Goal: Task Accomplishment & Management: Manage account settings

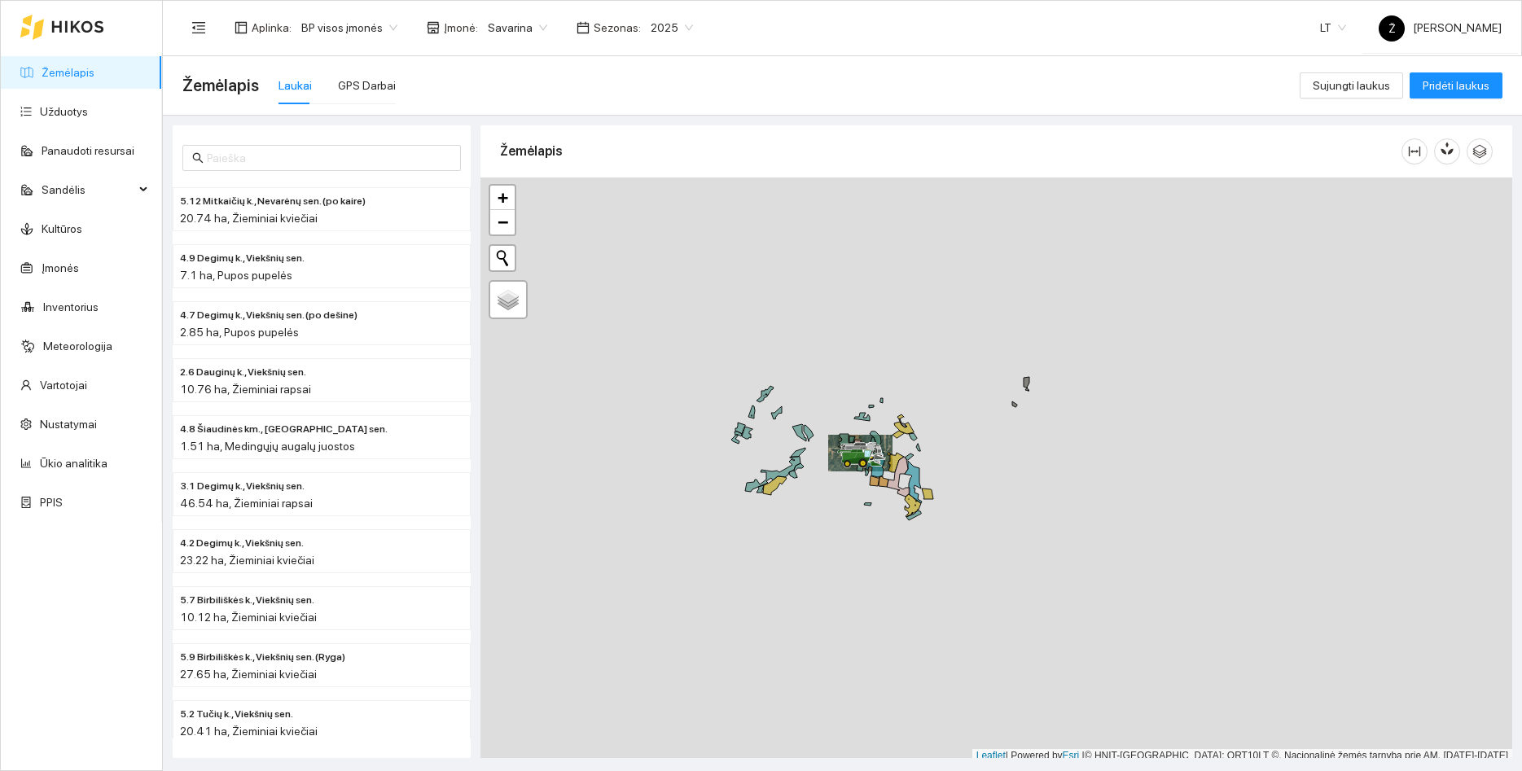
click at [495, 38] on span "Savarina" at bounding box center [517, 27] width 59 height 24
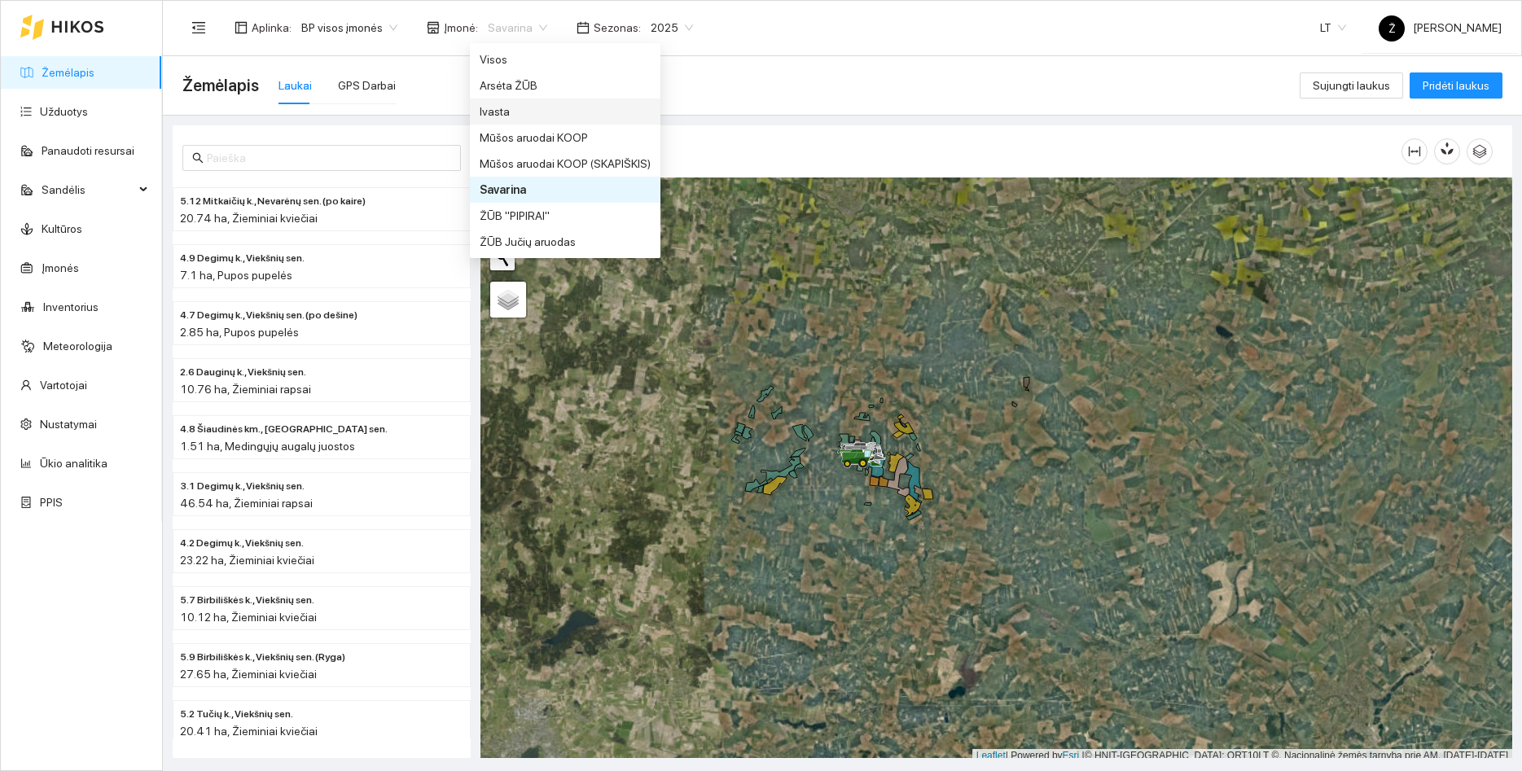
click at [512, 107] on div "Ivasta" at bounding box center [565, 112] width 171 height 18
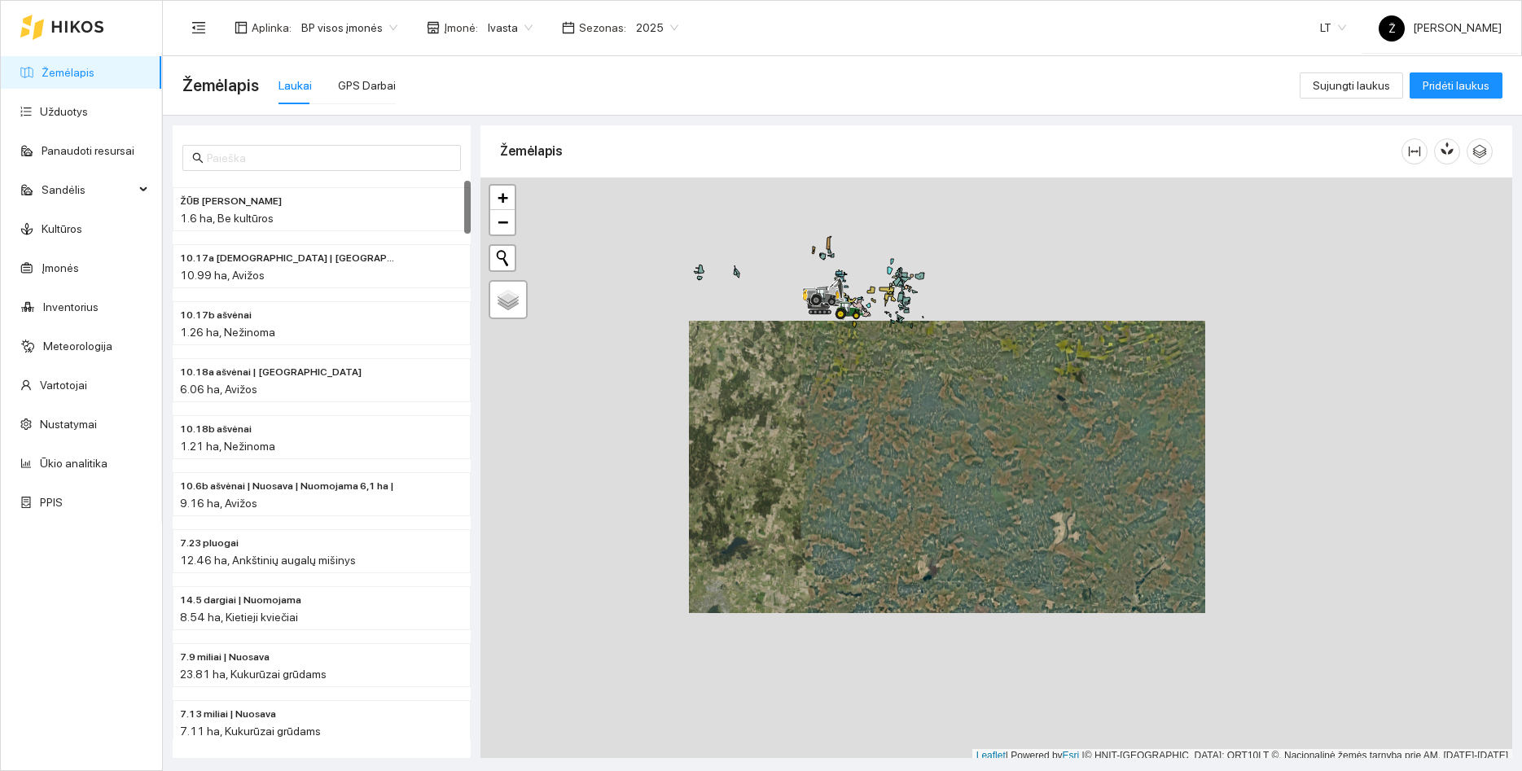
drag, startPoint x: 897, startPoint y: 417, endPoint x: 898, endPoint y: 544, distance: 127.0
click at [900, 545] on div at bounding box center [996, 469] width 1032 height 585
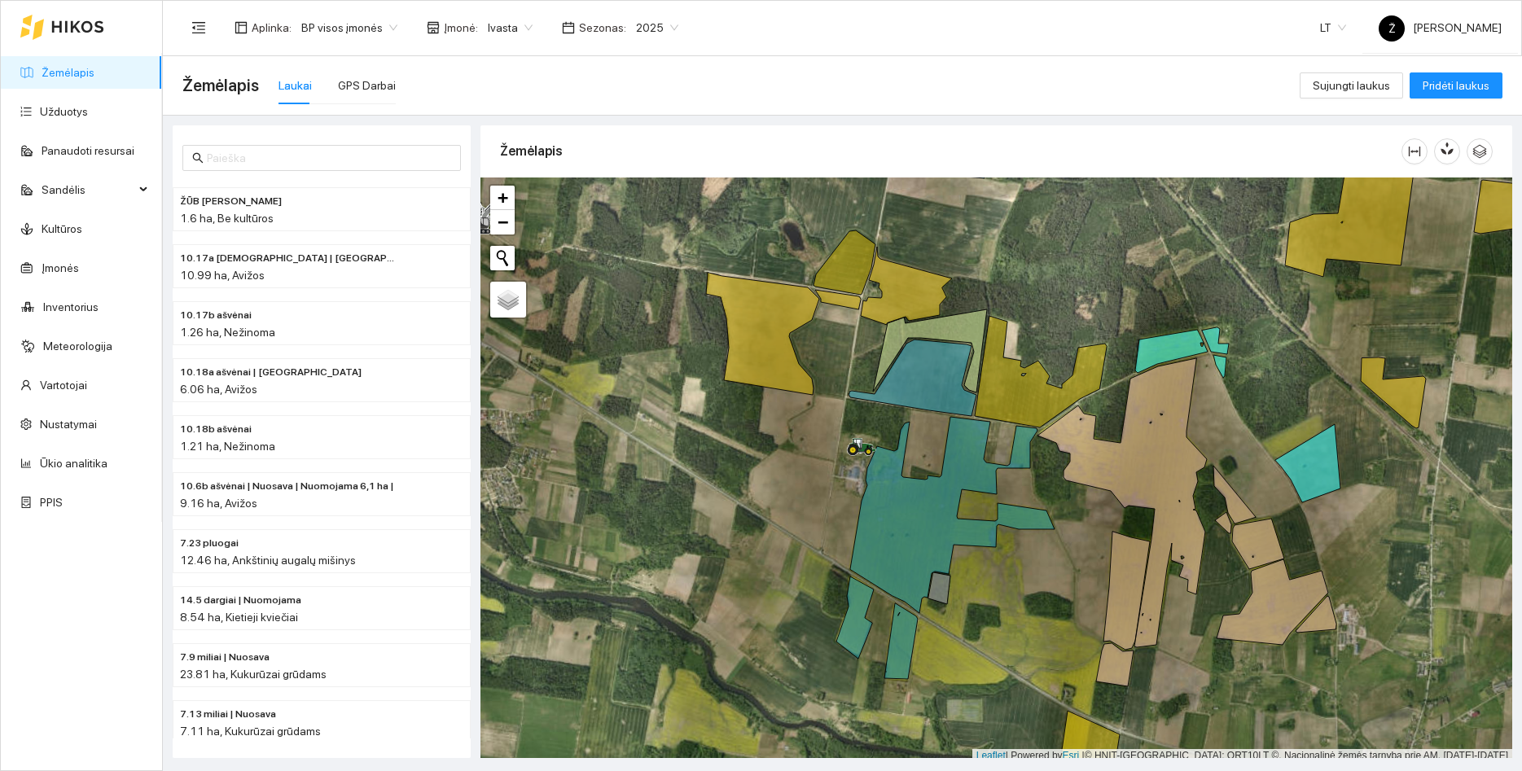
drag, startPoint x: 661, startPoint y: 42, endPoint x: 664, endPoint y: 24, distance: 18.1
click at [661, 37] on div "Aplinka : BP visos įmonės Įmonė : Ivasta Sezonas : 2025" at bounding box center [435, 27] width 506 height 33
click at [665, 22] on div "2025" at bounding box center [657, 28] width 62 height 26
click at [654, 204] on div "2026" at bounding box center [644, 216] width 62 height 26
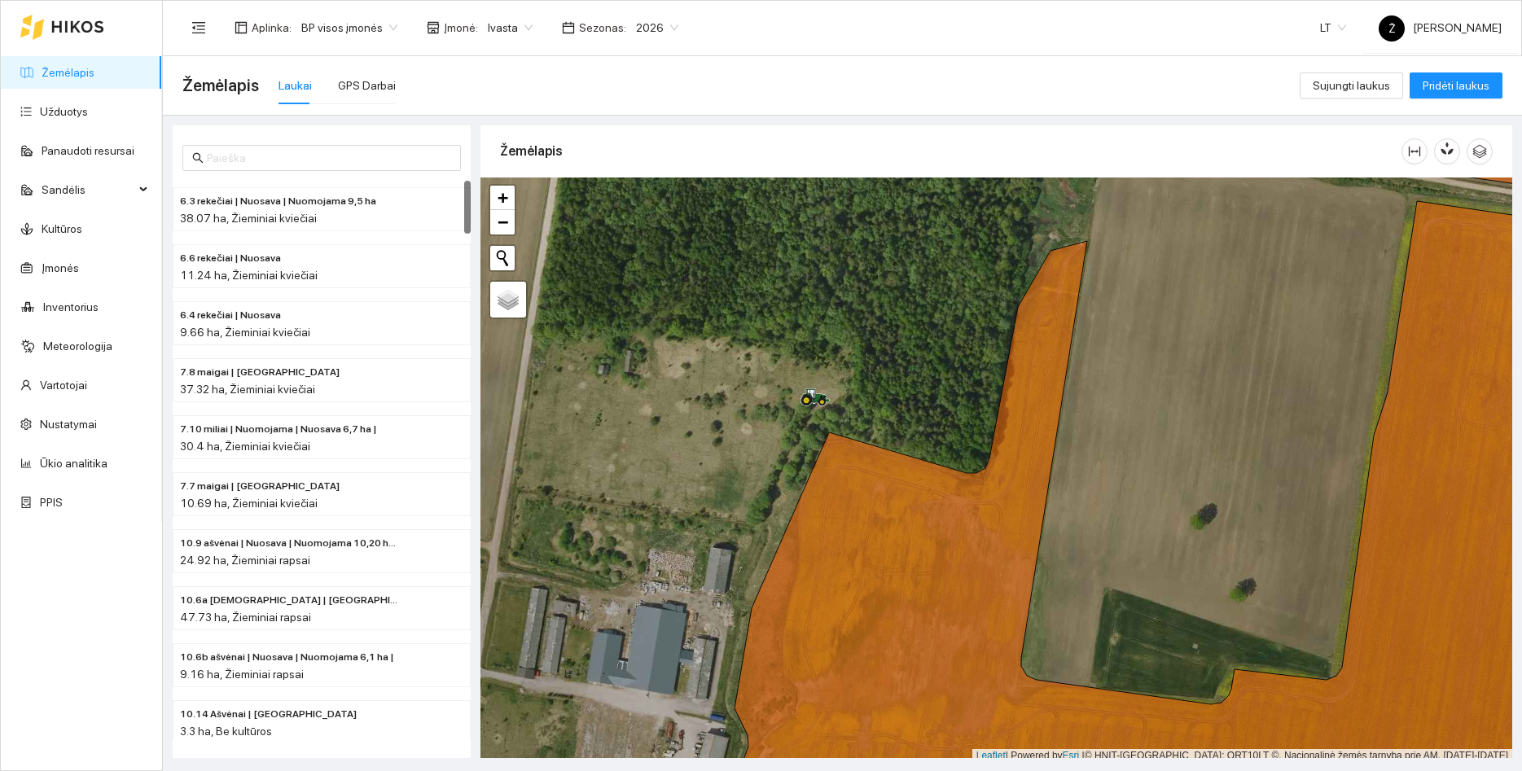
click at [90, 43] on div at bounding box center [62, 27] width 84 height 52
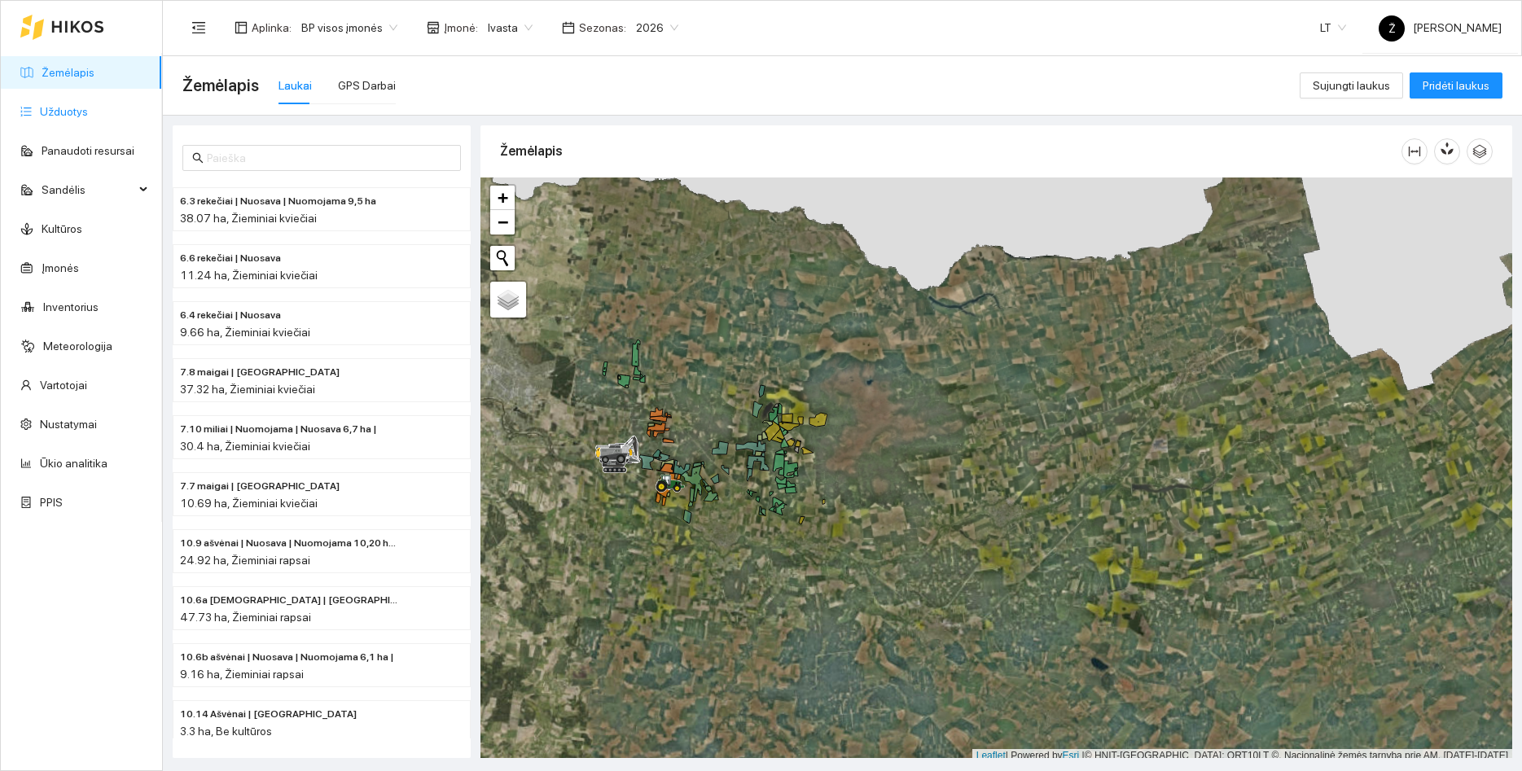
click at [88, 110] on link "Užduotys" at bounding box center [64, 111] width 48 height 13
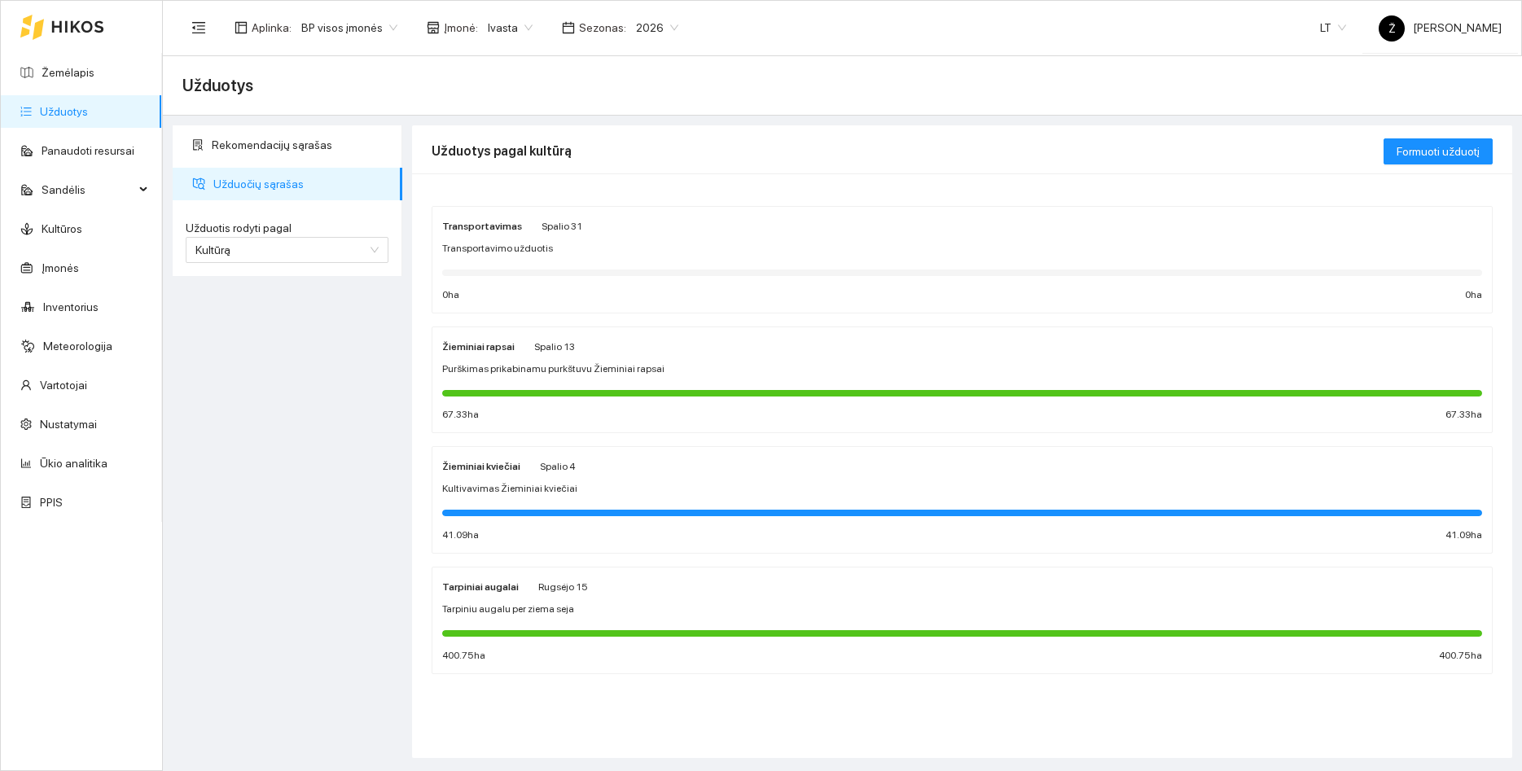
click at [552, 368] on span "Purškimas prikabinamu purkštuvu Žieminiai rapsai" at bounding box center [553, 368] width 222 height 15
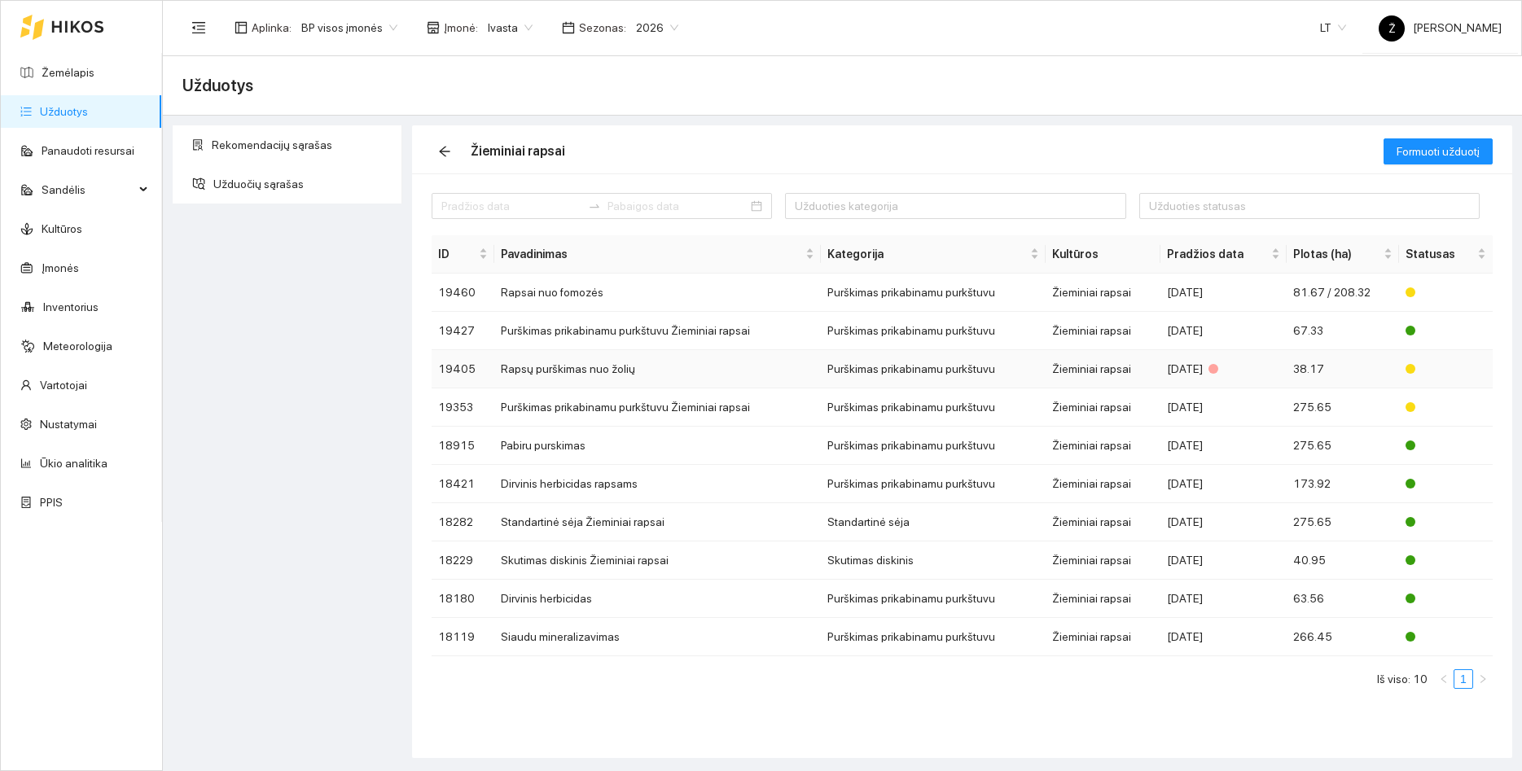
click at [577, 374] on td "Rapsų purškimas nuo žolių" at bounding box center [657, 369] width 326 height 38
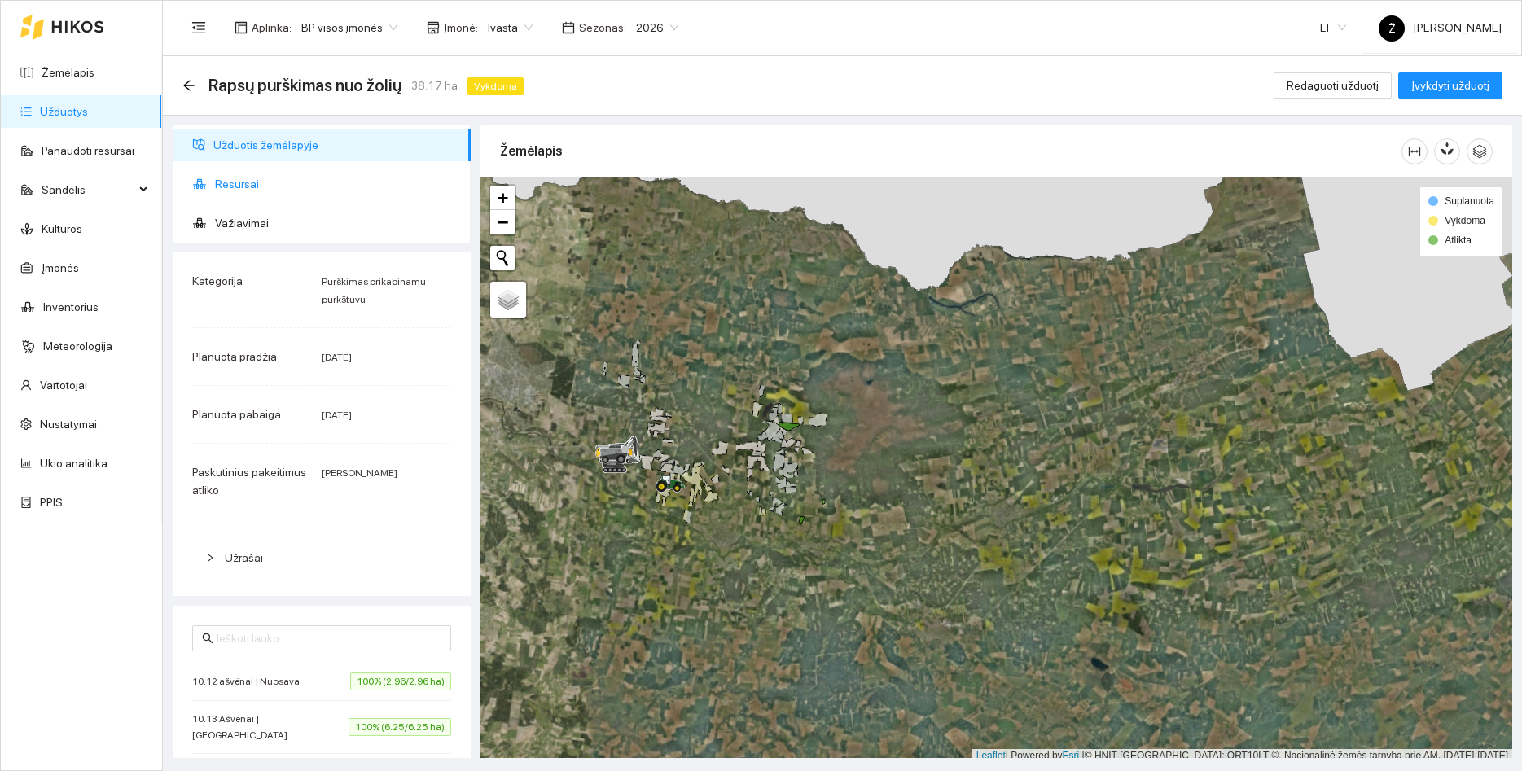
click at [245, 188] on span "Resursai" at bounding box center [336, 184] width 243 height 33
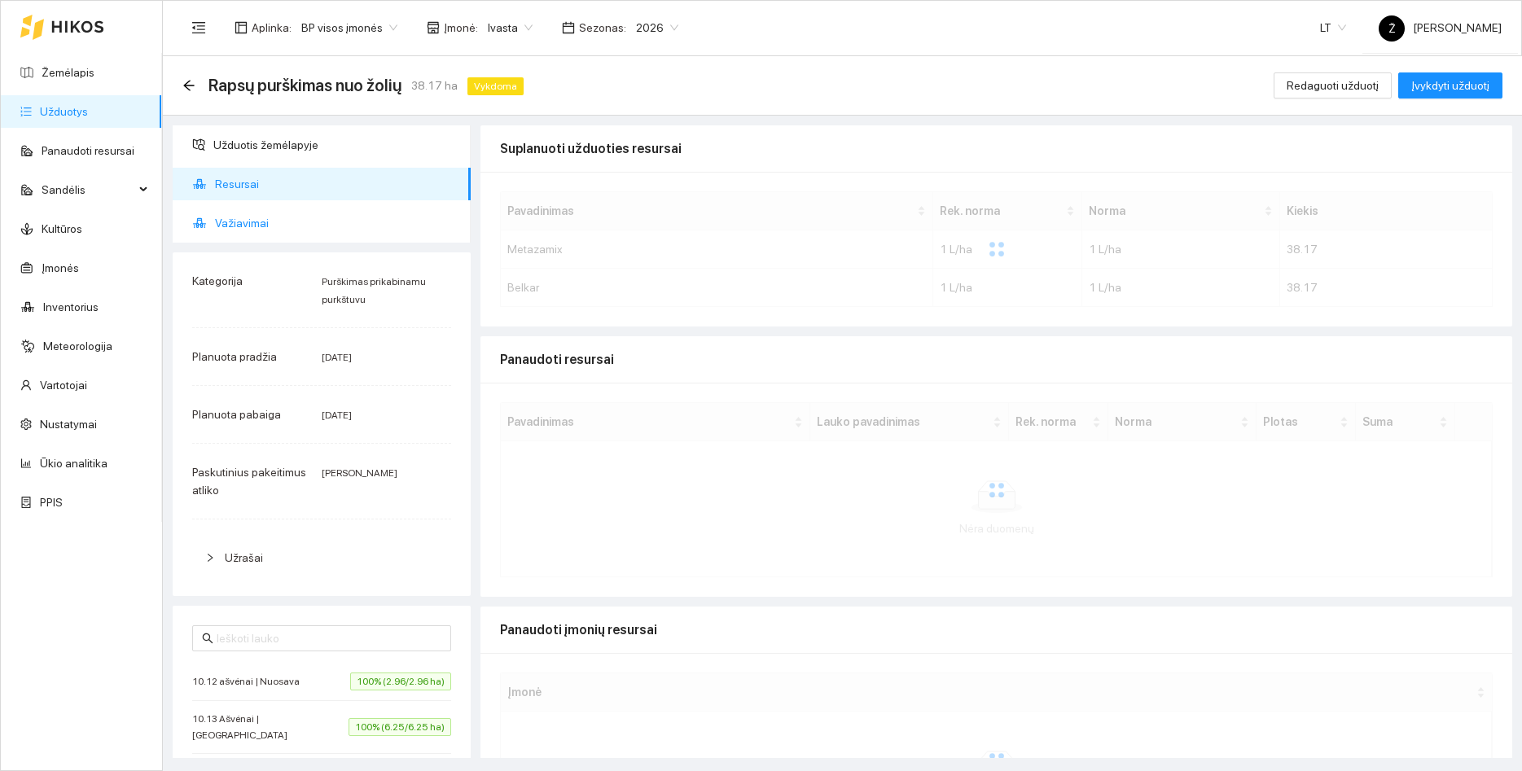
click at [248, 226] on span "Važiavimai" at bounding box center [336, 223] width 243 height 33
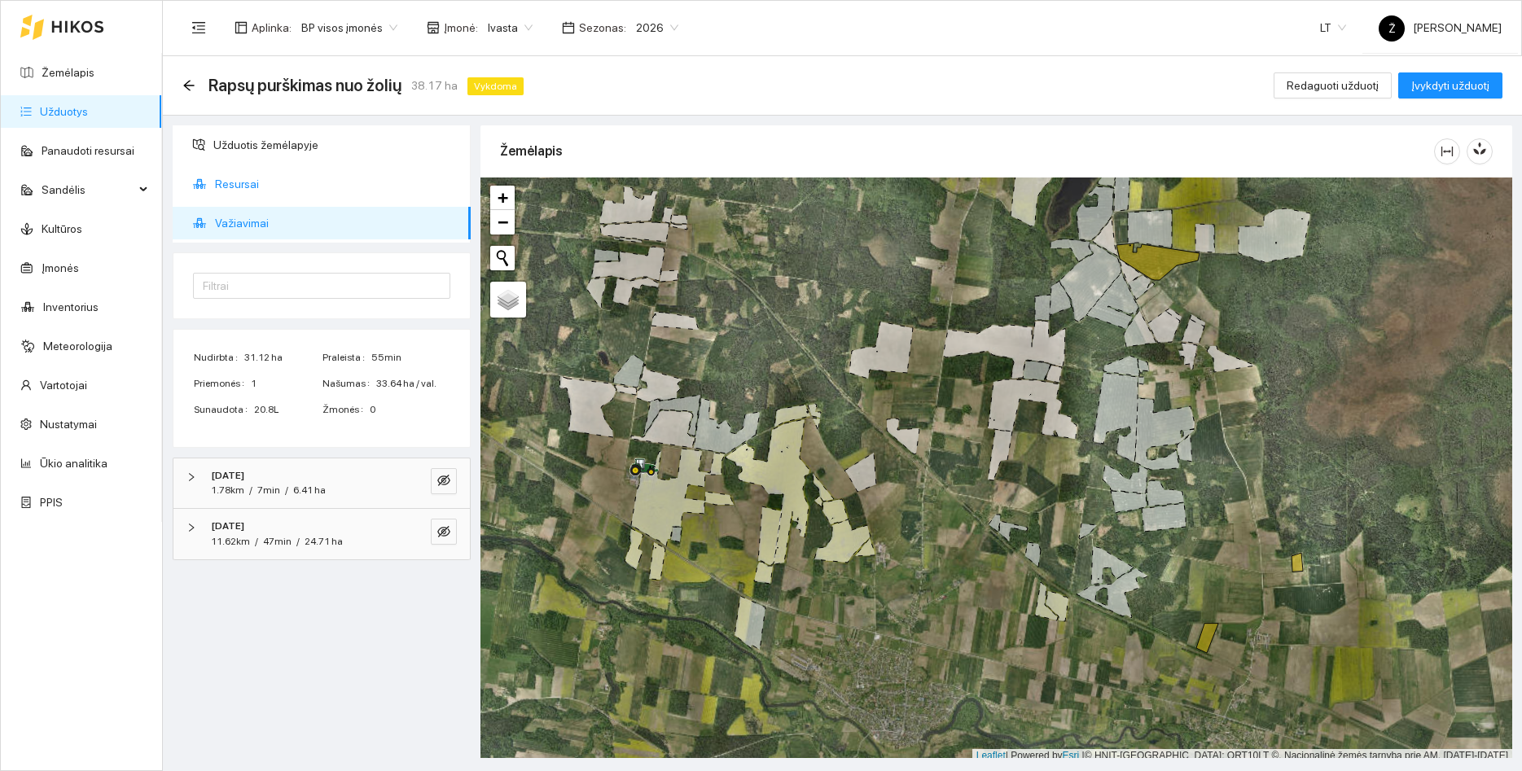
click at [232, 176] on span "Resursai" at bounding box center [336, 184] width 243 height 33
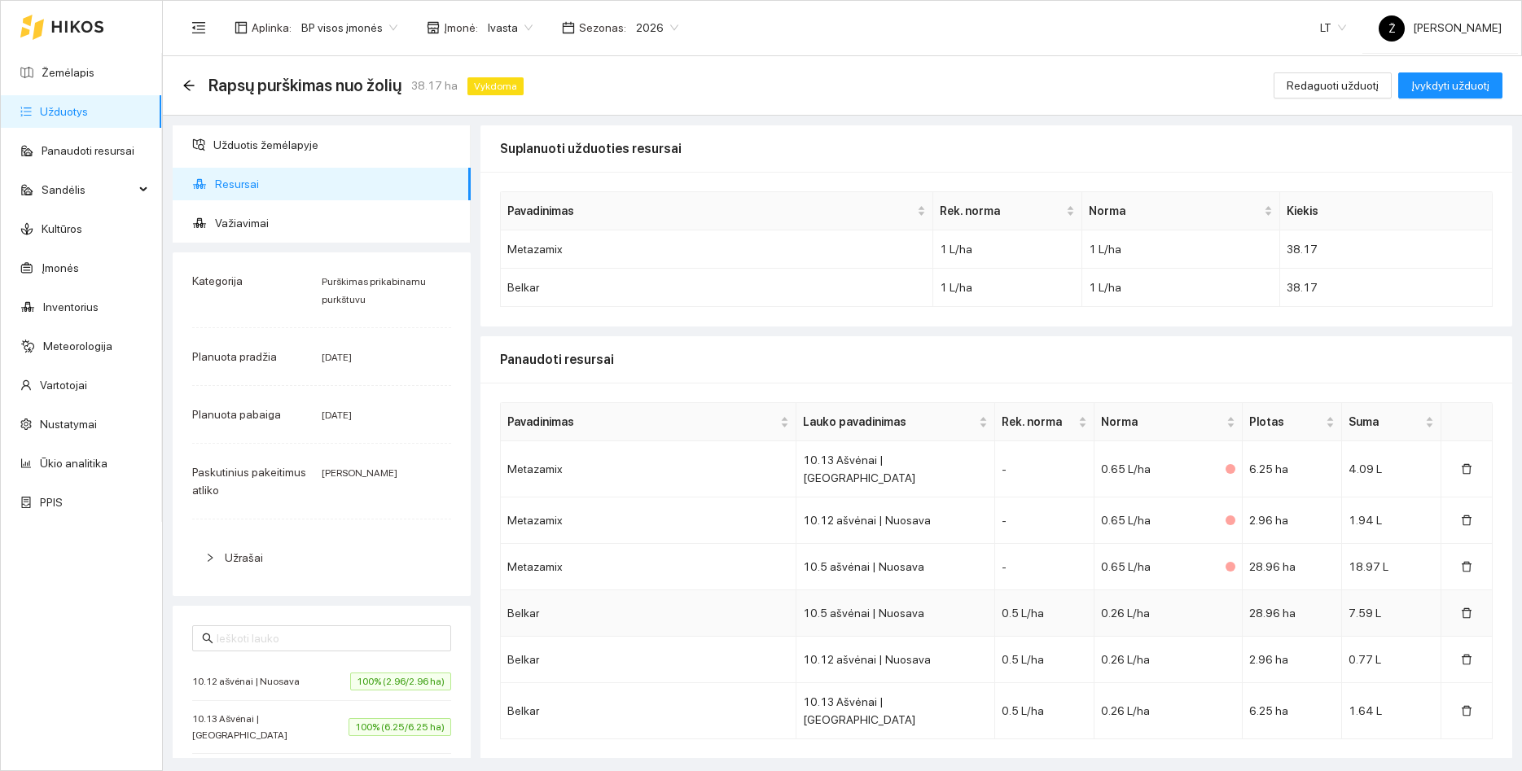
scroll to position [154, 0]
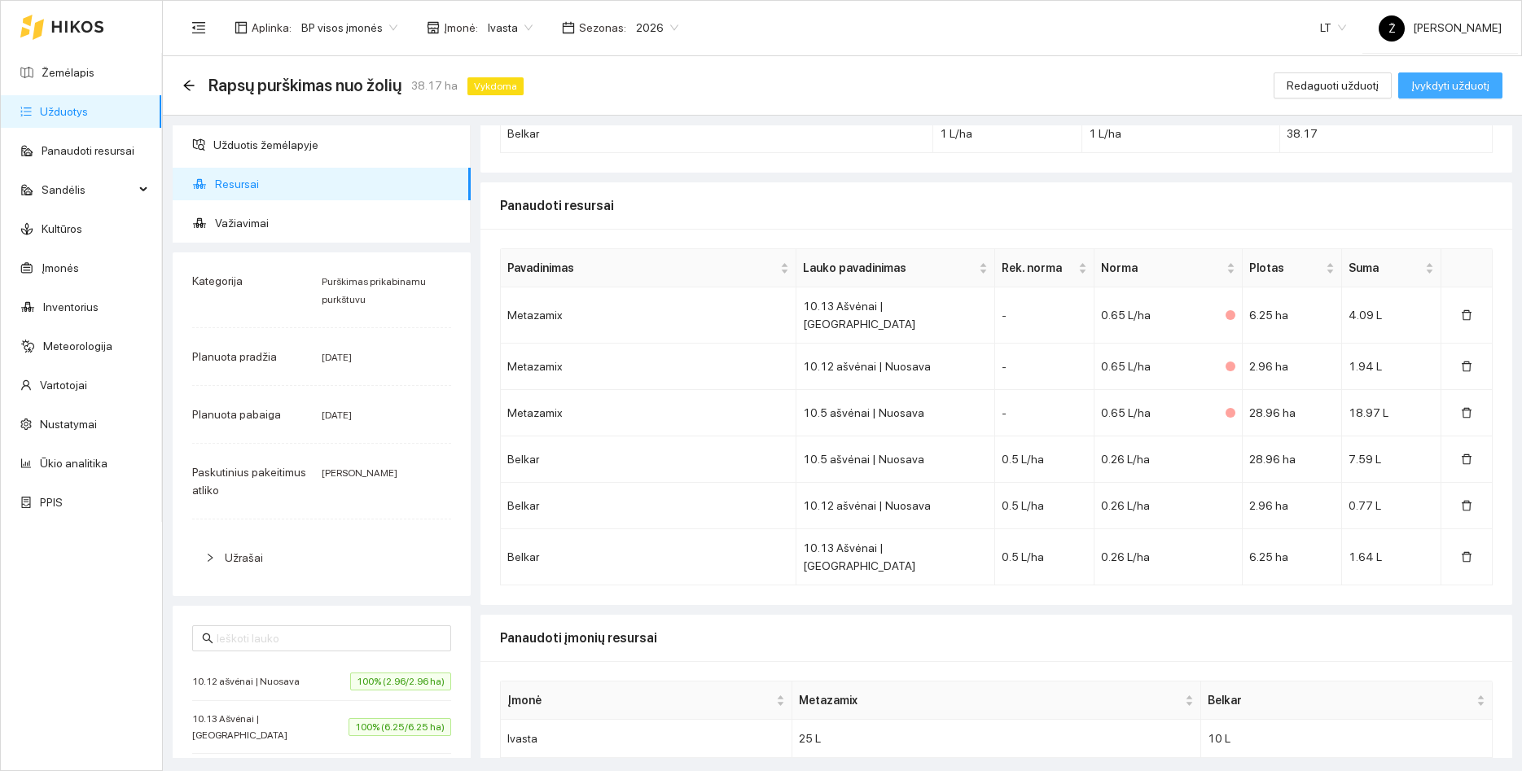
click at [1424, 90] on span "Įvykdyti užduotį" at bounding box center [1450, 86] width 78 height 18
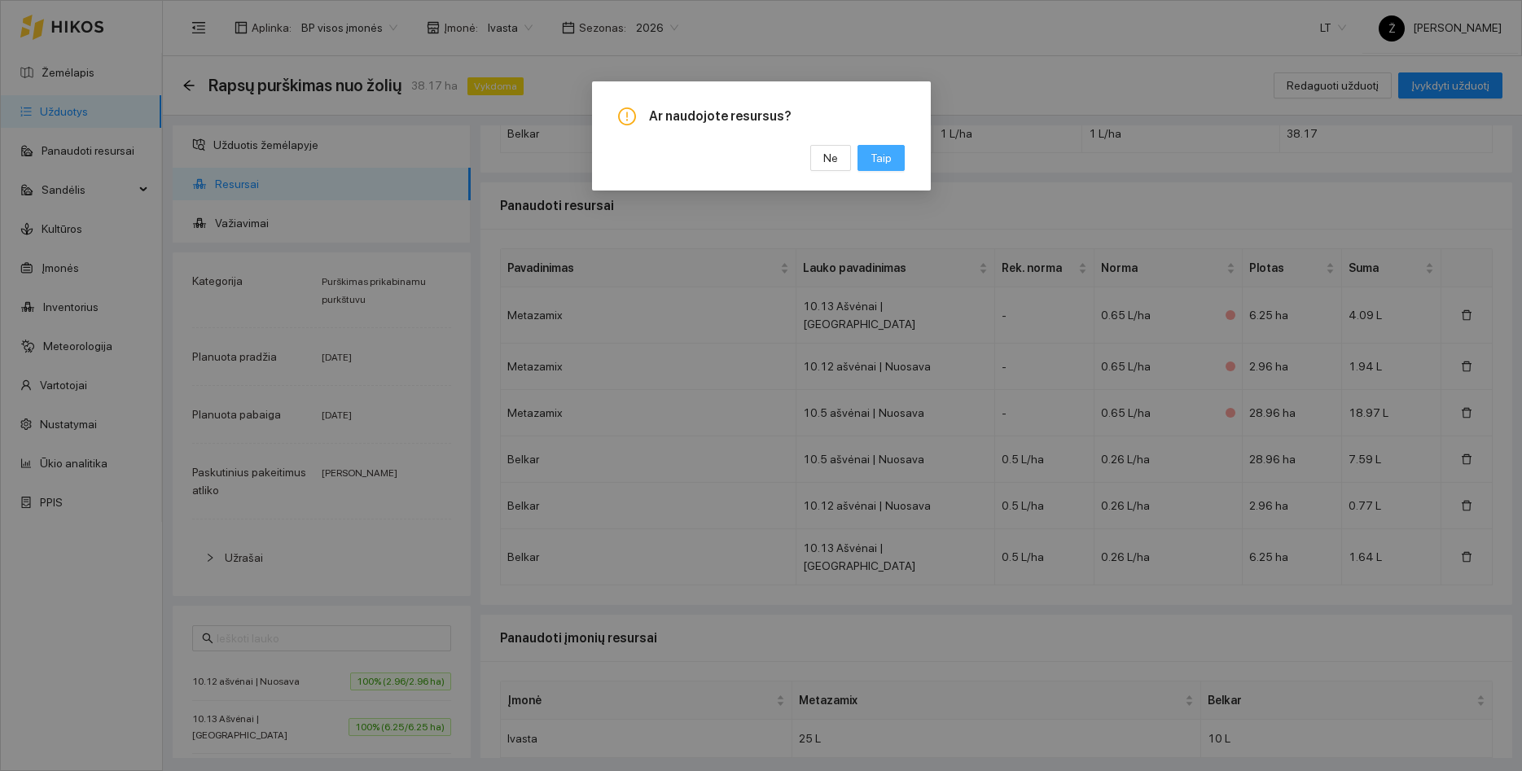
click at [887, 164] on span "Taip" at bounding box center [880, 158] width 21 height 18
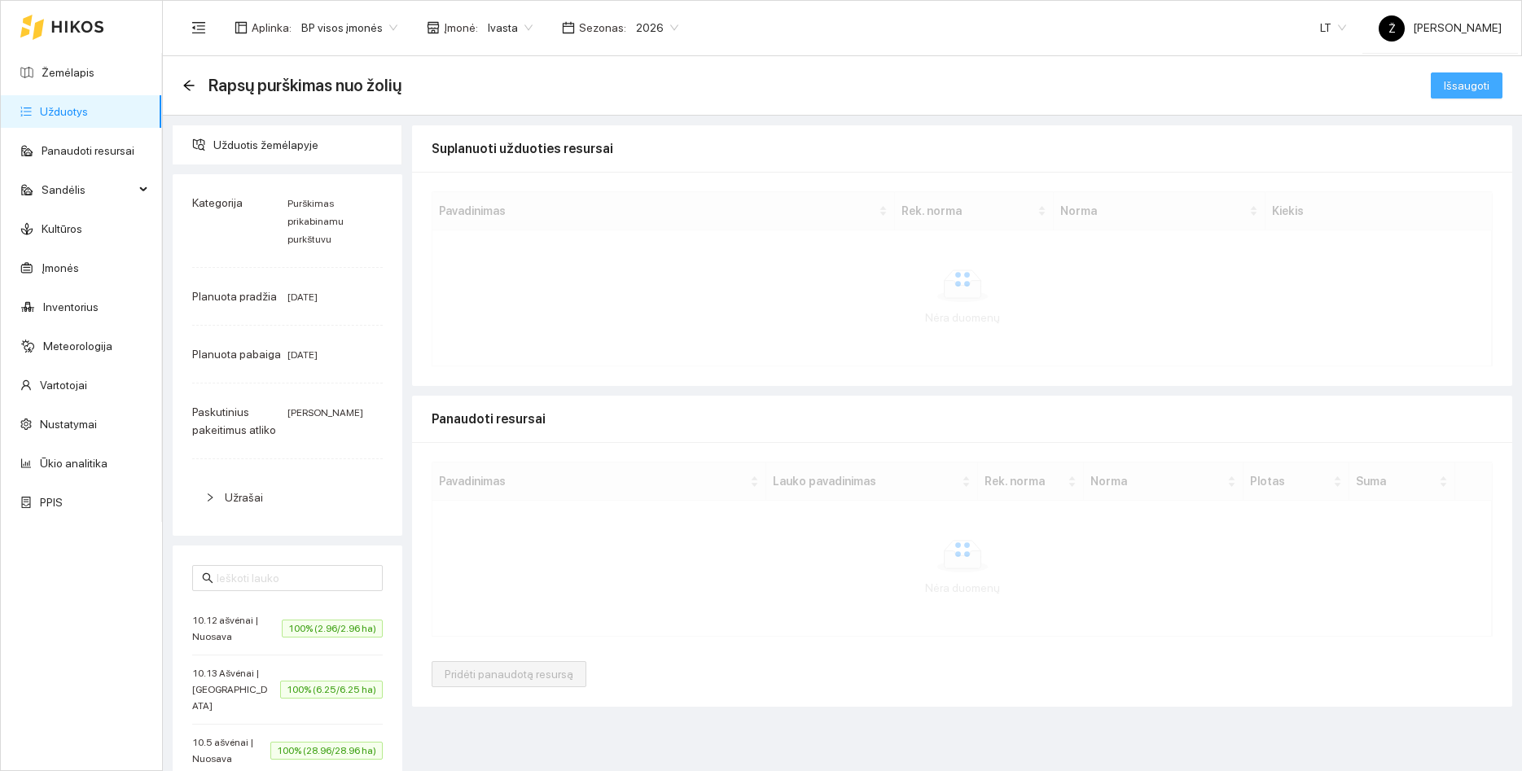
click at [1443, 90] on button "Išsaugoti" at bounding box center [1466, 85] width 72 height 26
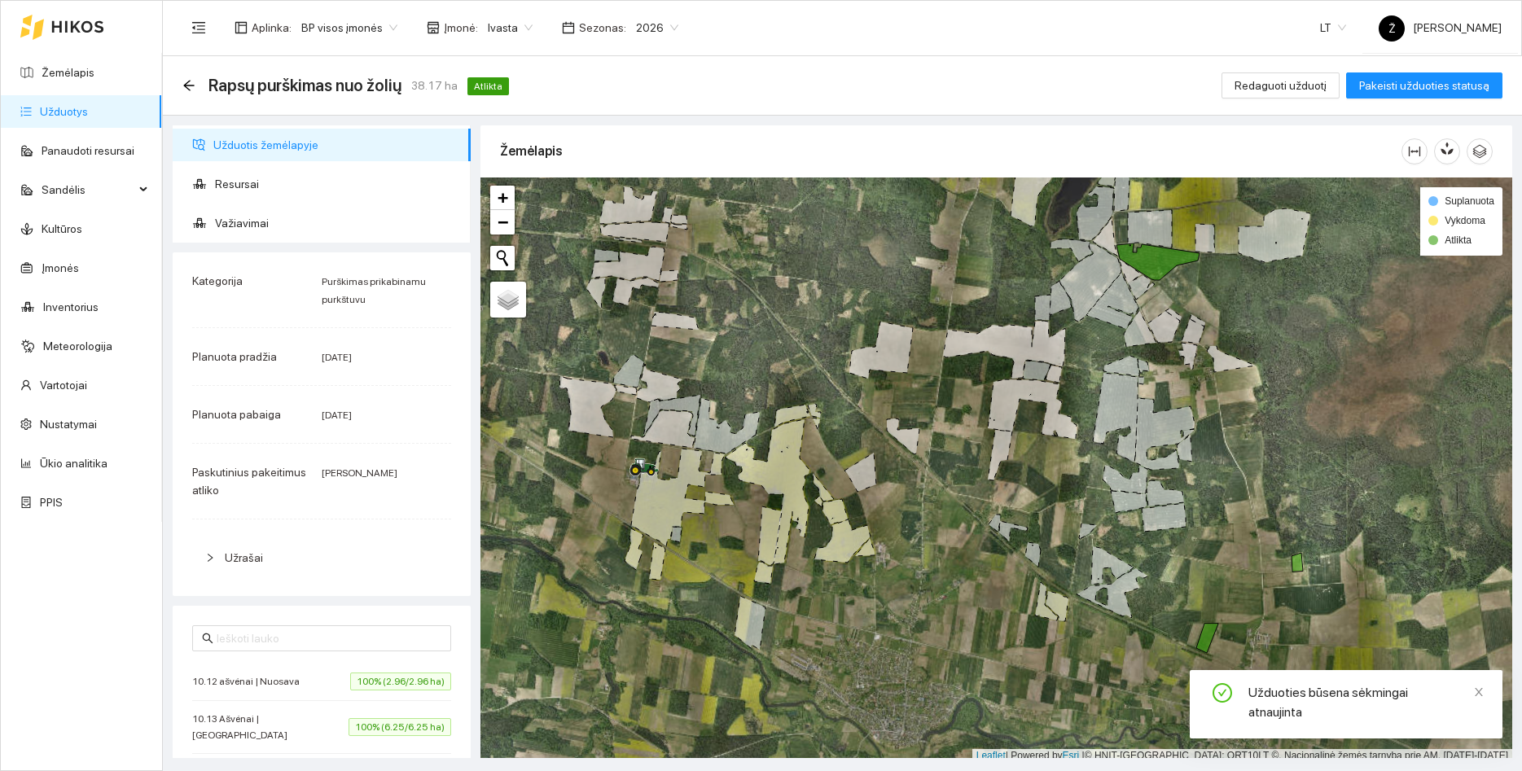
click at [69, 118] on link "Užduotys" at bounding box center [64, 111] width 48 height 13
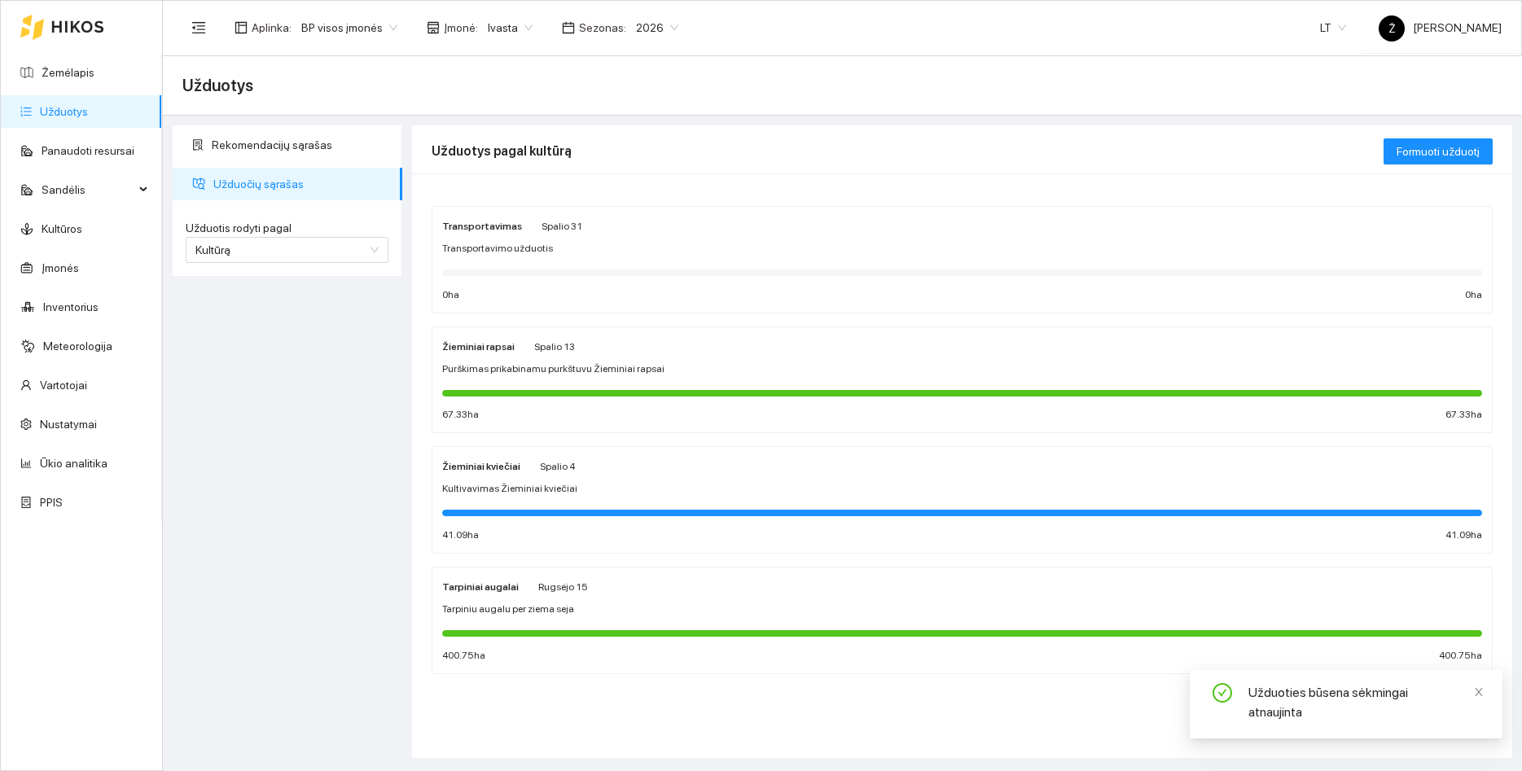
click at [528, 337] on div "Žieminiai rapsai Spalio 13" at bounding box center [508, 346] width 133 height 18
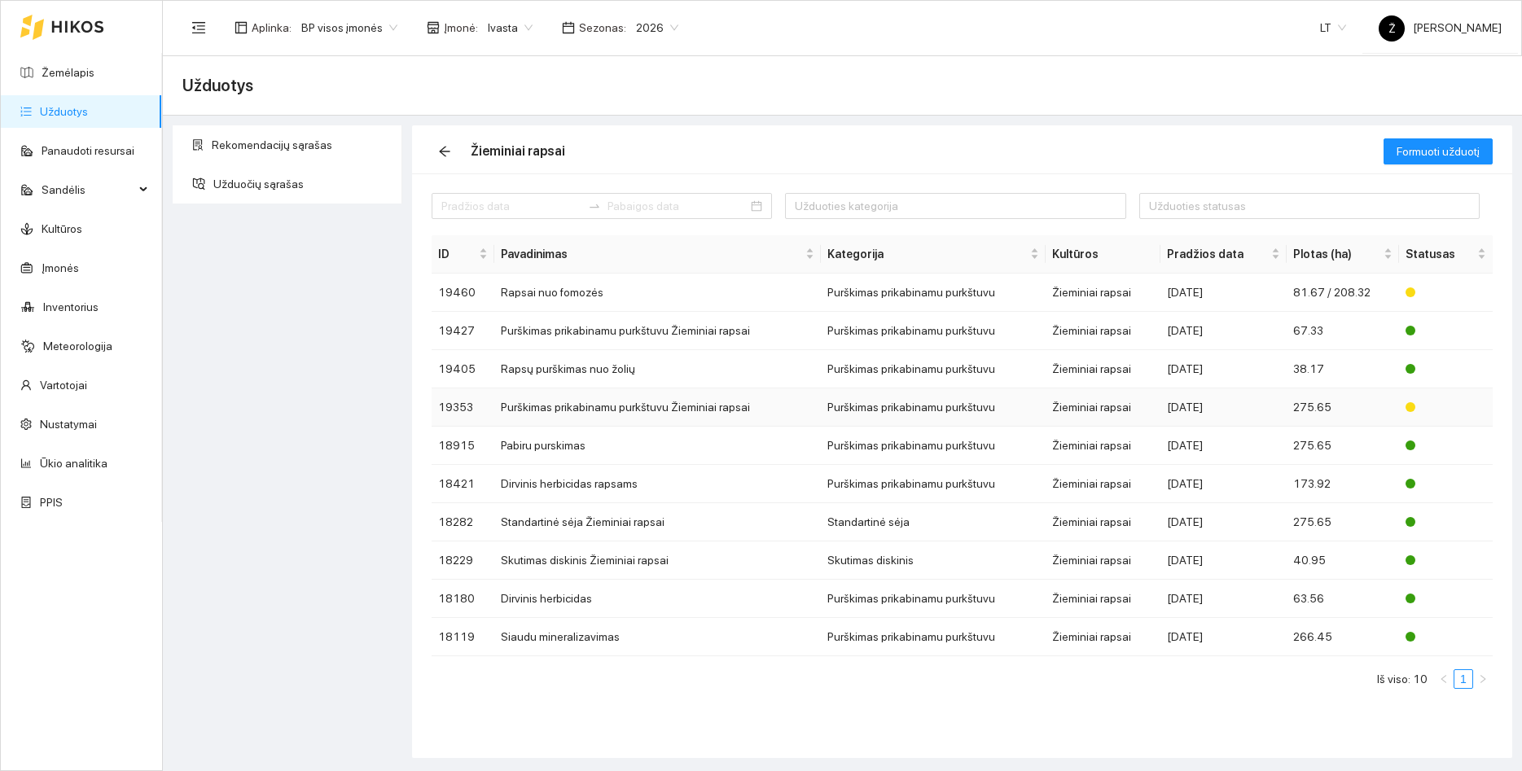
click at [554, 407] on td "Purškimas prikabinamu purkštuvu Žieminiai rapsai" at bounding box center [657, 407] width 326 height 38
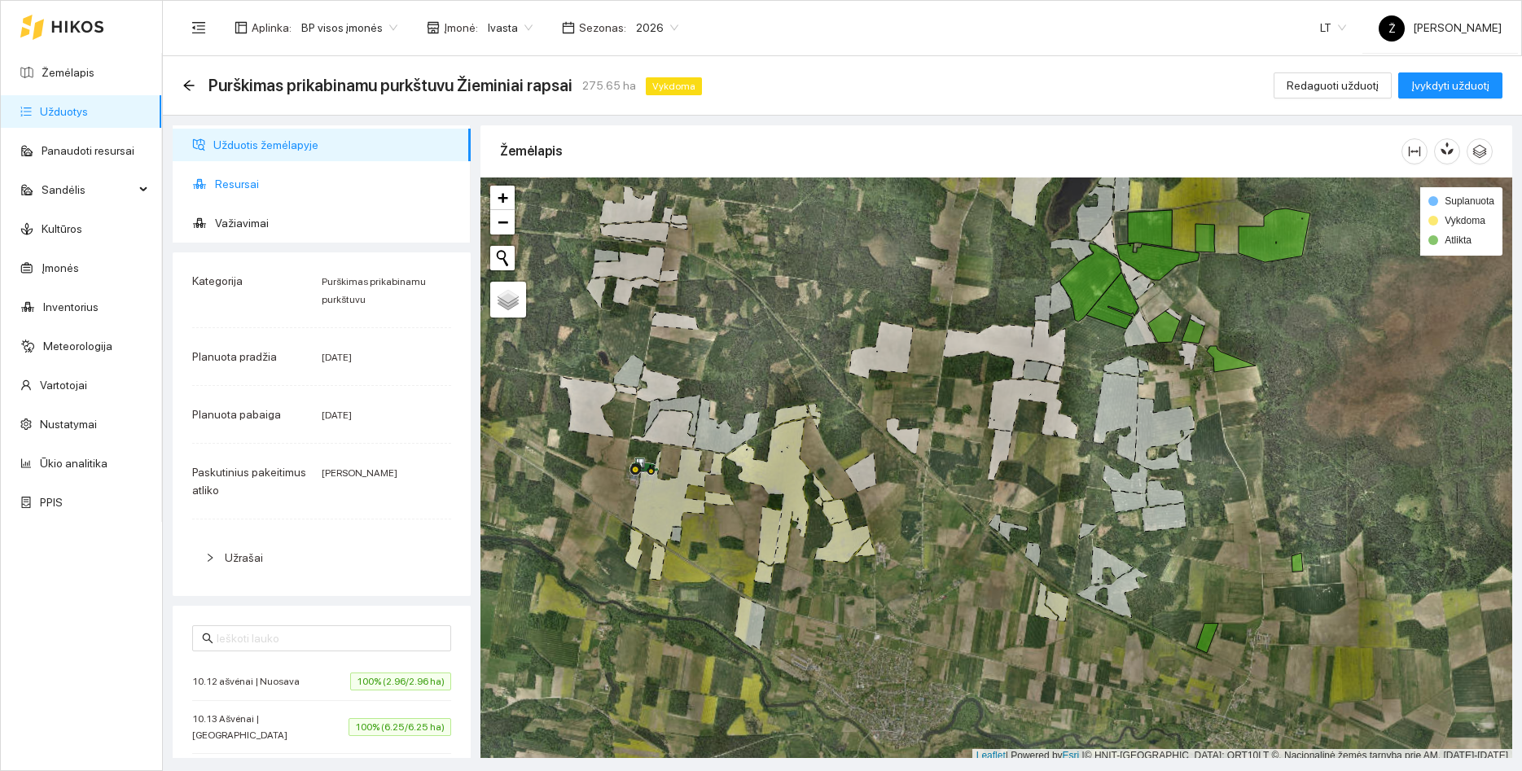
click at [248, 180] on span "Resursai" at bounding box center [336, 184] width 243 height 33
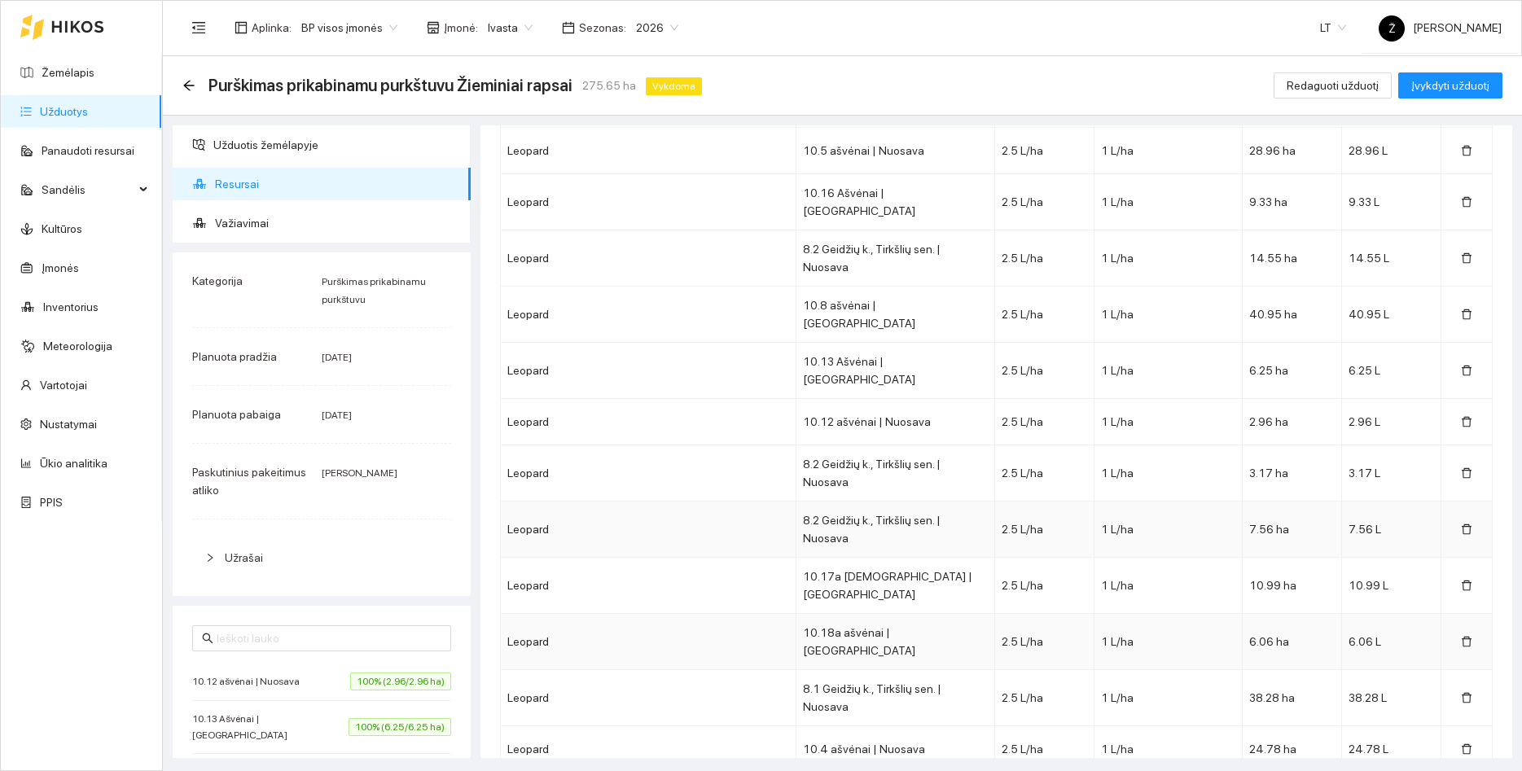
scroll to position [563, 0]
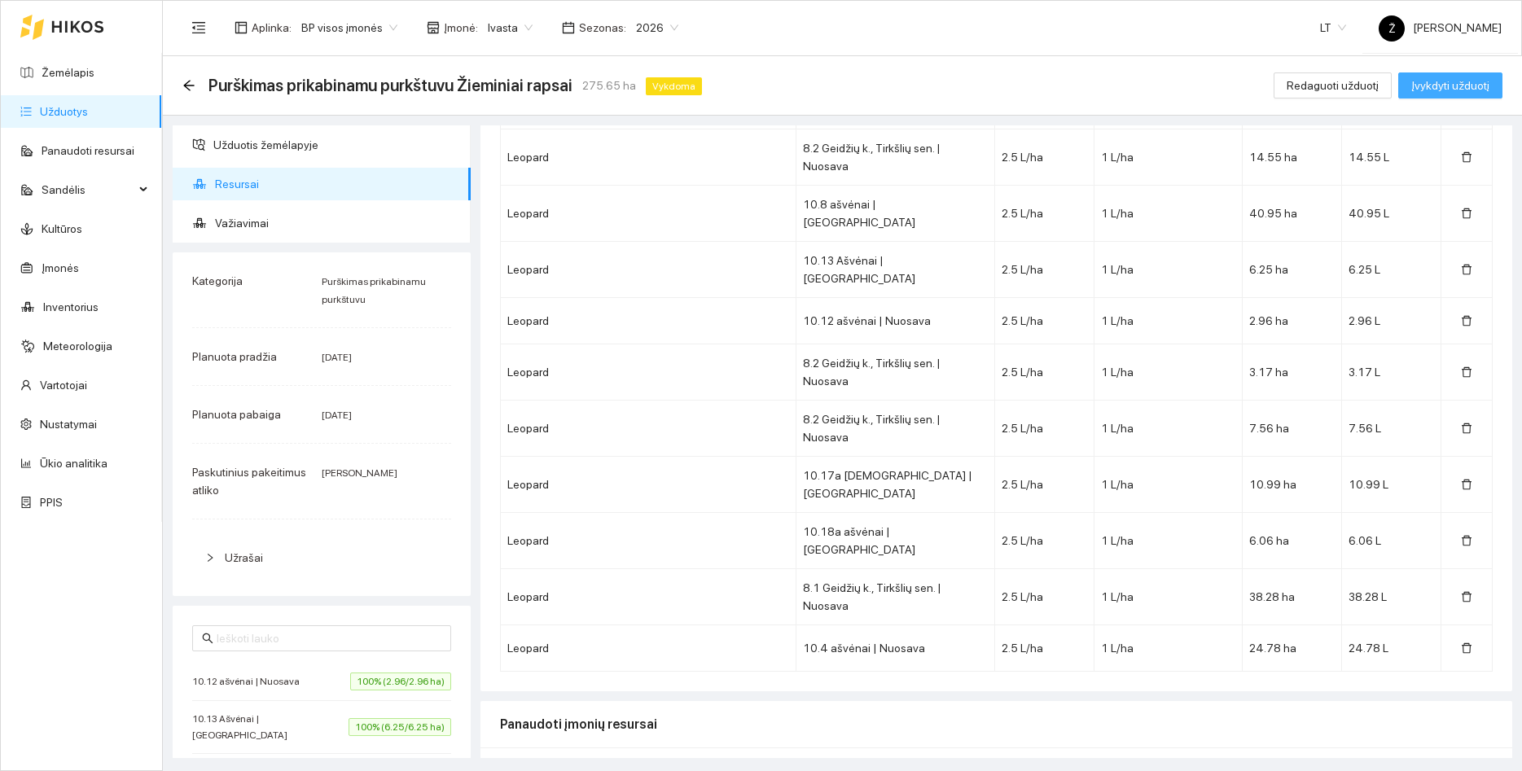
click at [1445, 82] on span "Įvykdyti užduotį" at bounding box center [1450, 86] width 78 height 18
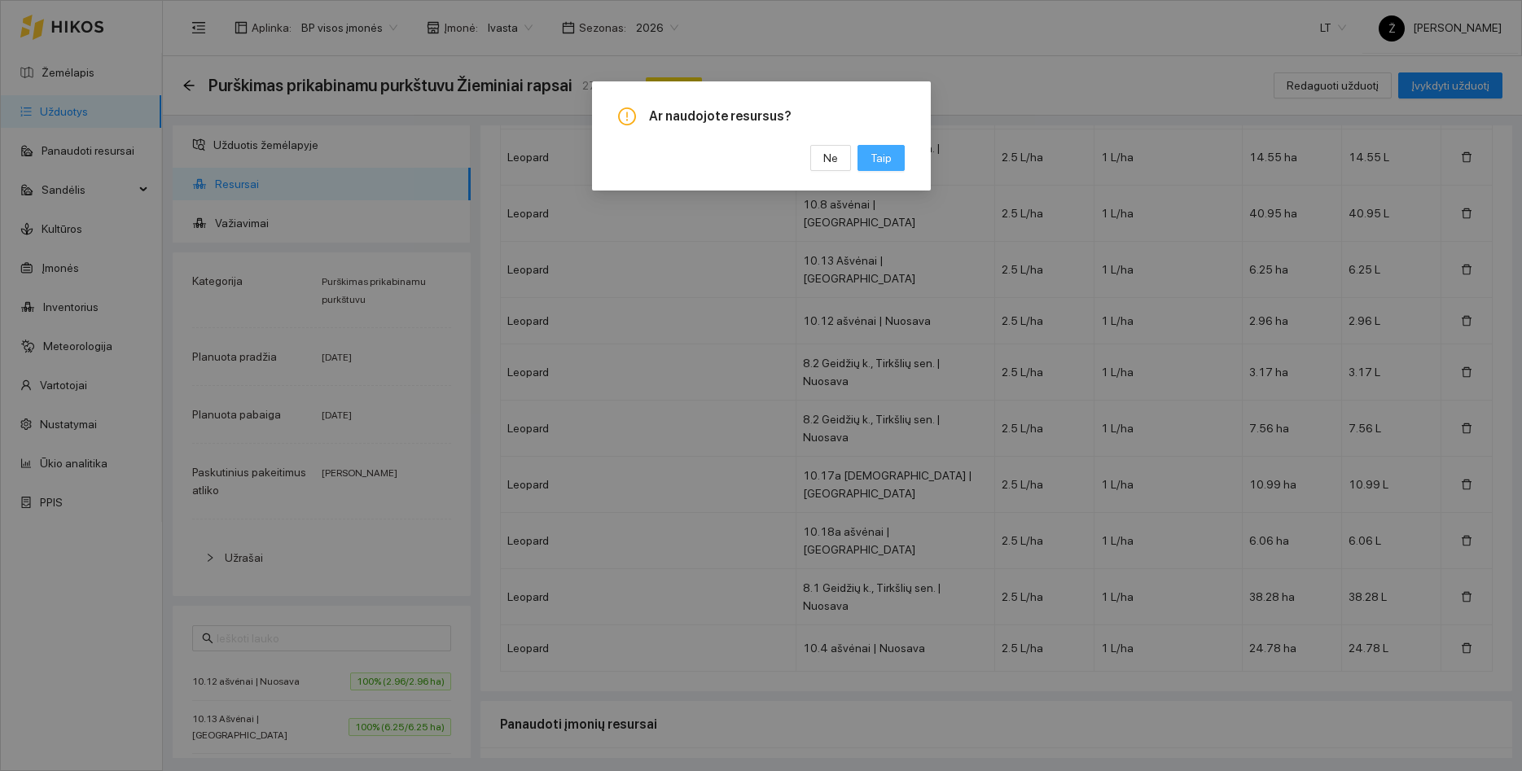
click at [874, 151] on span "Taip" at bounding box center [880, 158] width 21 height 18
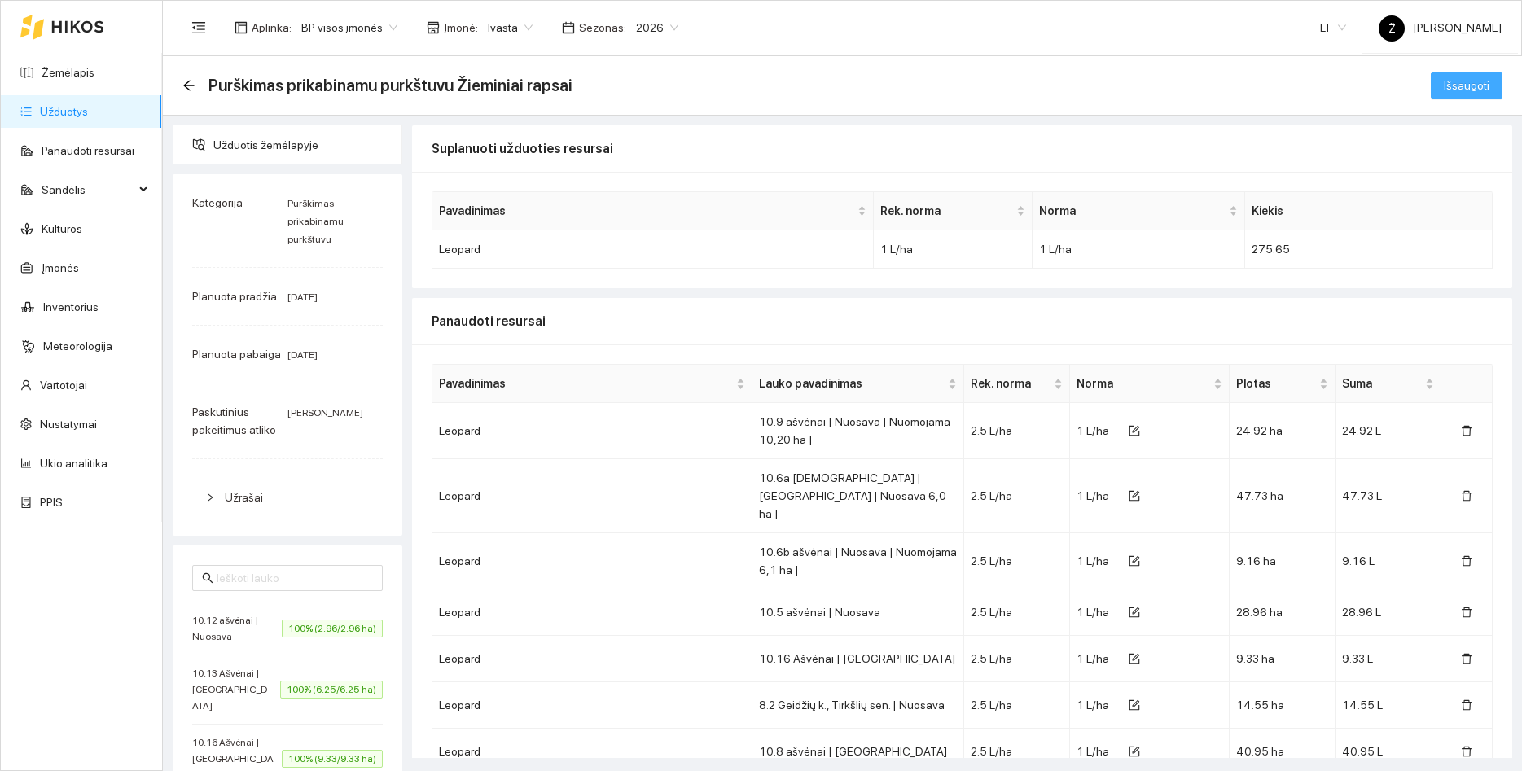
click at [1479, 84] on span "Išsaugoti" at bounding box center [1466, 86] width 46 height 18
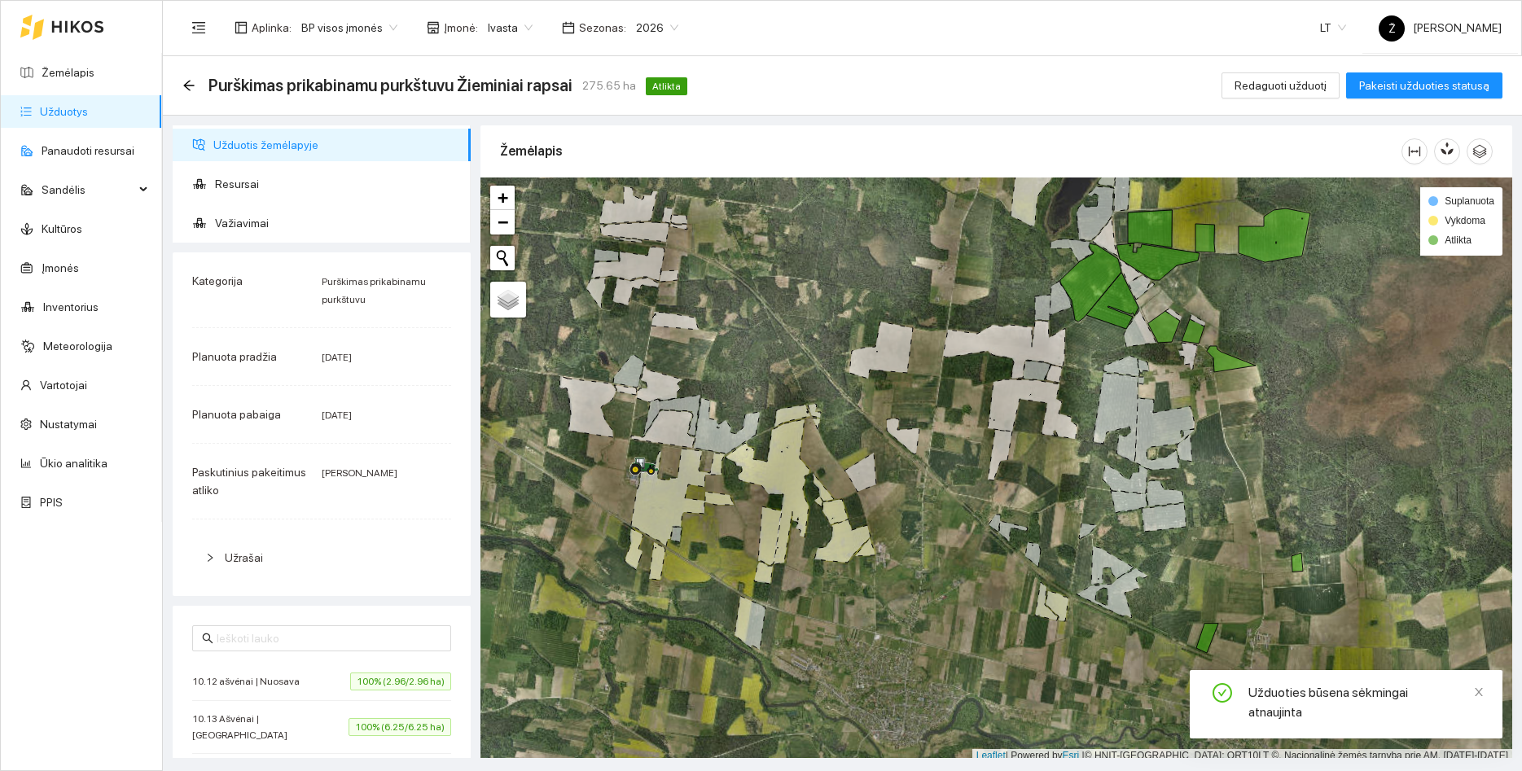
click at [82, 115] on link "Užduotys" at bounding box center [64, 111] width 48 height 13
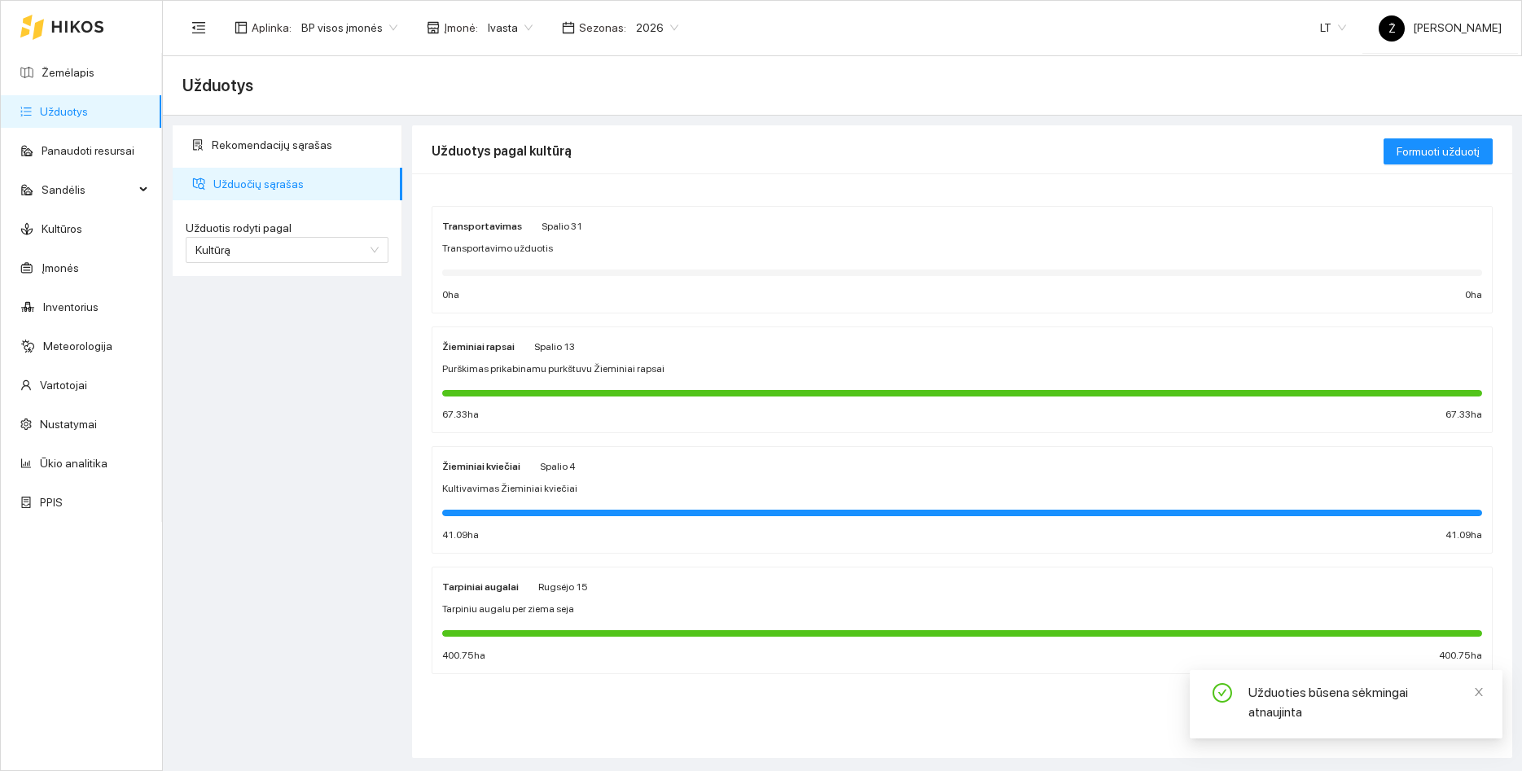
click at [555, 493] on span "Kultivavimas Žieminiai kviečiai" at bounding box center [509, 488] width 135 height 15
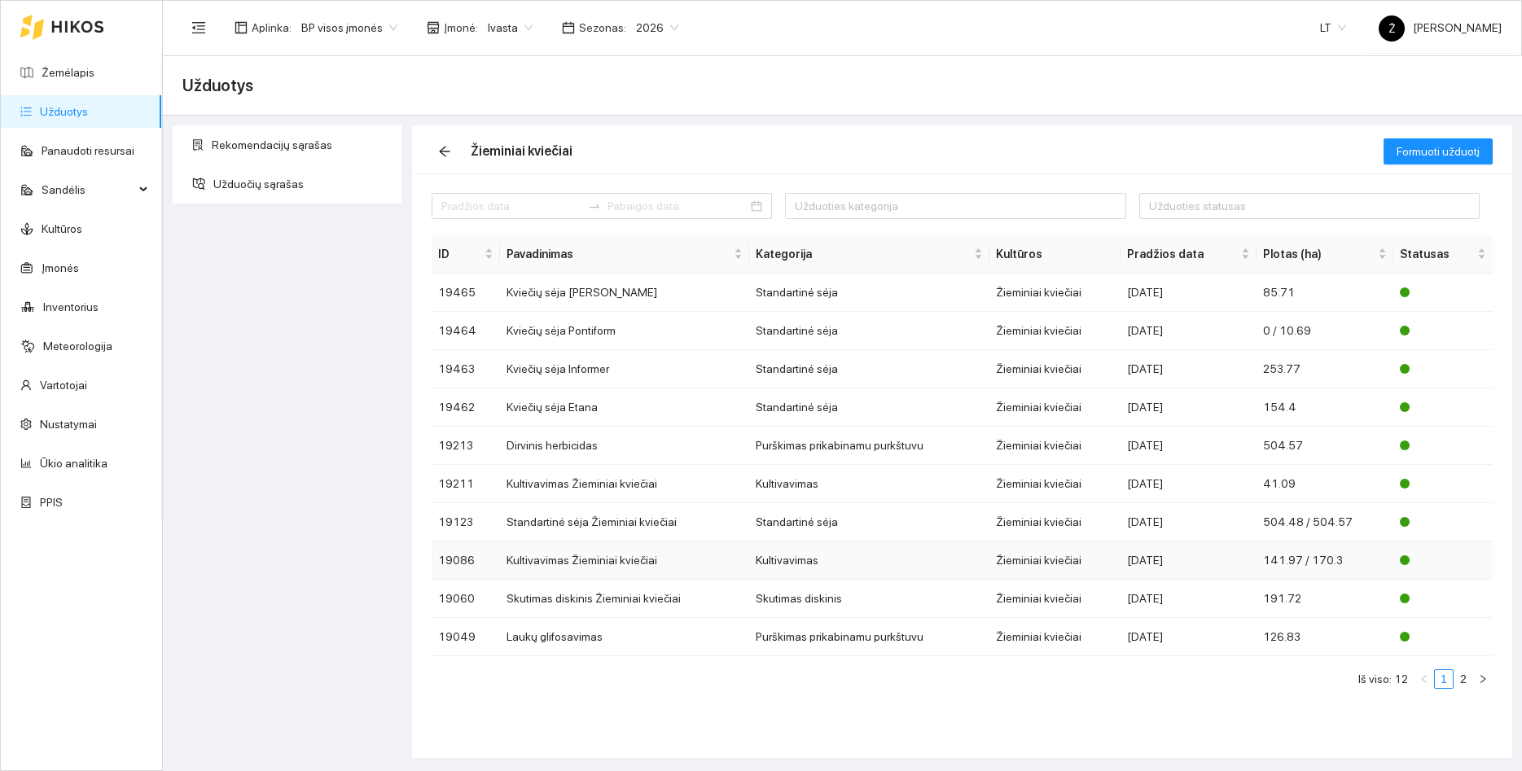
click at [585, 557] on td "Kultivavimas Žieminiai kviečiai" at bounding box center [624, 560] width 249 height 38
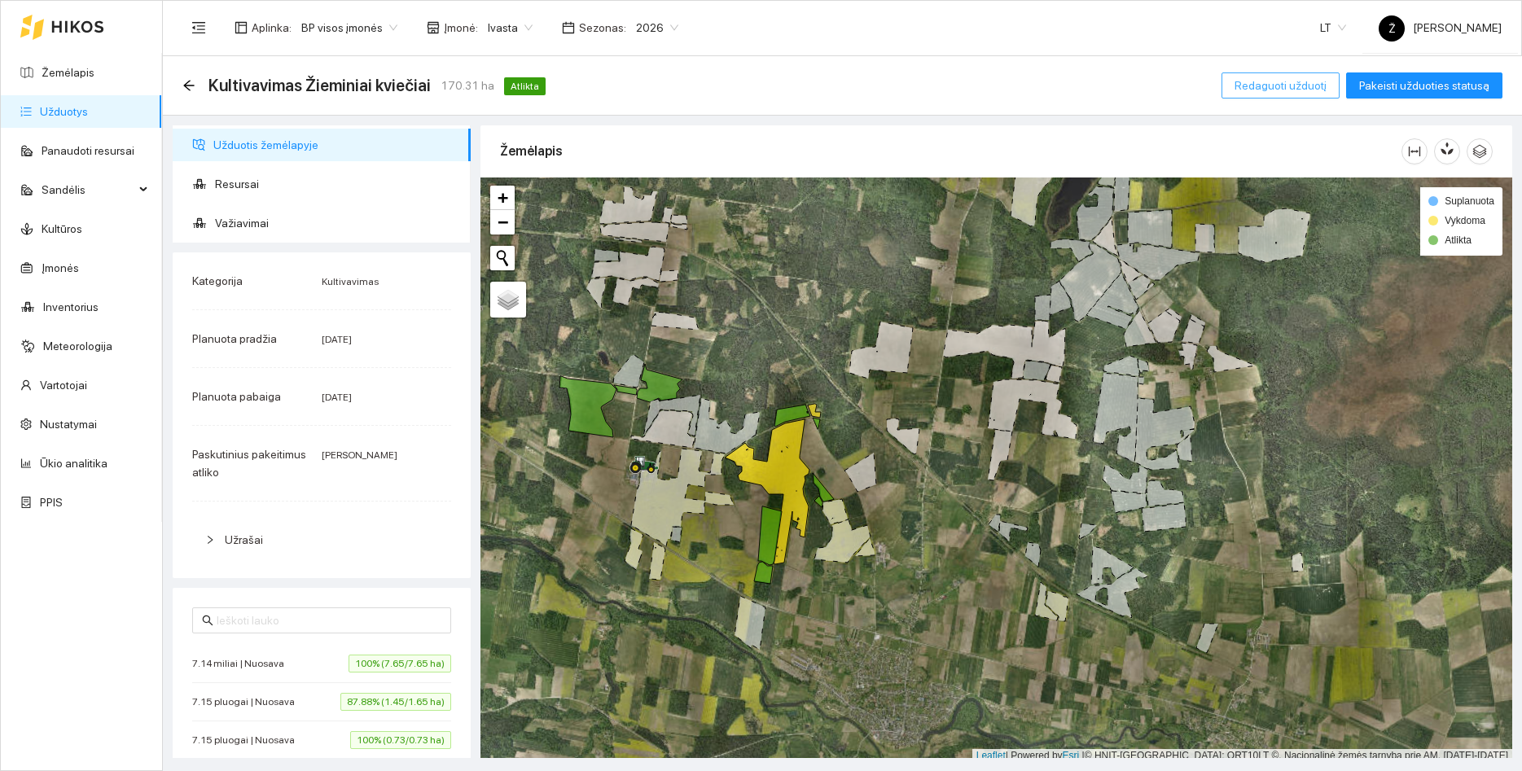
click at [1325, 85] on span "Redaguoti užduotį" at bounding box center [1280, 86] width 92 height 18
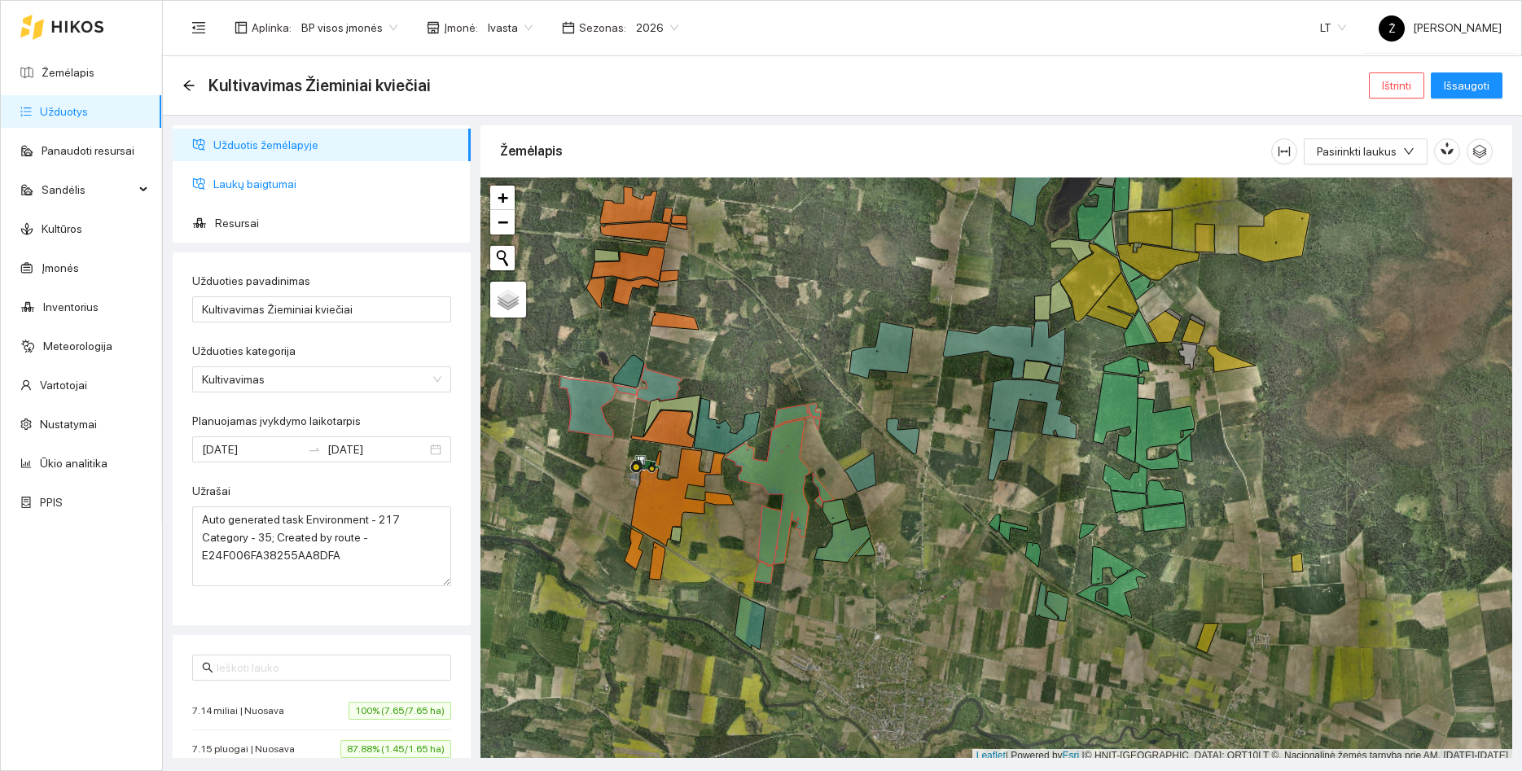
click at [270, 177] on span "Laukų baigtumai" at bounding box center [335, 184] width 244 height 33
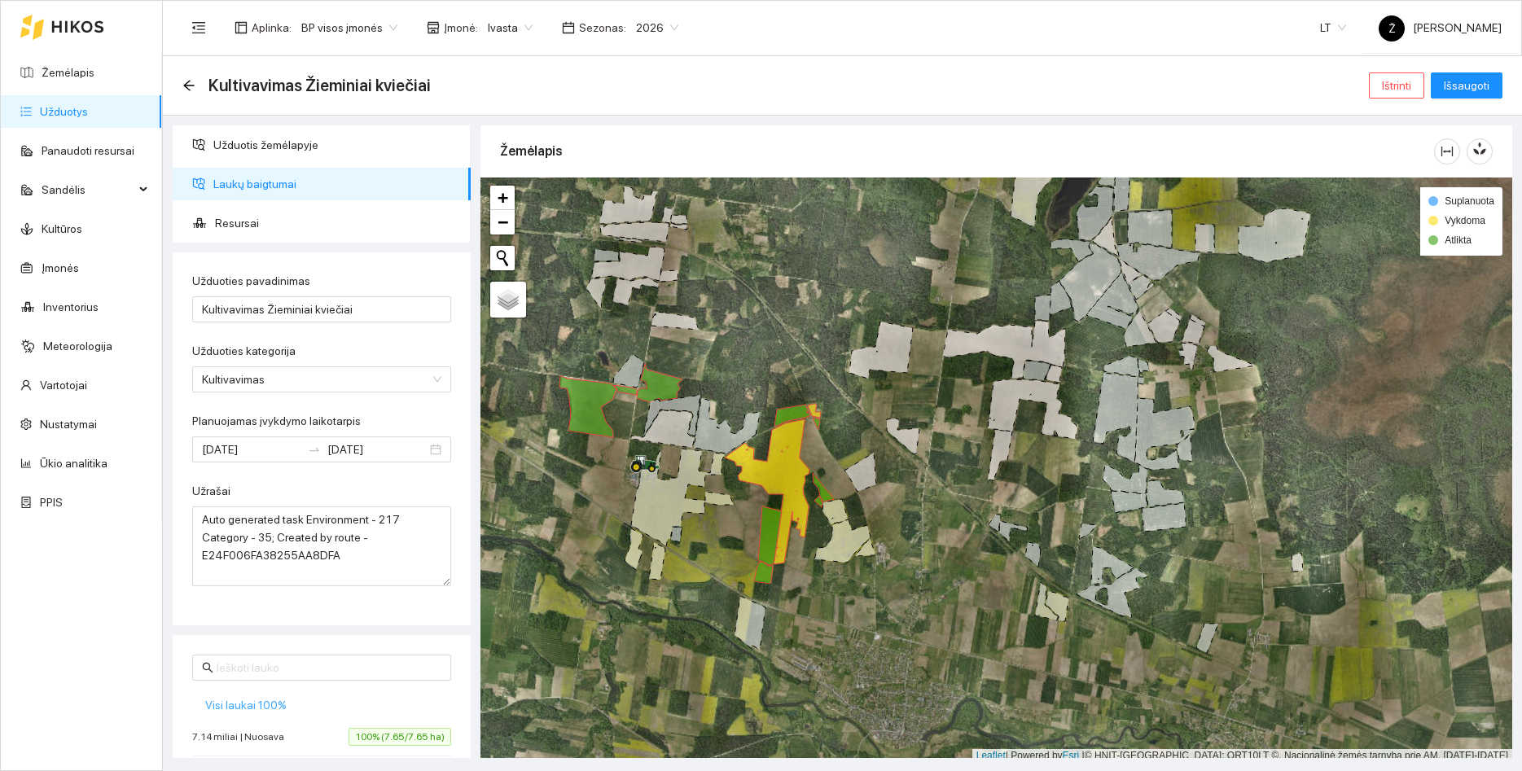
click at [271, 702] on span "Visi laukai 100%" at bounding box center [245, 705] width 81 height 18
click at [1464, 94] on span "Išsaugoti" at bounding box center [1466, 86] width 46 height 18
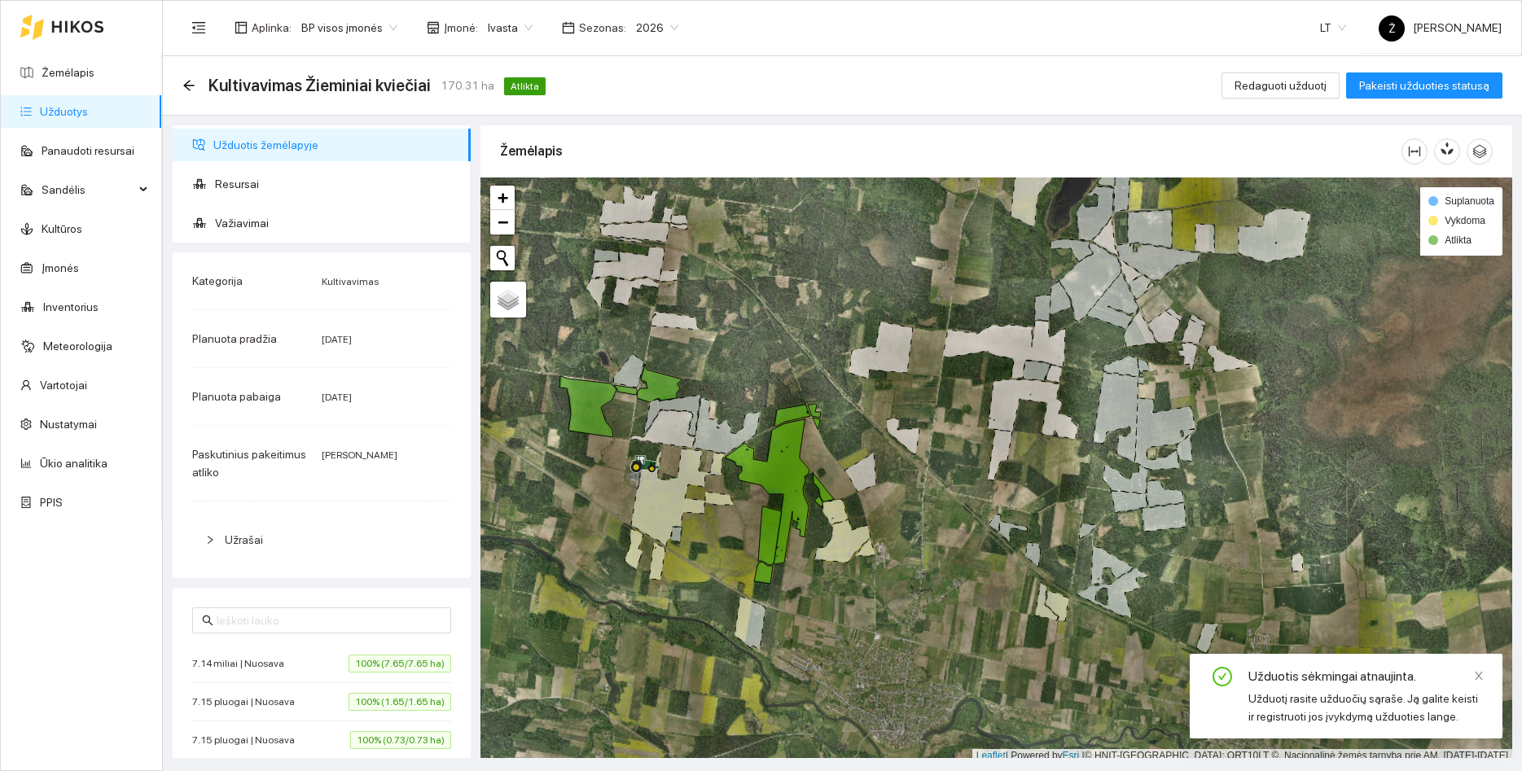
click at [70, 110] on link "Užduotys" at bounding box center [64, 111] width 48 height 13
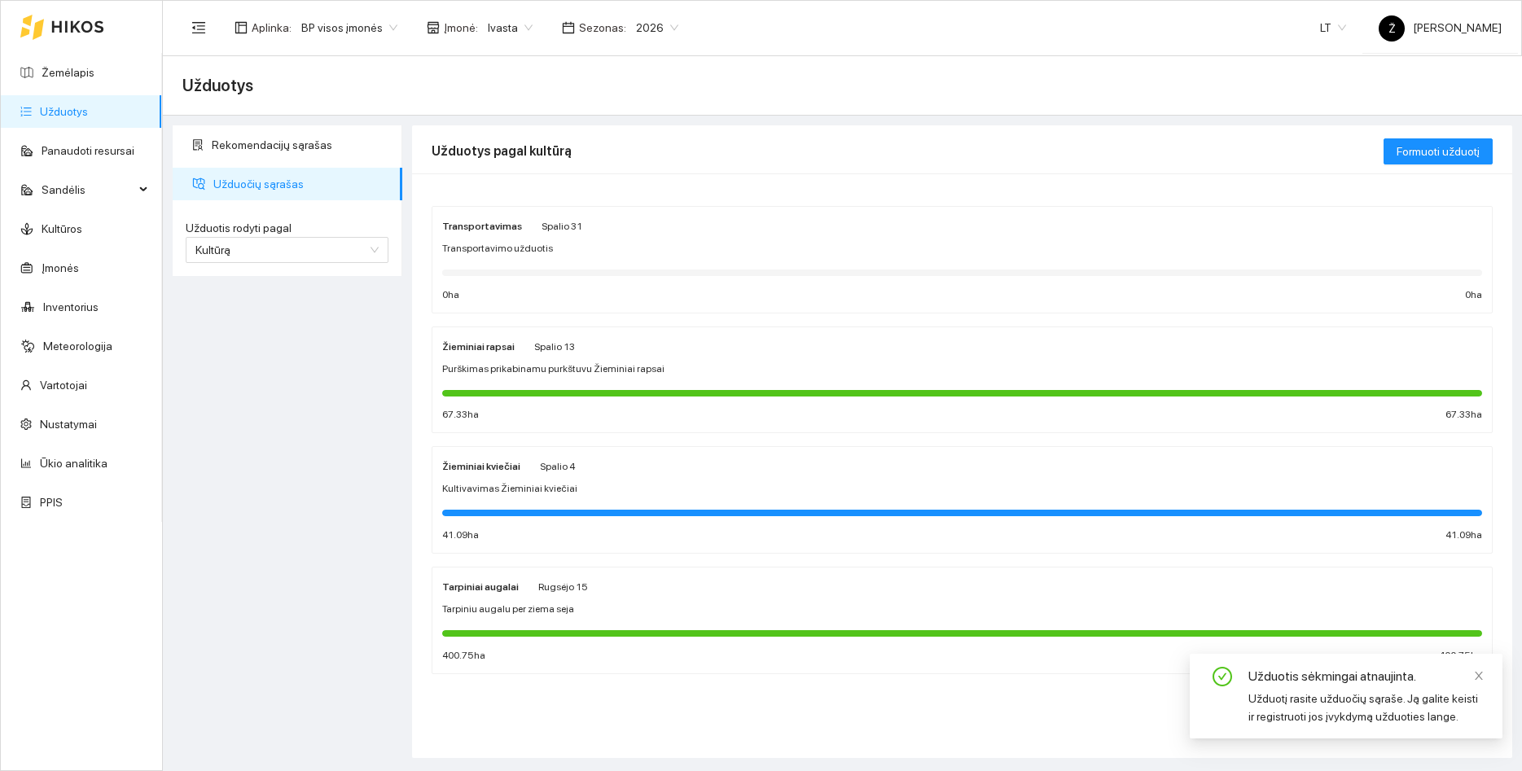
click at [579, 462] on div "Žieminiai kviečiai Spalio 4" at bounding box center [962, 466] width 1040 height 18
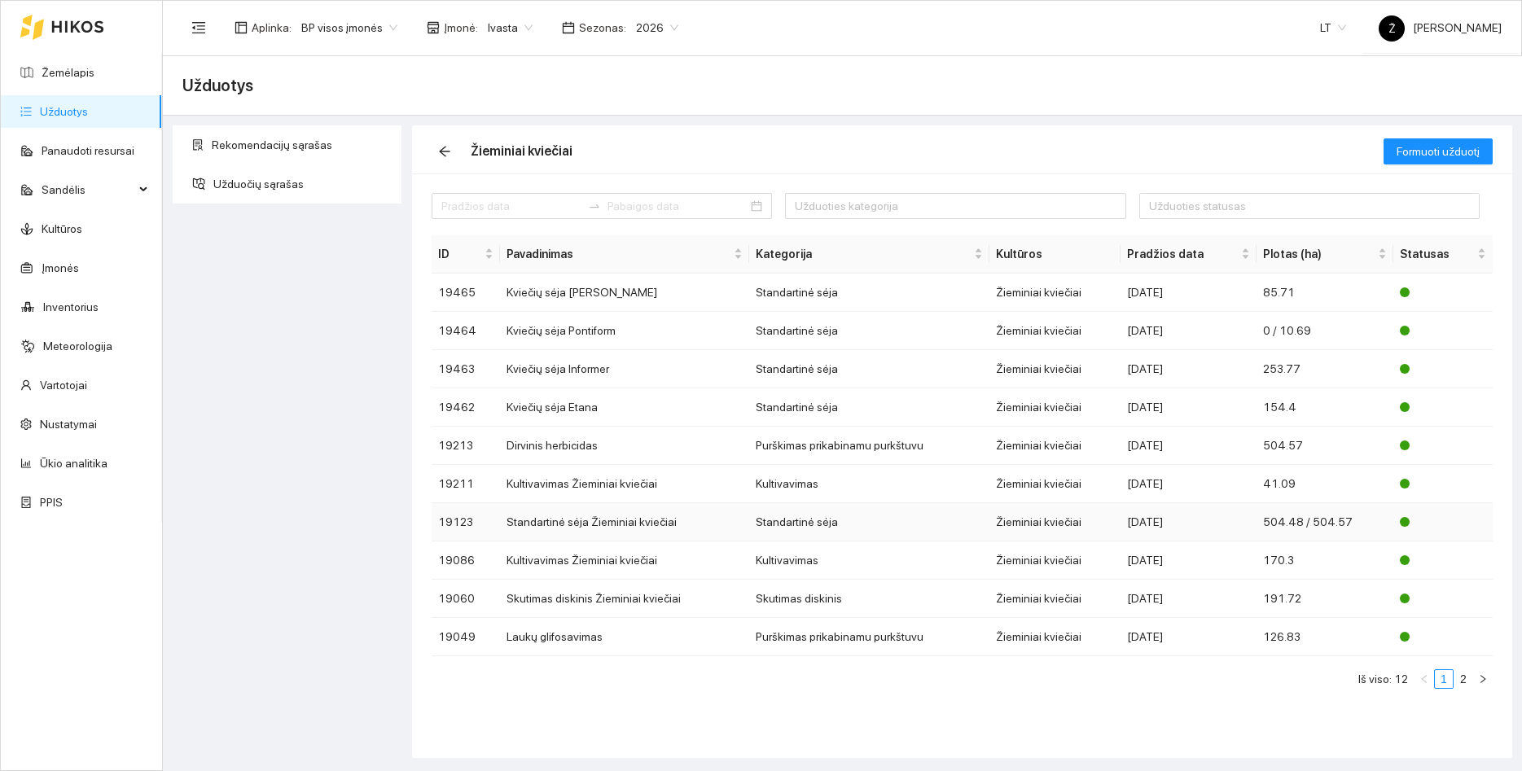
click at [572, 524] on td "Standartinė sėja Žieminiai kviečiai" at bounding box center [624, 522] width 249 height 38
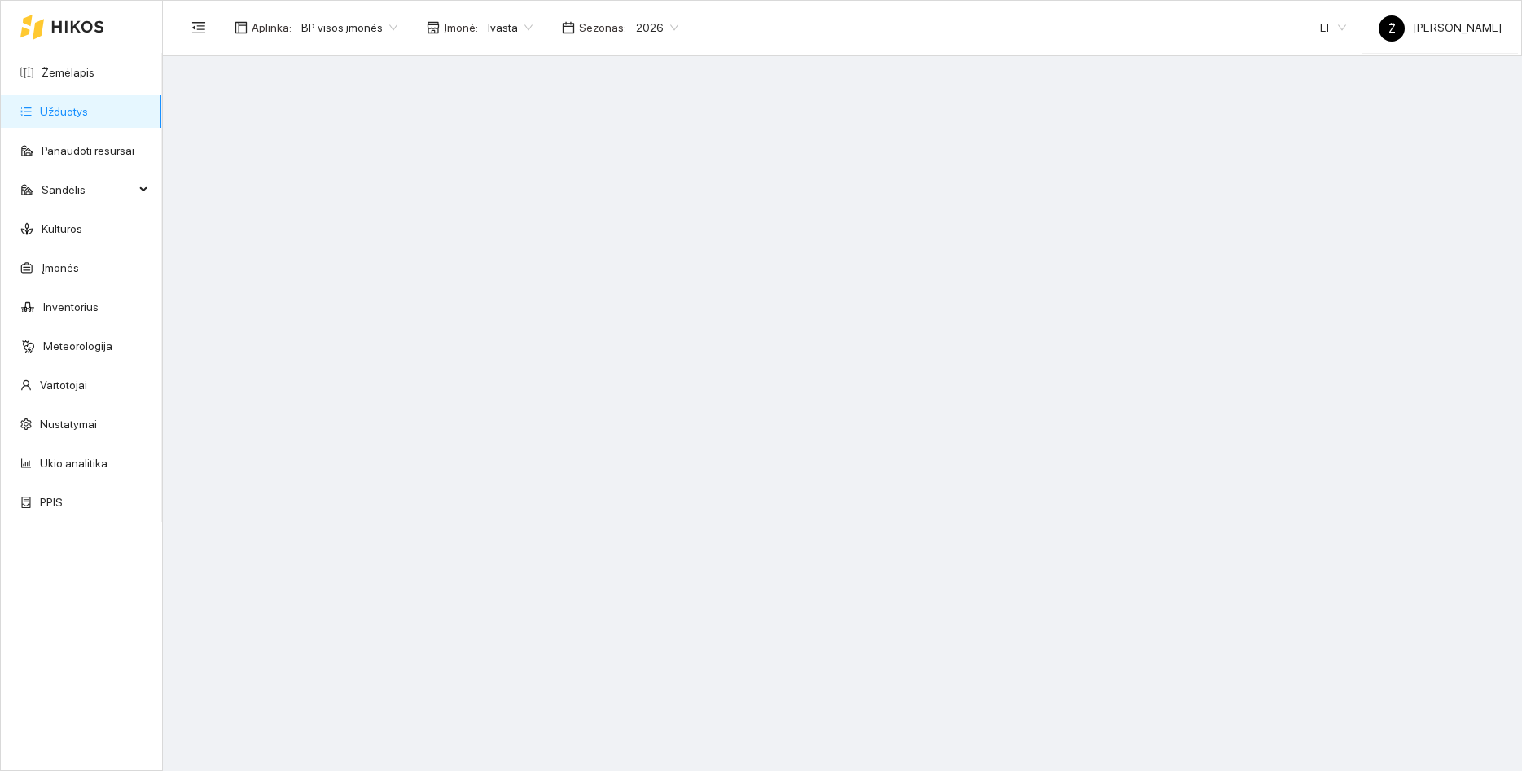
click at [383, 25] on span "BP visos įmonės" at bounding box center [349, 27] width 96 height 24
click at [380, 27] on span "BP visos įmonės" at bounding box center [349, 27] width 96 height 24
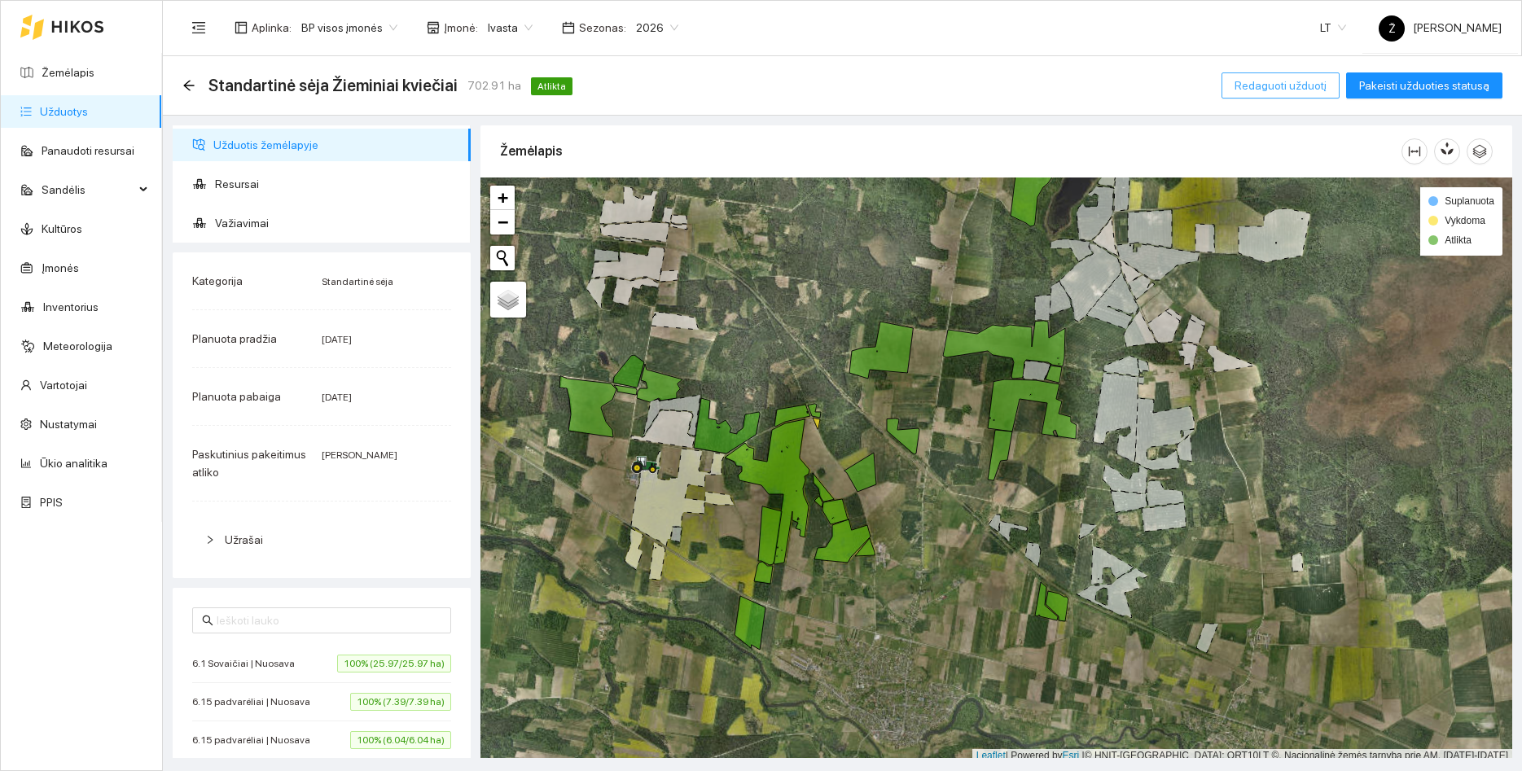
click at [1264, 82] on span "Redaguoti užduotį" at bounding box center [1280, 86] width 92 height 18
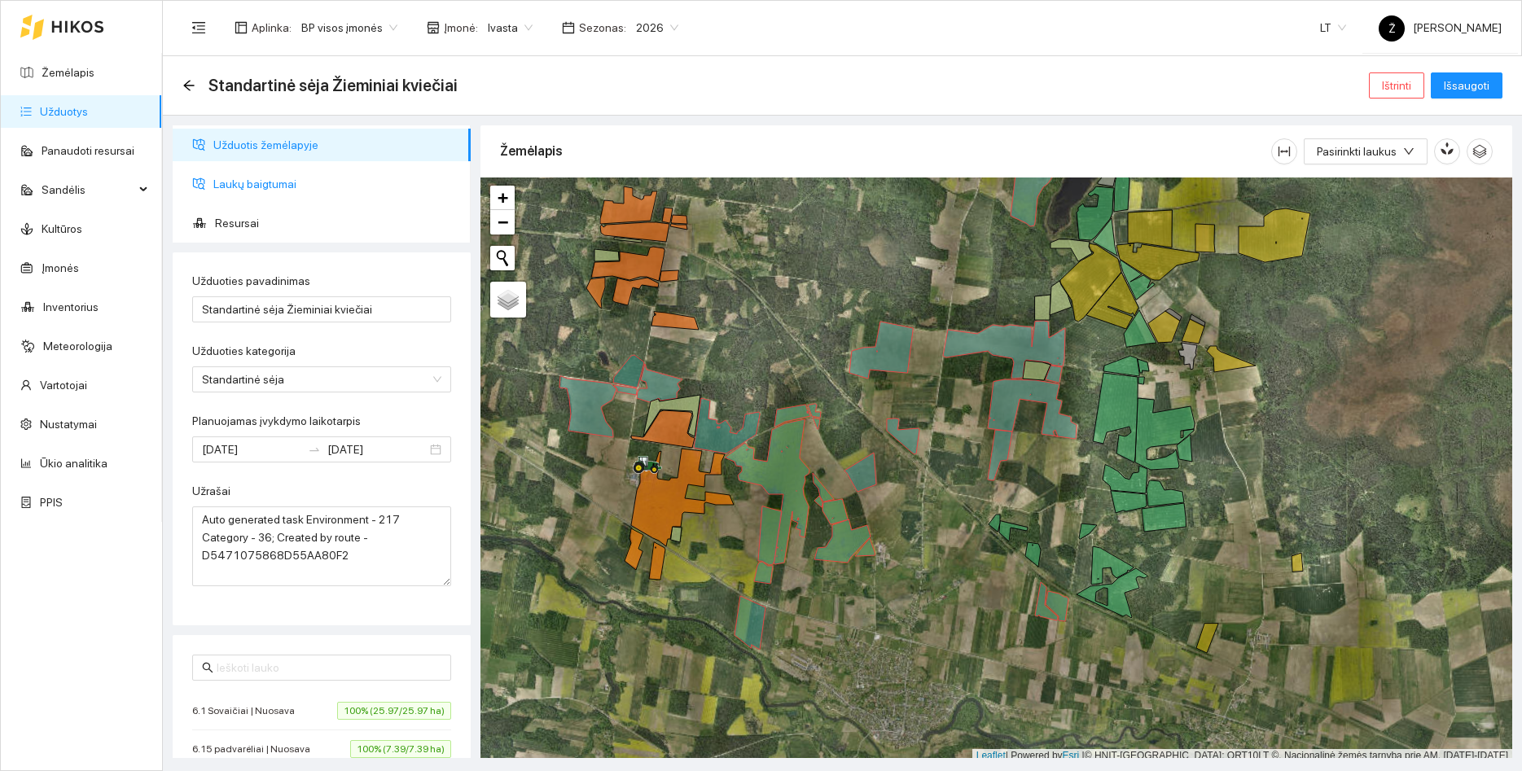
click at [269, 192] on span "Laukų baigtumai" at bounding box center [335, 184] width 244 height 33
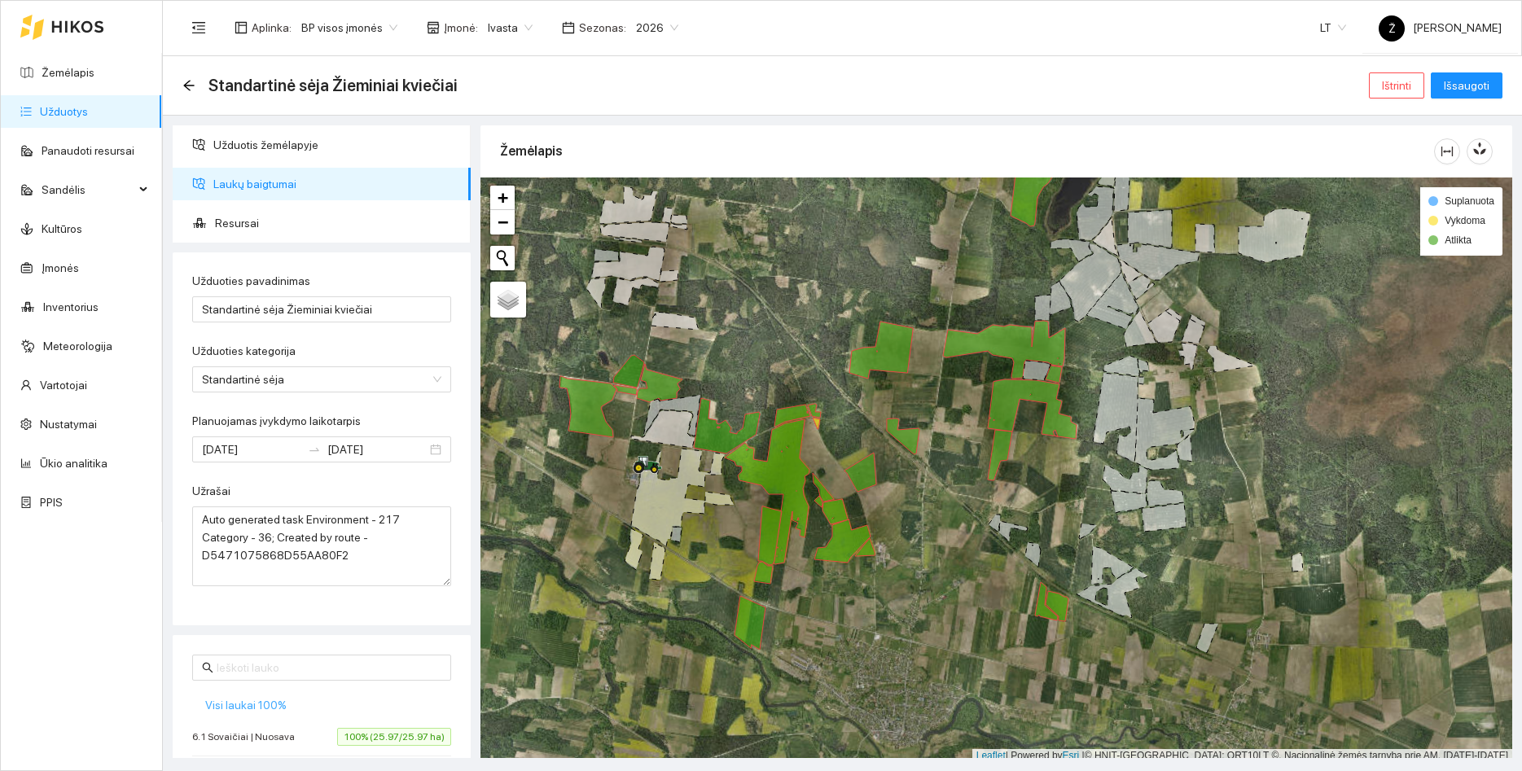
click at [271, 703] on span "Visi laukai 100%" at bounding box center [245, 705] width 81 height 18
click at [1474, 85] on span "Išsaugoti" at bounding box center [1466, 86] width 46 height 18
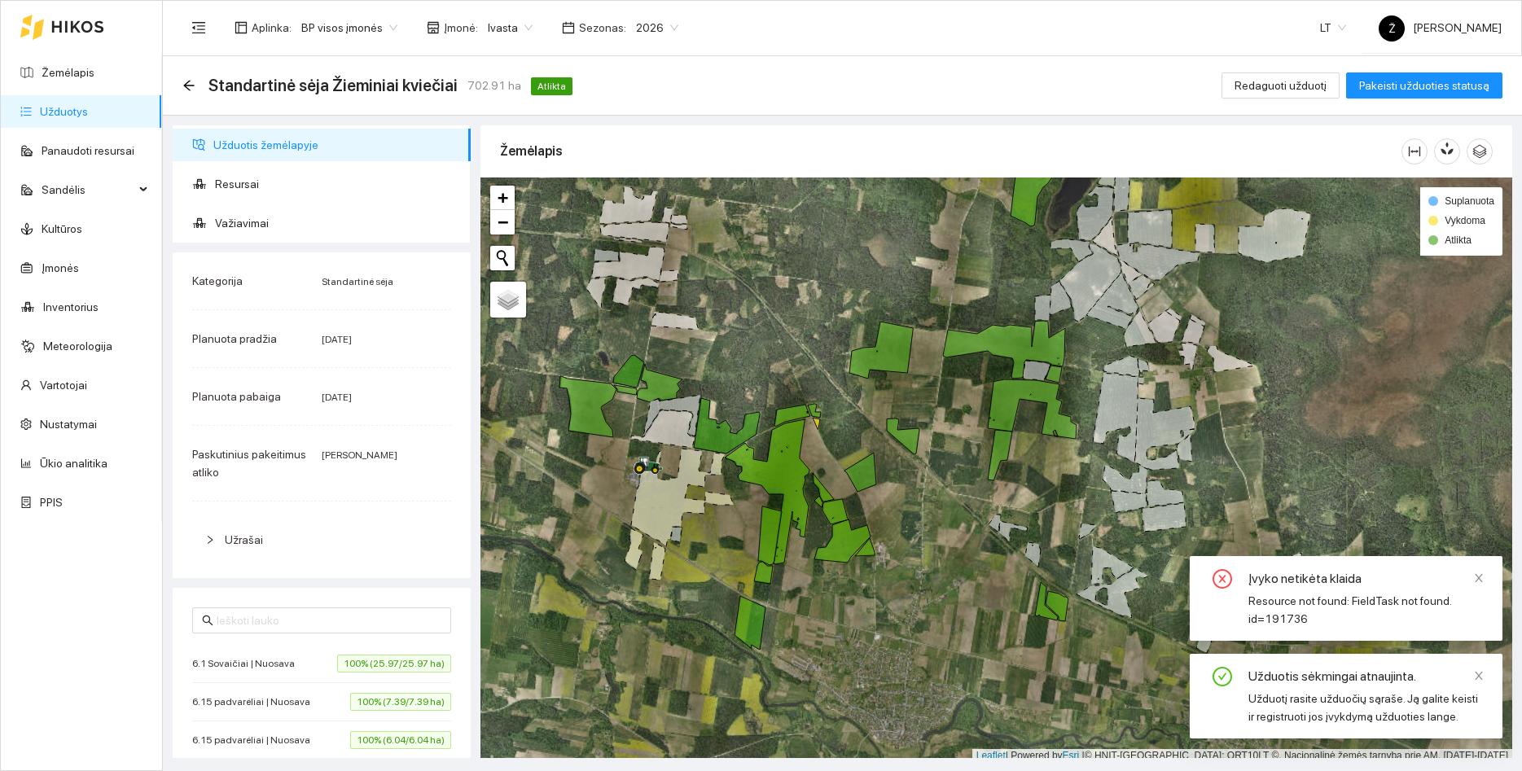
click at [189, 83] on icon "arrow-left" at bounding box center [188, 85] width 13 height 13
click at [66, 115] on link "Užduotys" at bounding box center [64, 111] width 48 height 13
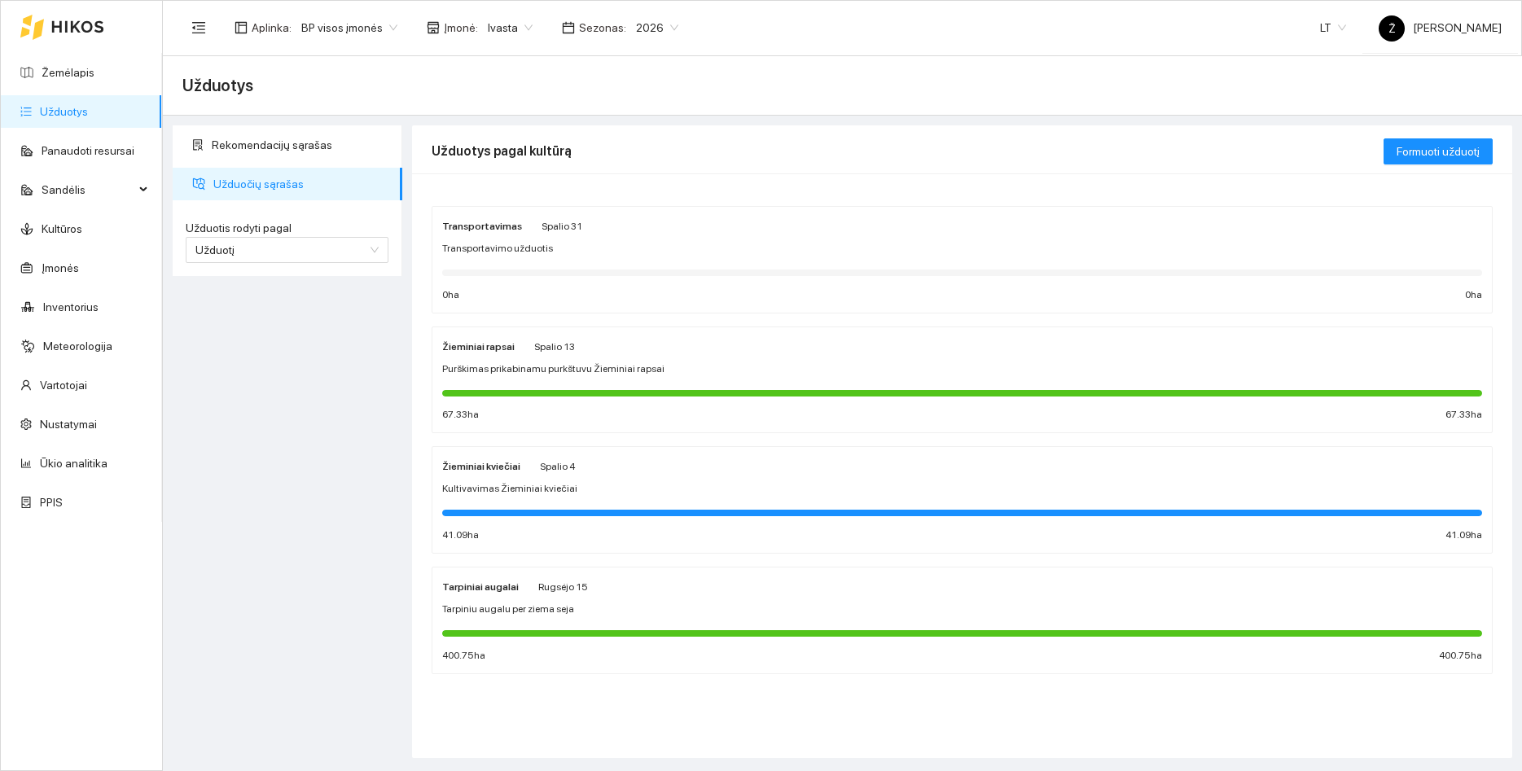
click at [88, 105] on link "Užduotys" at bounding box center [64, 111] width 48 height 13
click at [539, 339] on div "Spalio 13" at bounding box center [554, 346] width 41 height 18
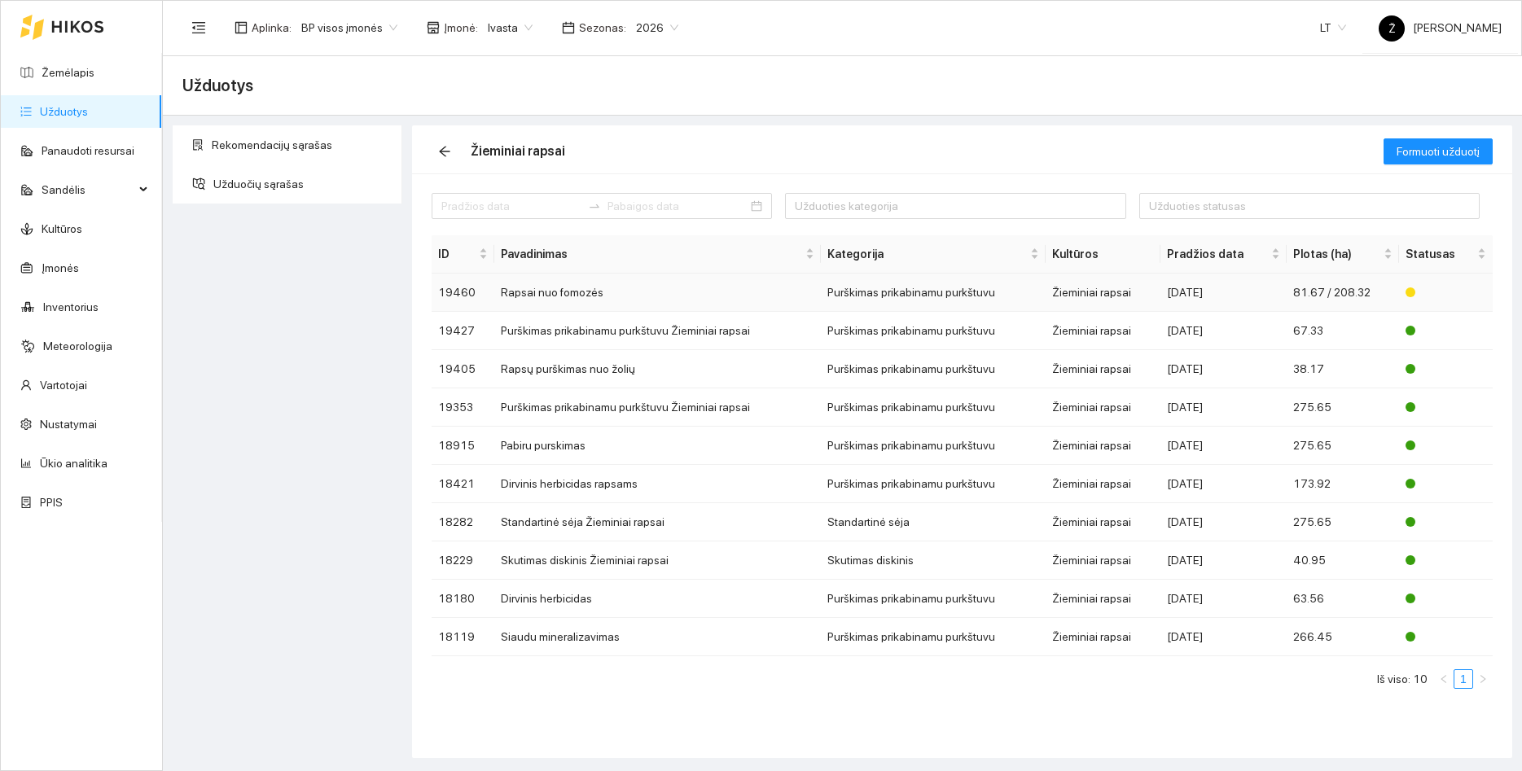
click at [583, 293] on td "Rapsai nuo fomozės" at bounding box center [657, 293] width 326 height 38
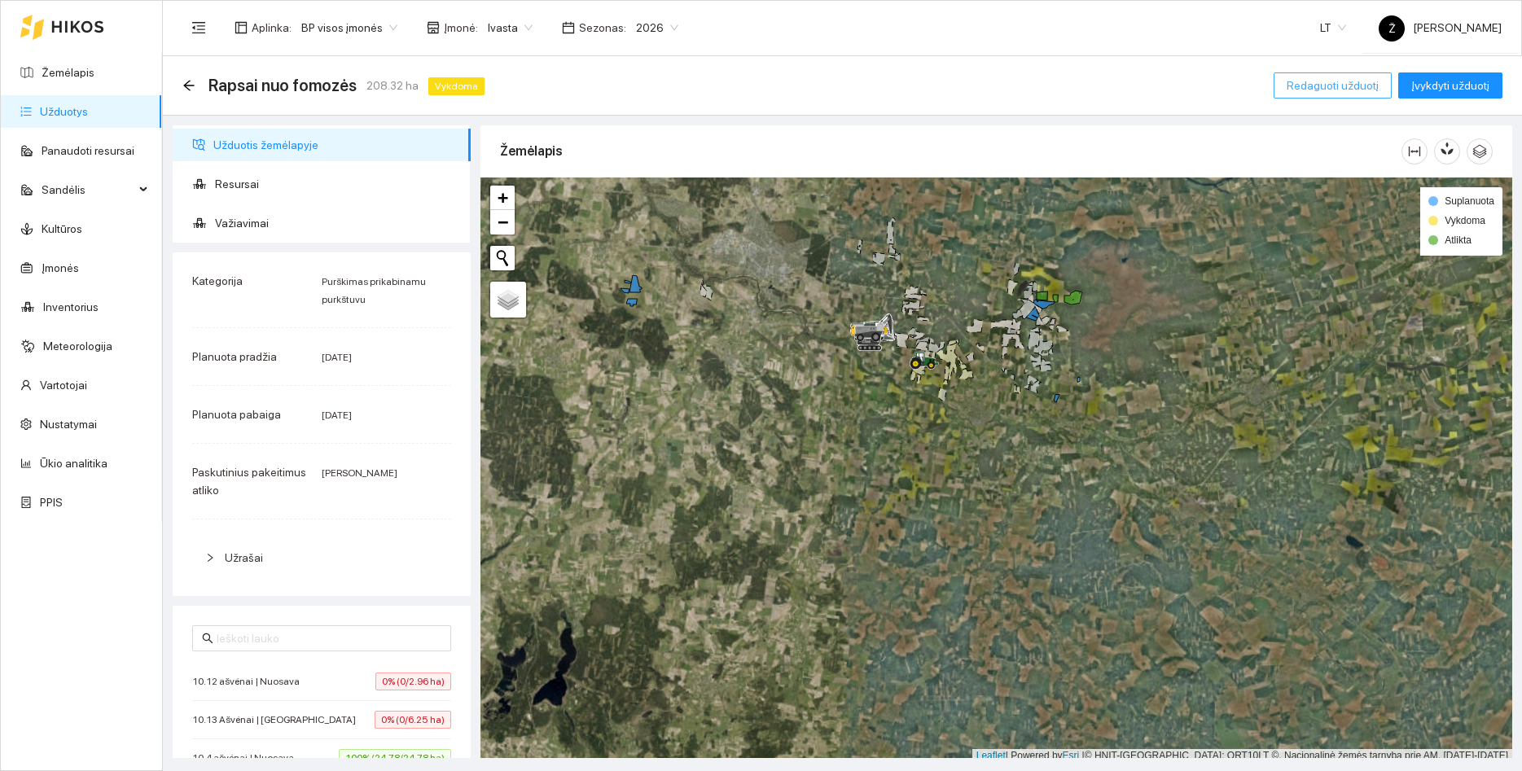
click at [1303, 84] on span "Redaguoti užduotį" at bounding box center [1332, 86] width 92 height 18
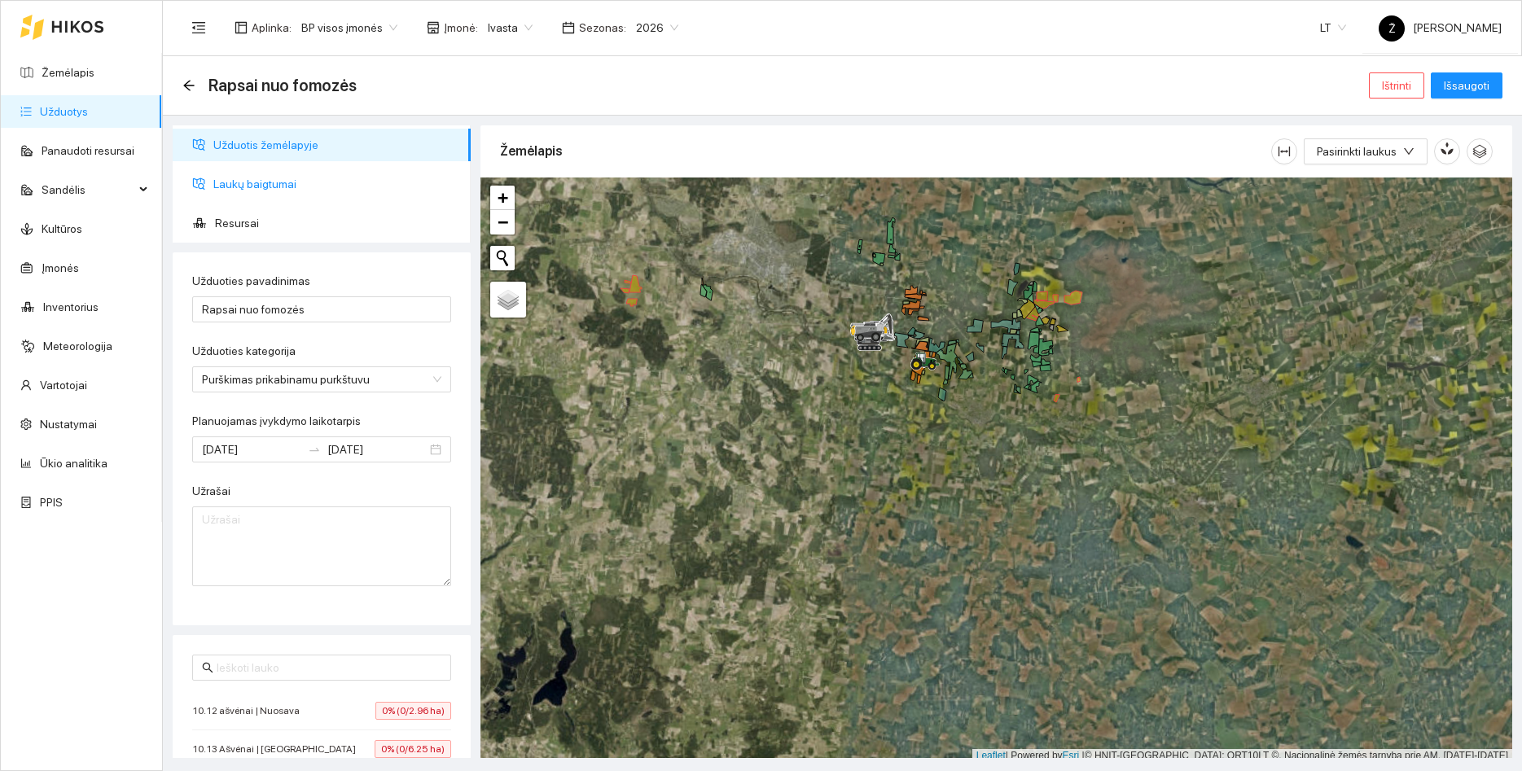
click at [265, 186] on span "Laukų baigtumai" at bounding box center [335, 184] width 244 height 33
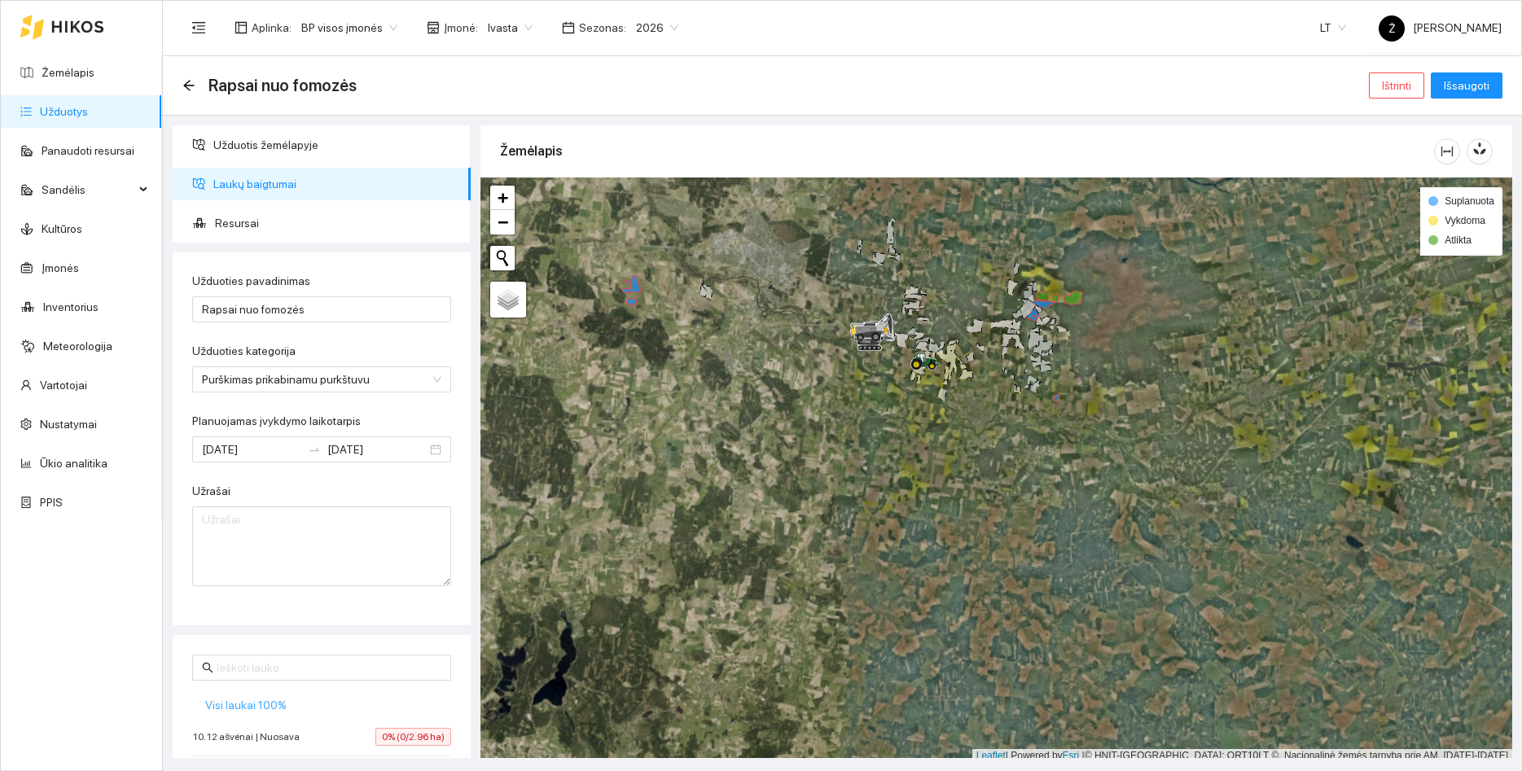
click at [220, 694] on button "Visi laukai 100%" at bounding box center [245, 705] width 107 height 26
click at [1458, 88] on span "Išsaugoti" at bounding box center [1466, 86] width 46 height 18
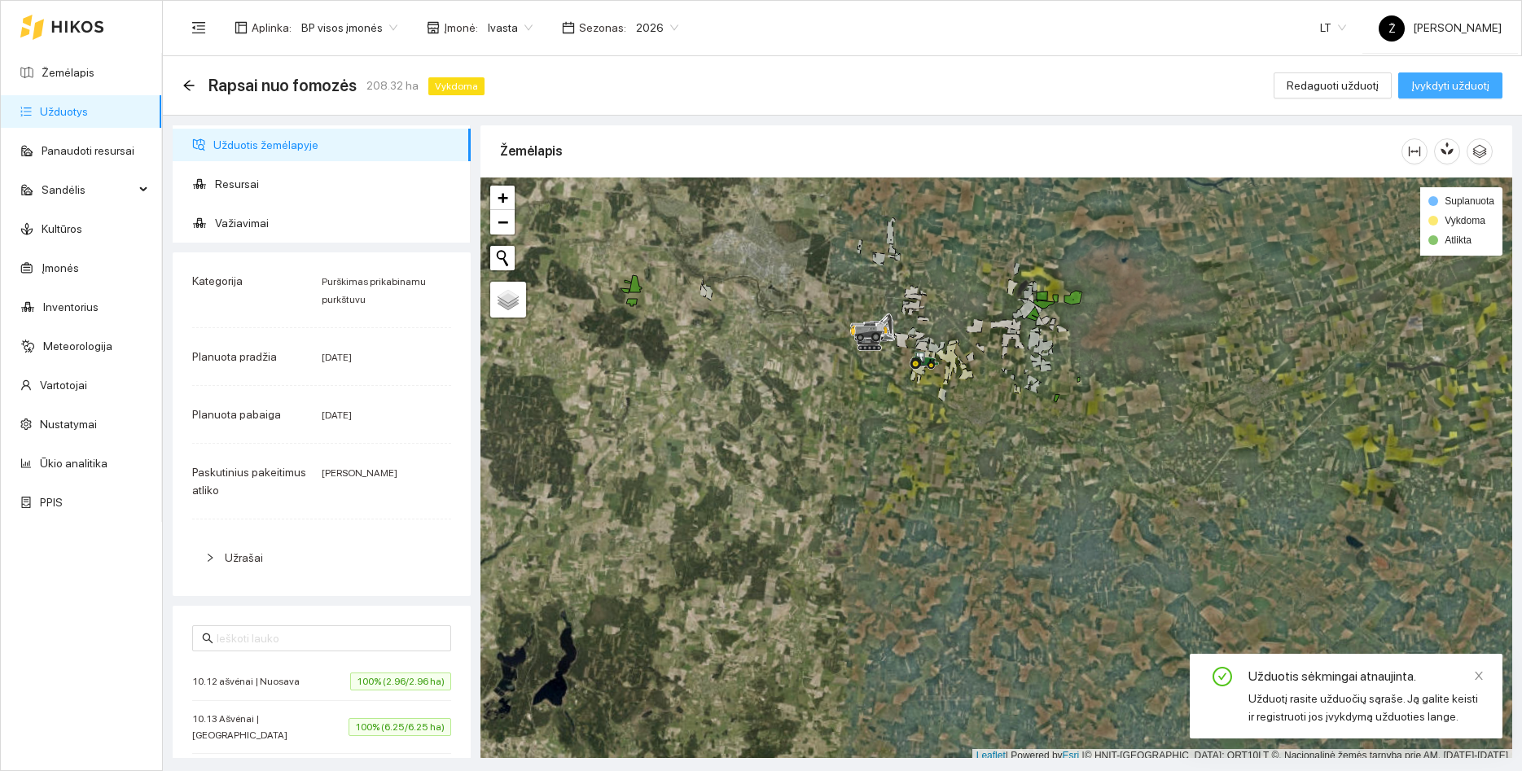
click at [1460, 87] on span "Įvykdyti užduotį" at bounding box center [1450, 86] width 78 height 18
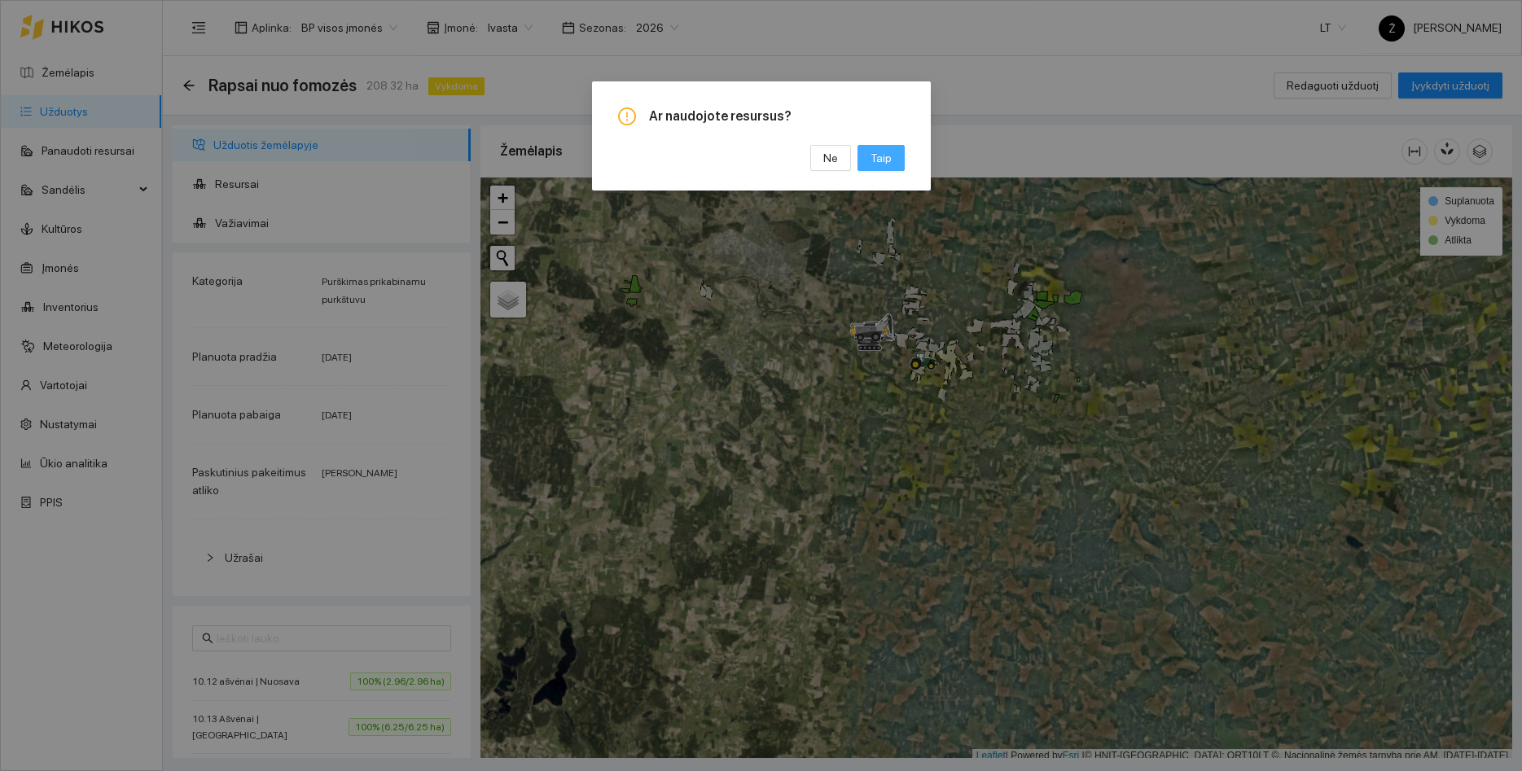
click at [877, 156] on span "Taip" at bounding box center [880, 158] width 21 height 18
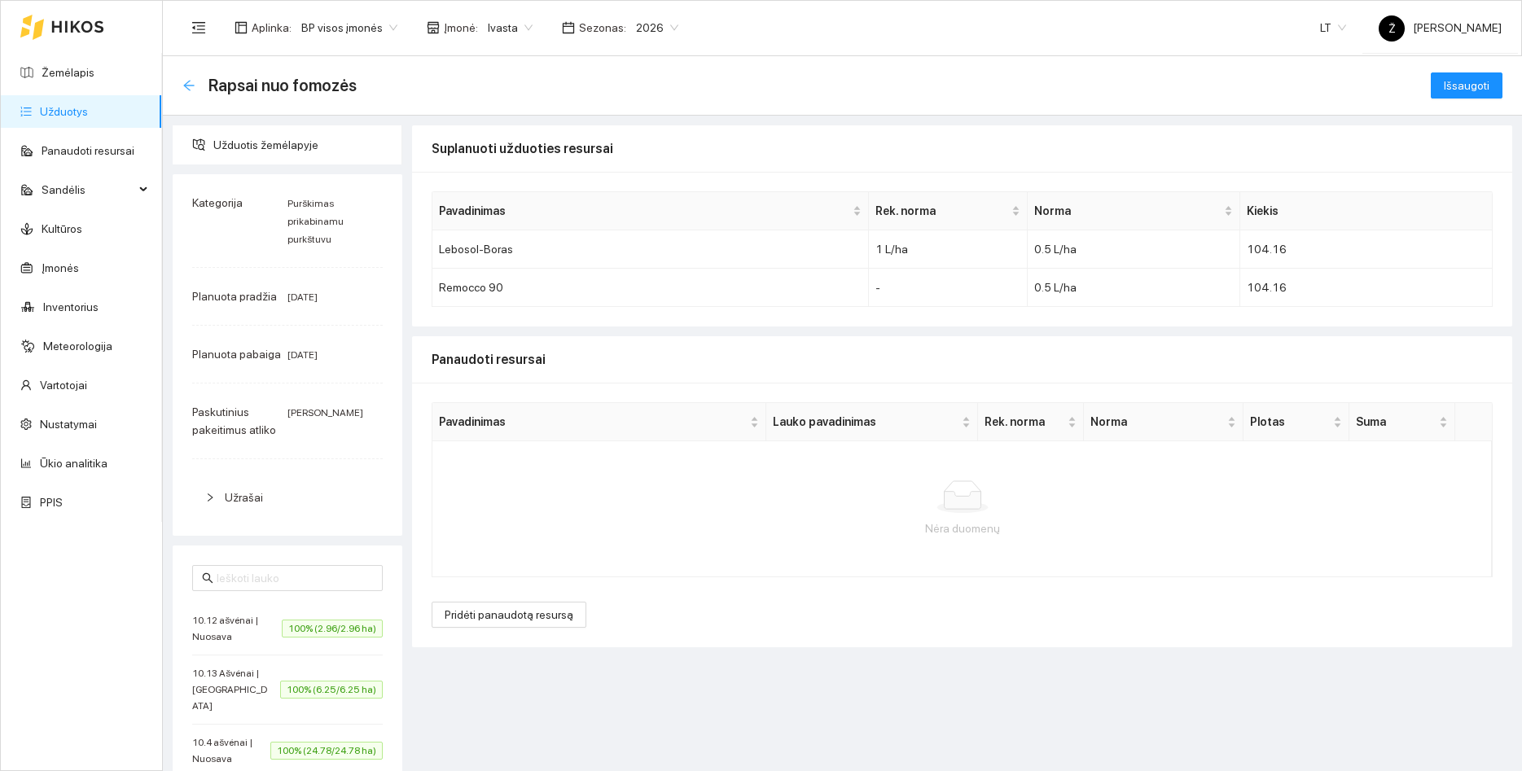
click at [189, 85] on icon "arrow-left" at bounding box center [188, 85] width 11 height 11
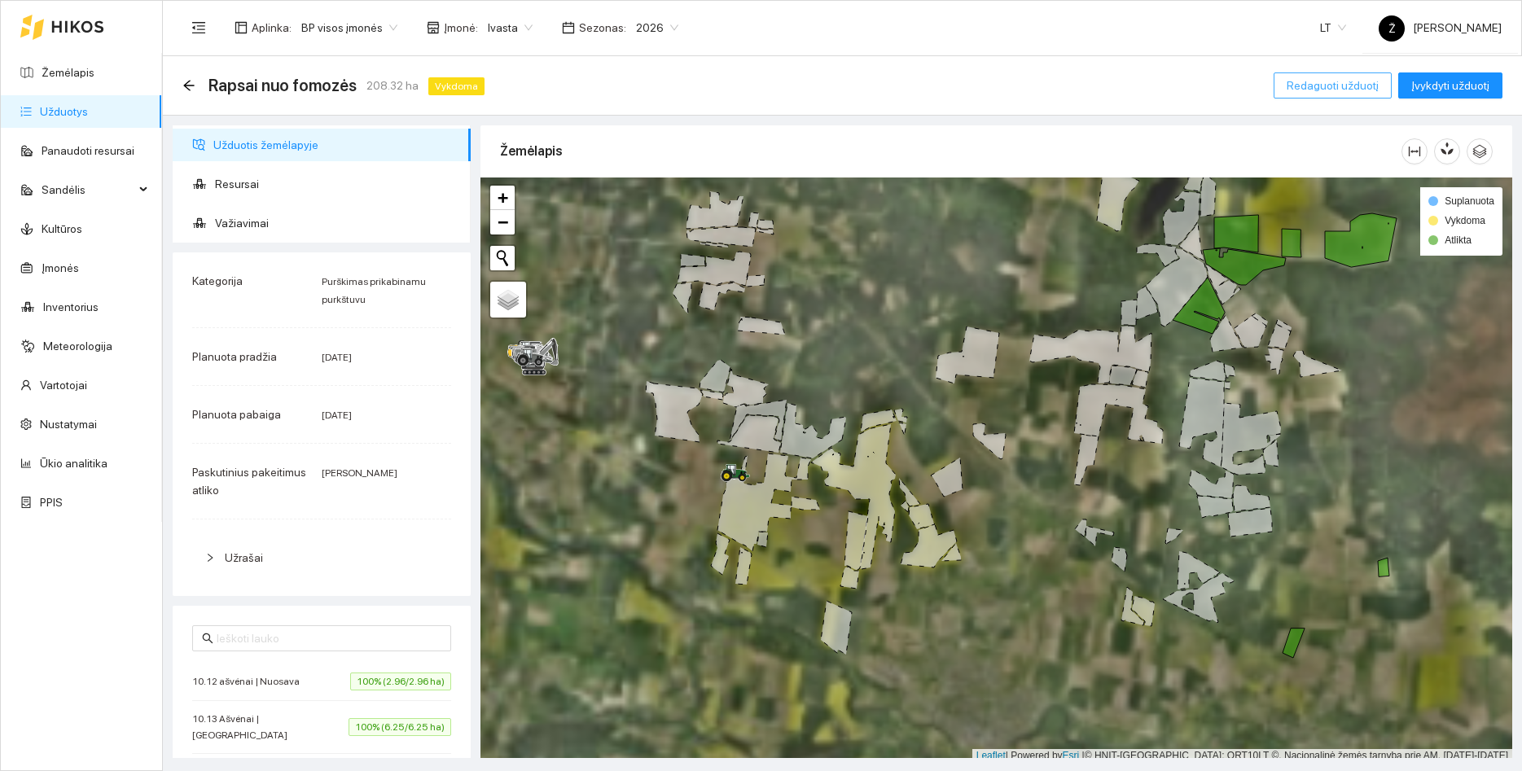
click at [1310, 96] on button "Redaguoti užduotį" at bounding box center [1332, 85] width 118 height 26
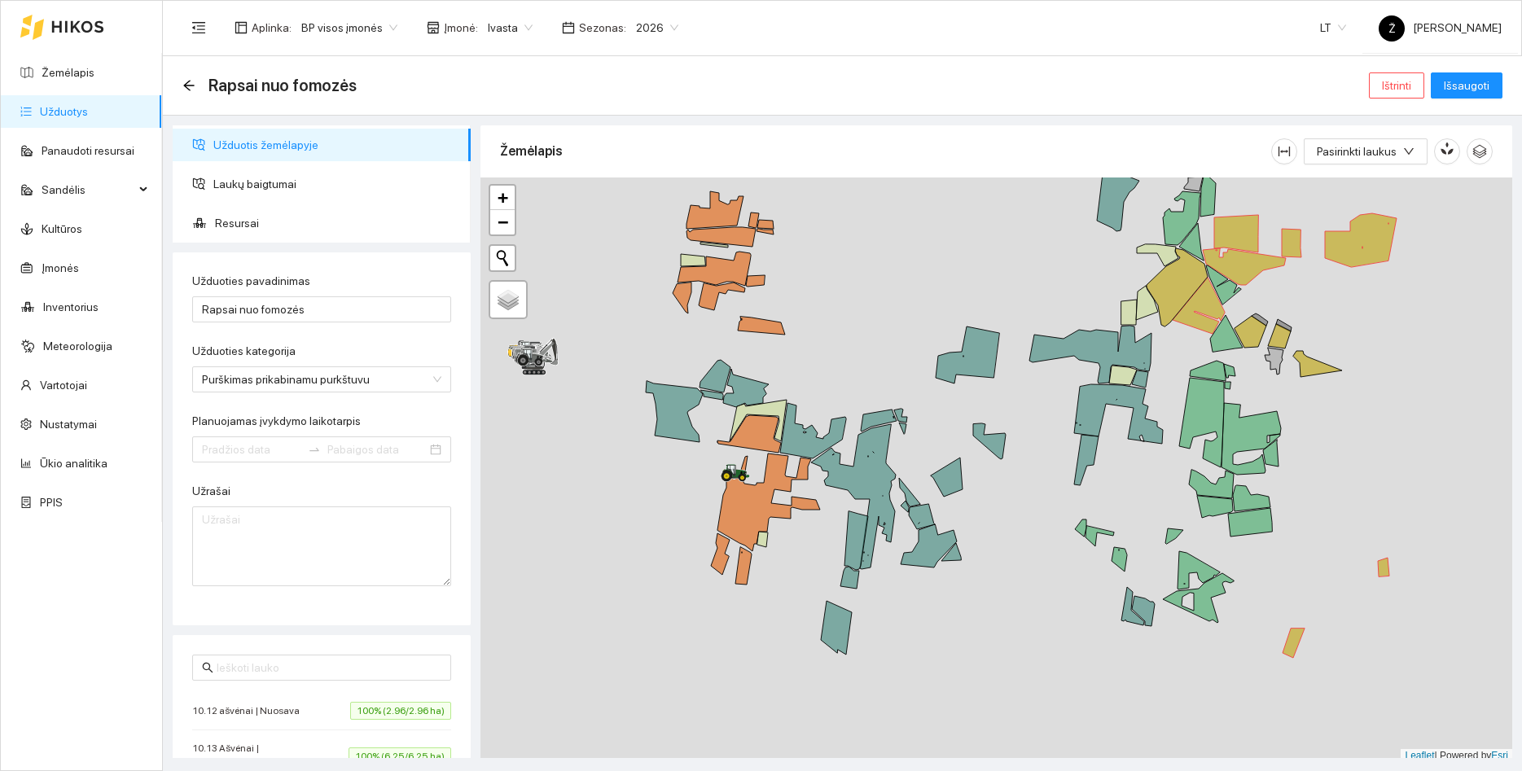
type input "2025-10-06"
type input "2025-10-11"
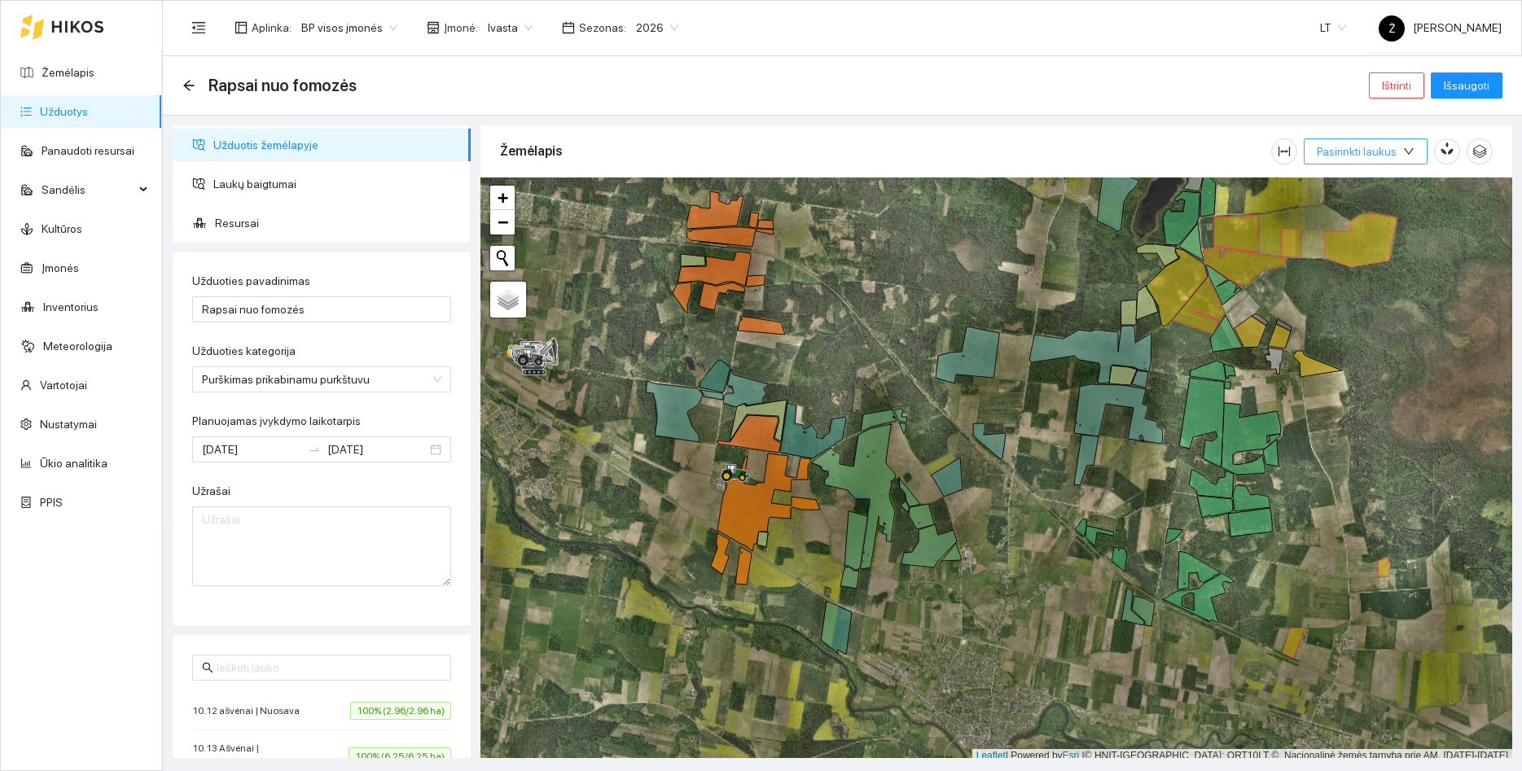
click at [1413, 157] on span "down" at bounding box center [1408, 152] width 11 height 13
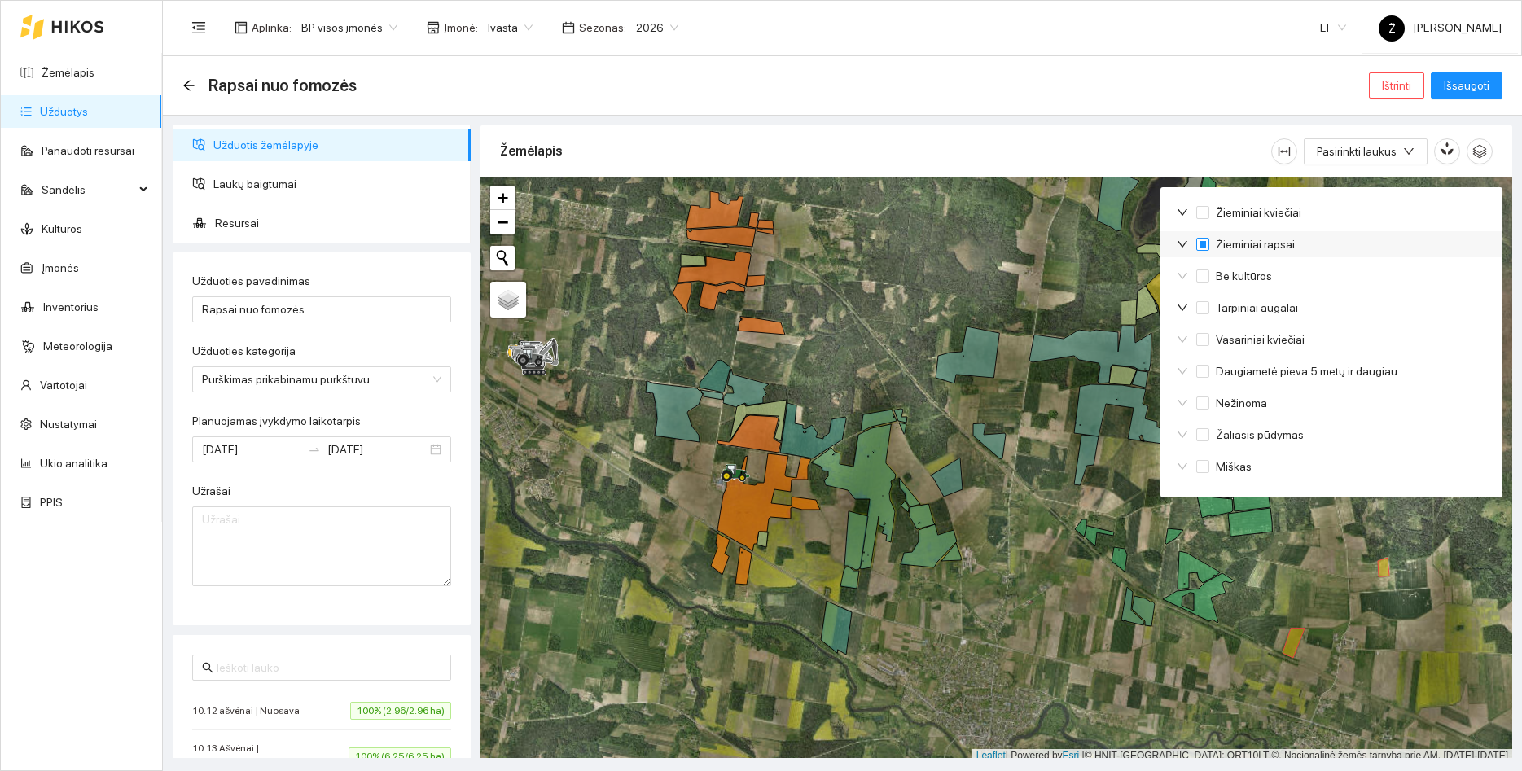
click at [1206, 242] on input "Žieminiai rapsai" at bounding box center [1202, 244] width 13 height 13
checkbox input "true"
click at [1204, 246] on input "Žieminiai rapsai" at bounding box center [1202, 244] width 13 height 13
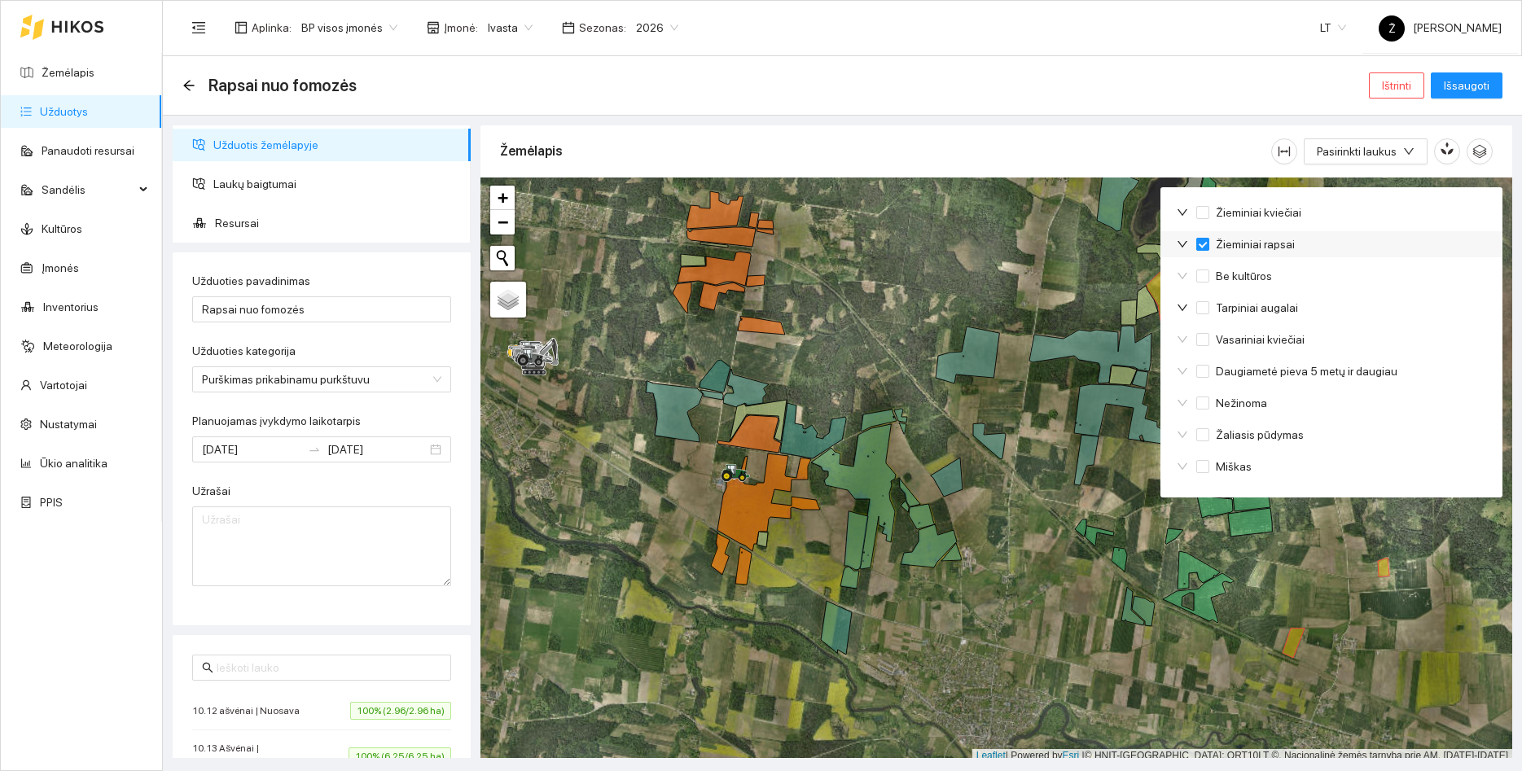
checkbox input "false"
click at [1204, 246] on input "Žieminiai rapsai" at bounding box center [1202, 244] width 13 height 13
checkbox input "true"
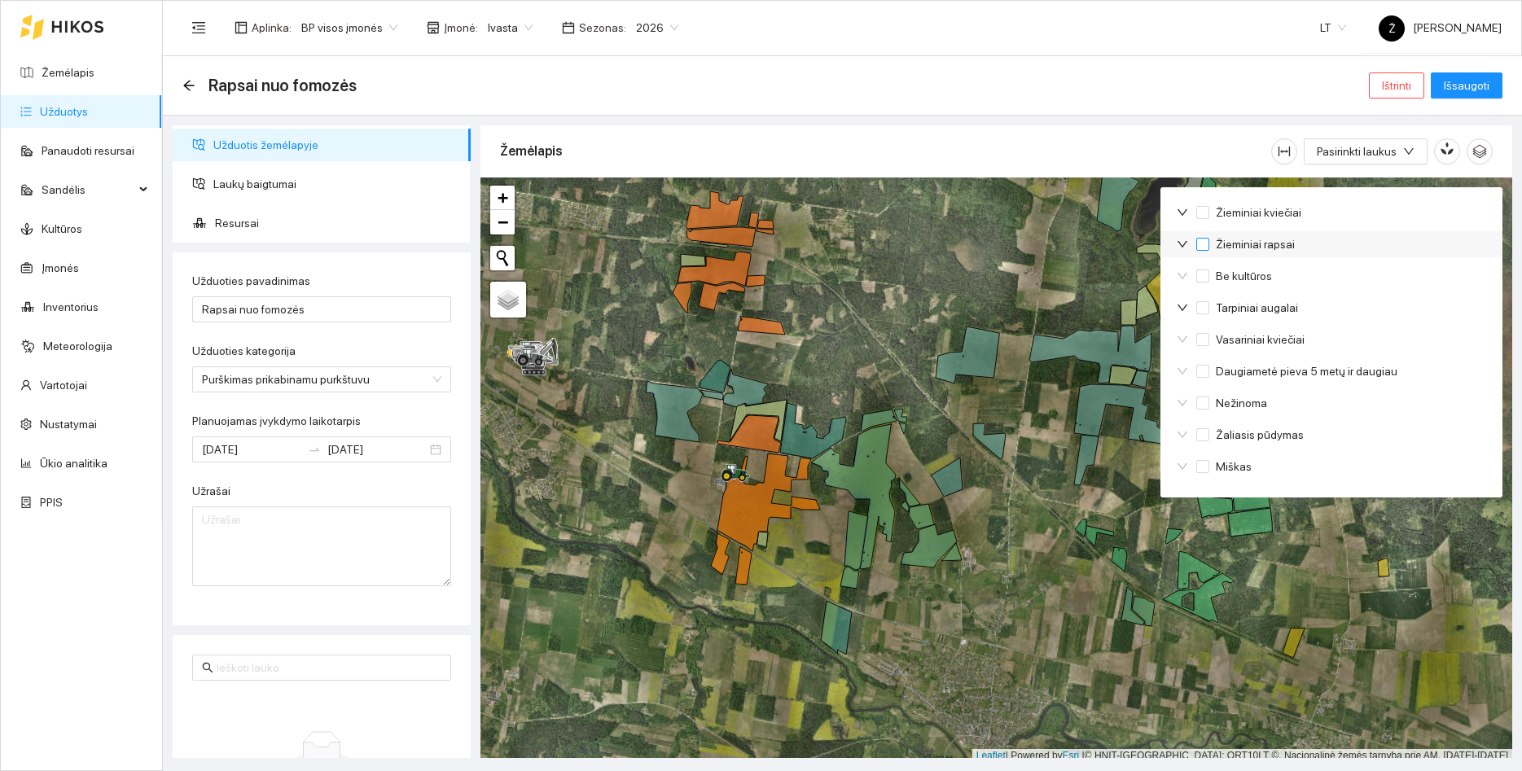
checkbox input "true"
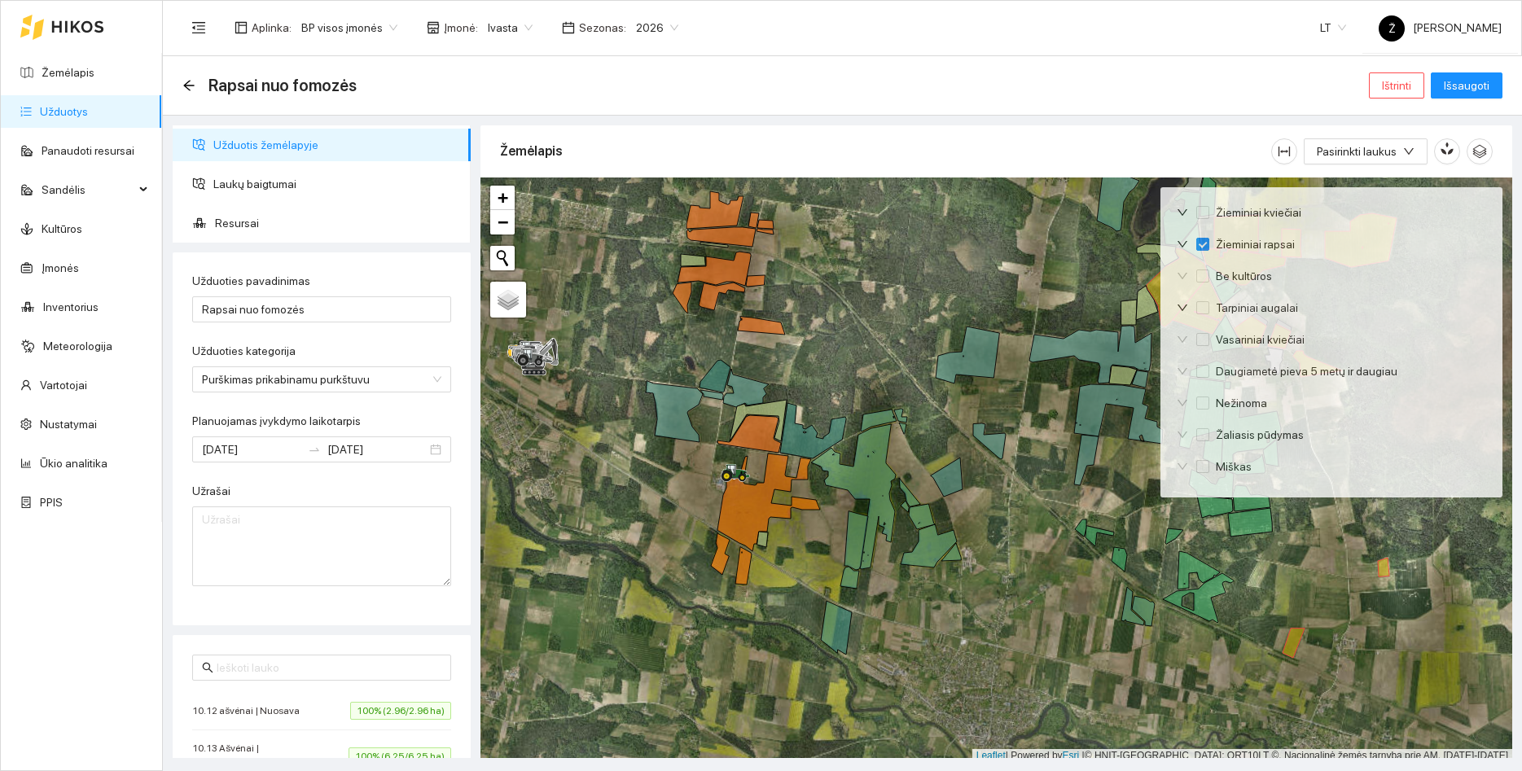
click at [979, 253] on div at bounding box center [996, 469] width 1032 height 585
click at [1016, 329] on div at bounding box center [996, 469] width 1032 height 585
click at [1467, 86] on span "Išsaugoti" at bounding box center [1466, 86] width 46 height 18
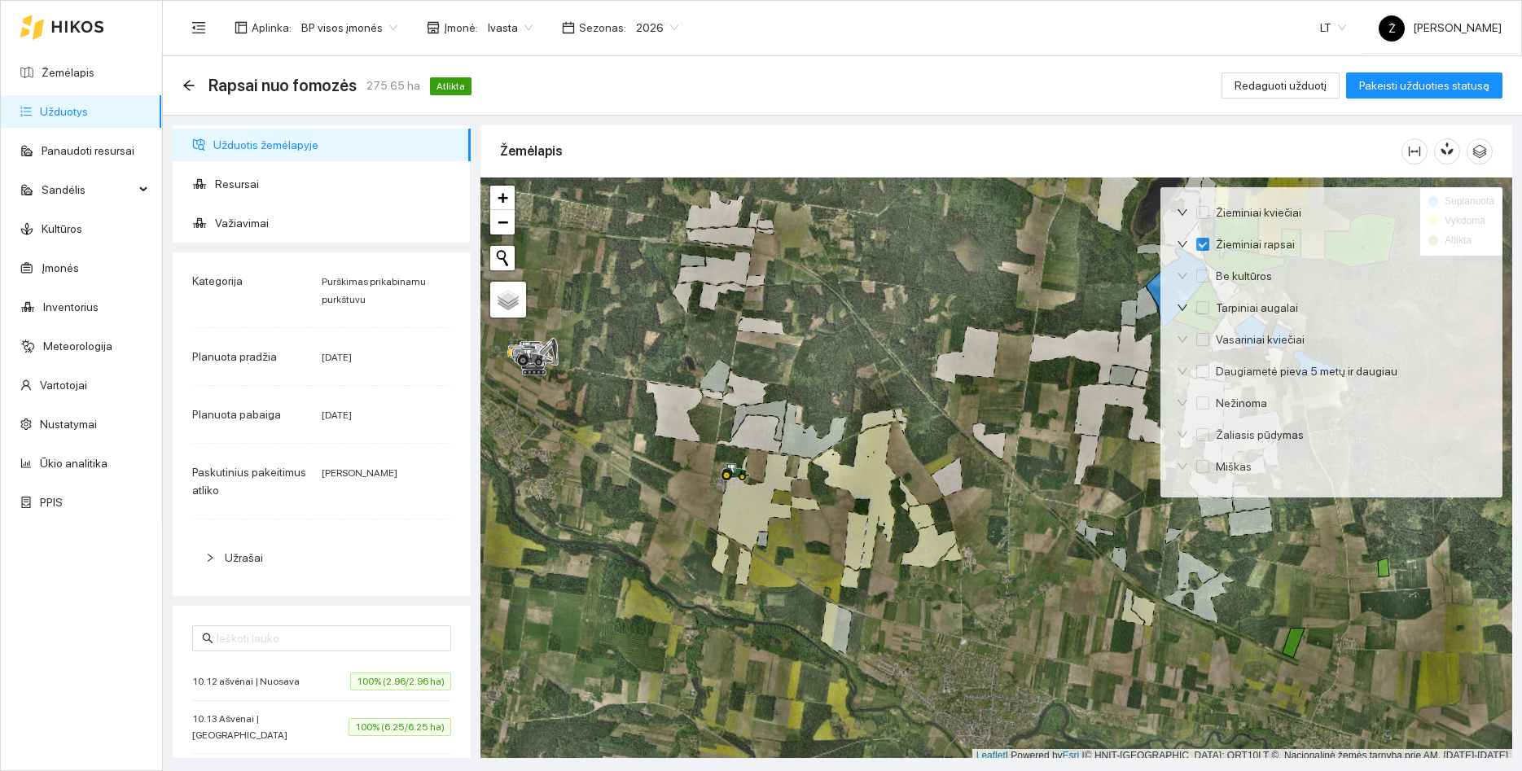
checkbox input "true"
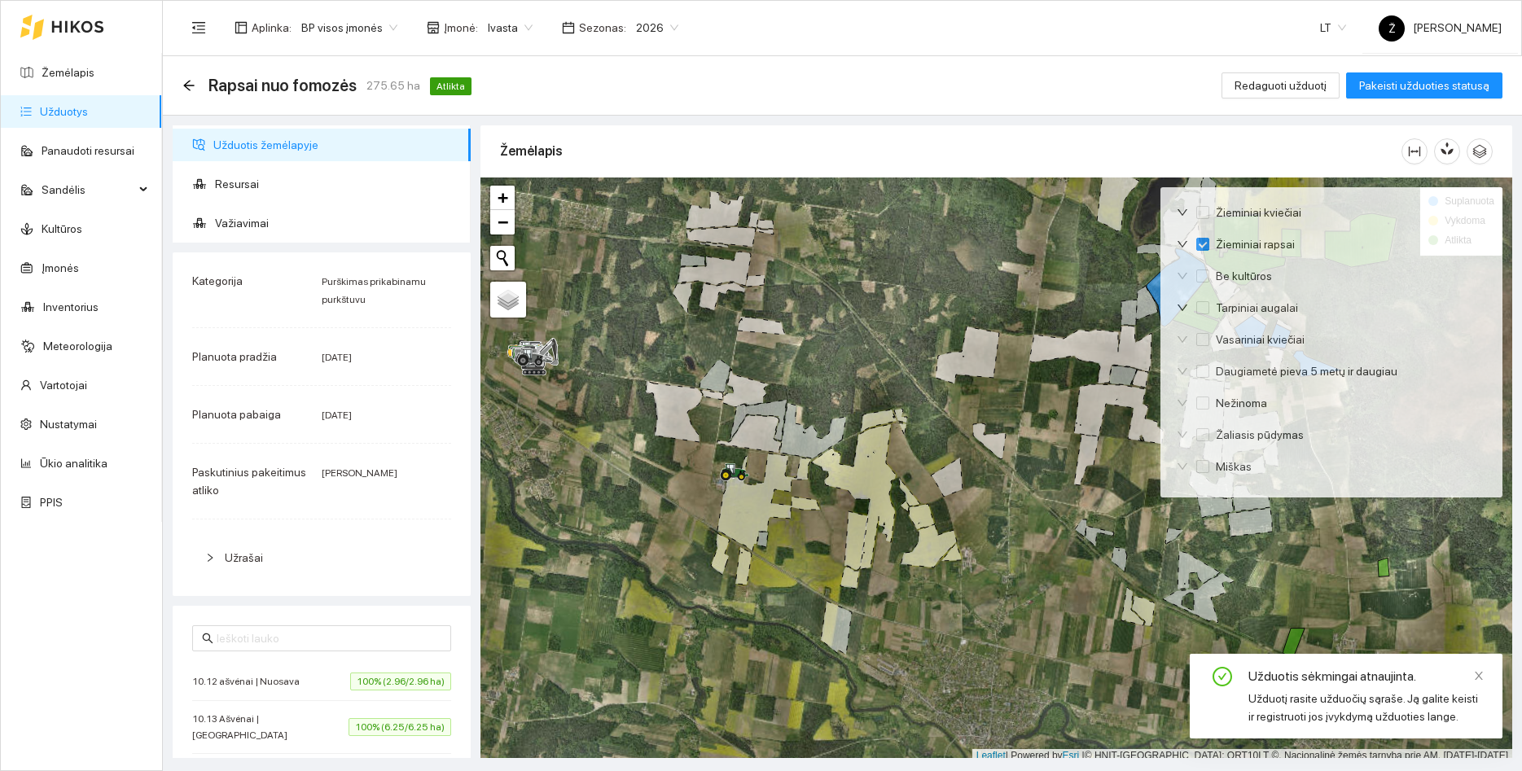
click at [70, 113] on link "Užduotys" at bounding box center [64, 111] width 48 height 13
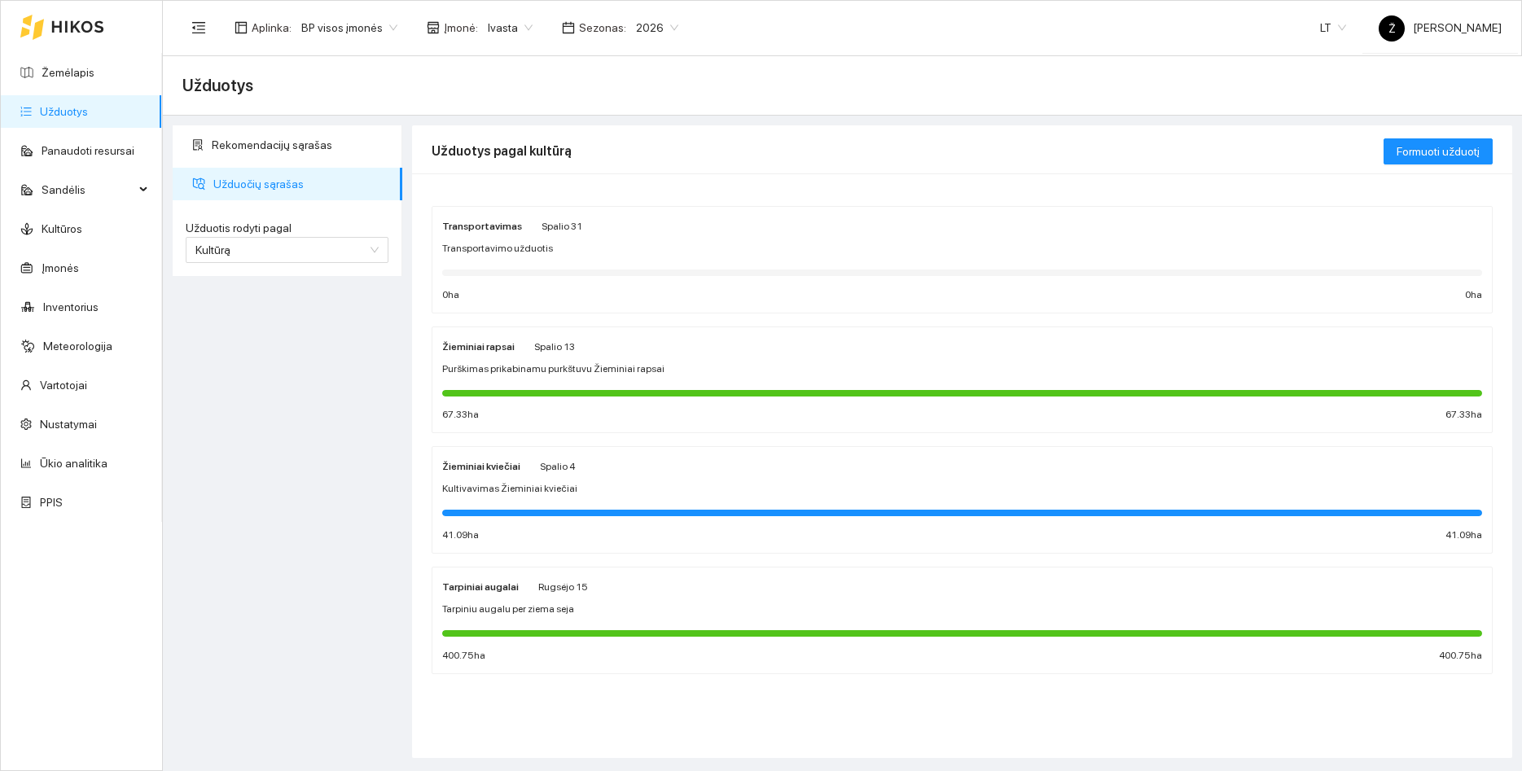
click at [569, 387] on div at bounding box center [962, 392] width 1040 height 18
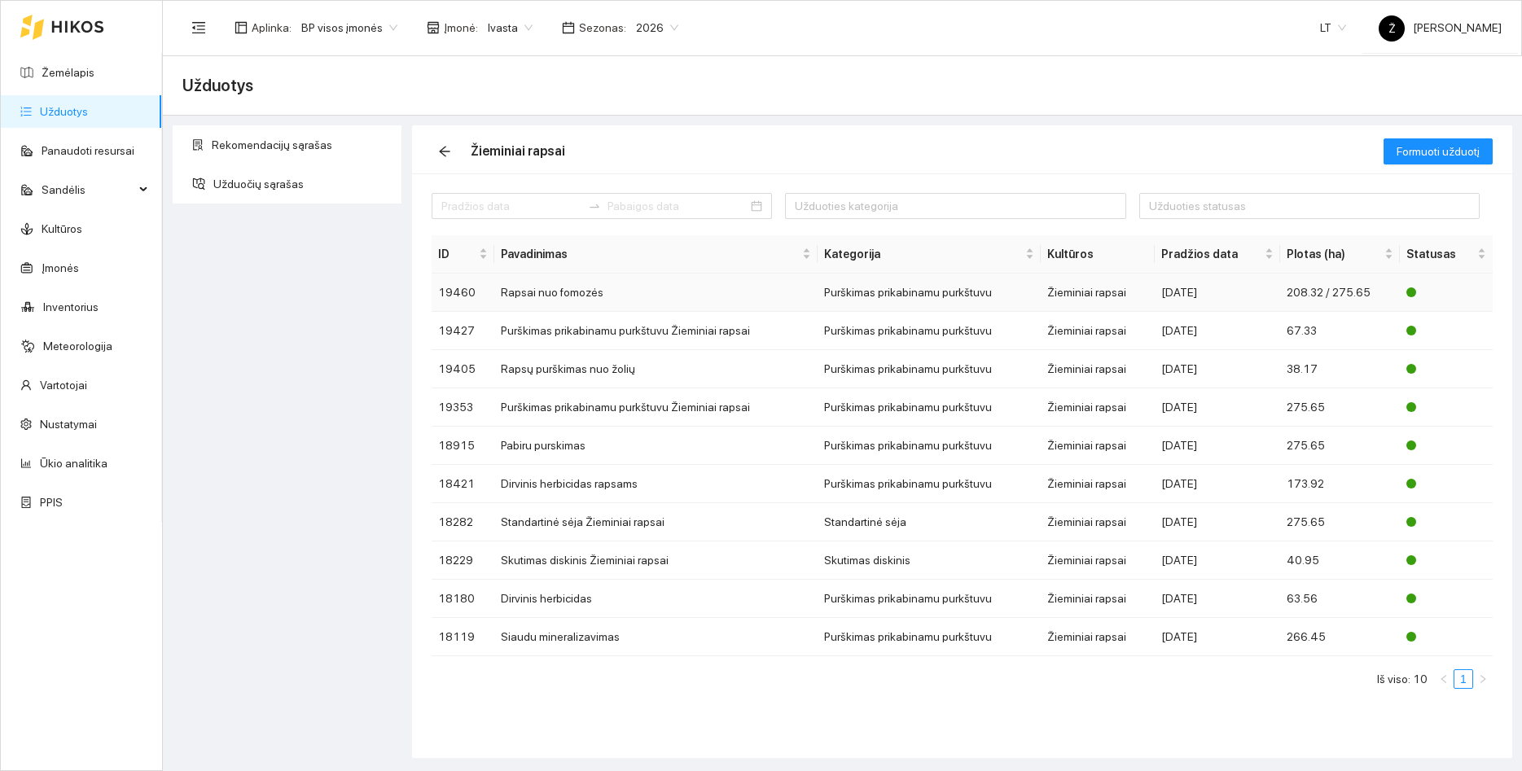
click at [571, 290] on td "Rapsai nuo fomozės" at bounding box center [656, 293] width 324 height 38
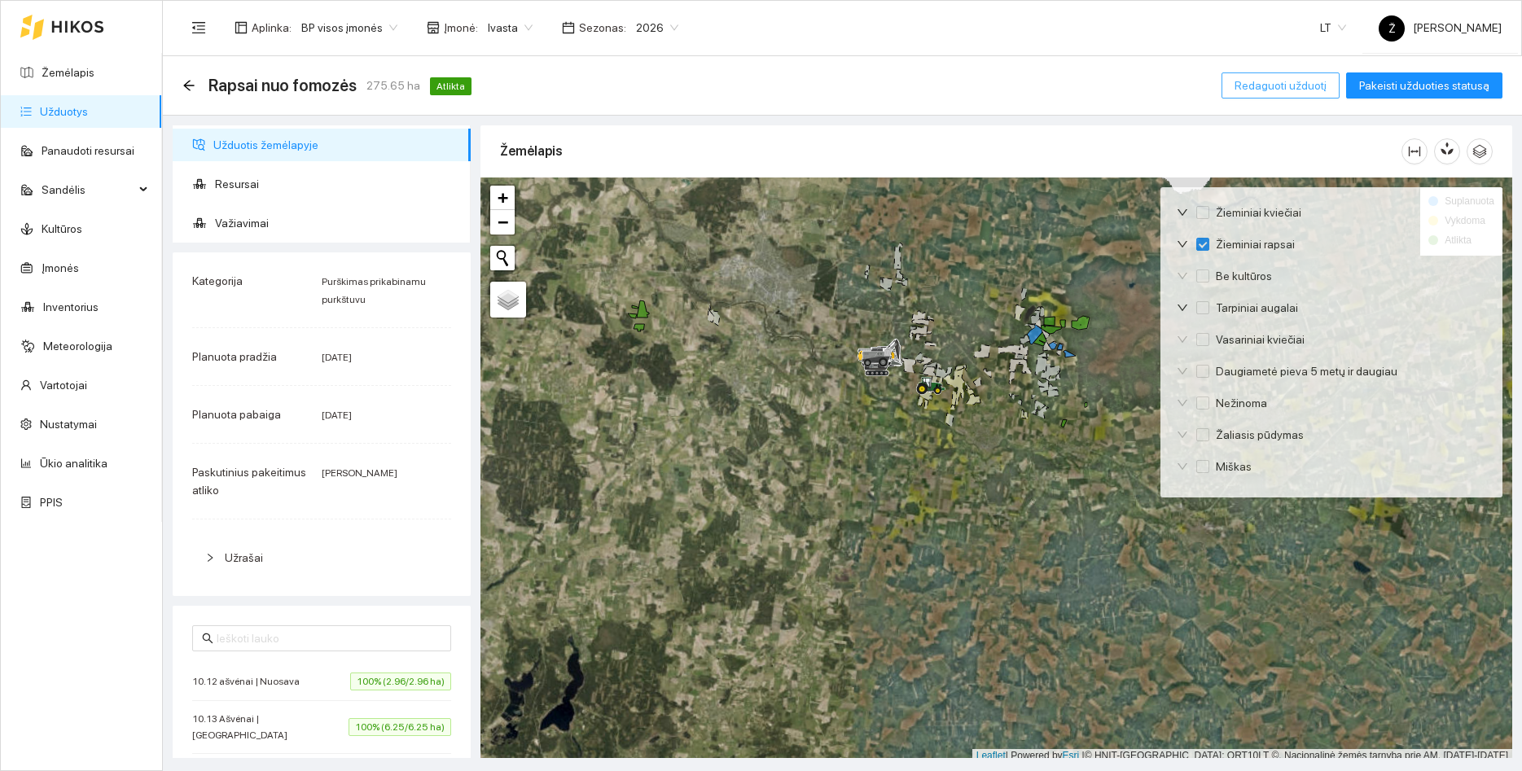
click at [1288, 84] on span "Redaguoti užduotį" at bounding box center [1280, 86] width 92 height 18
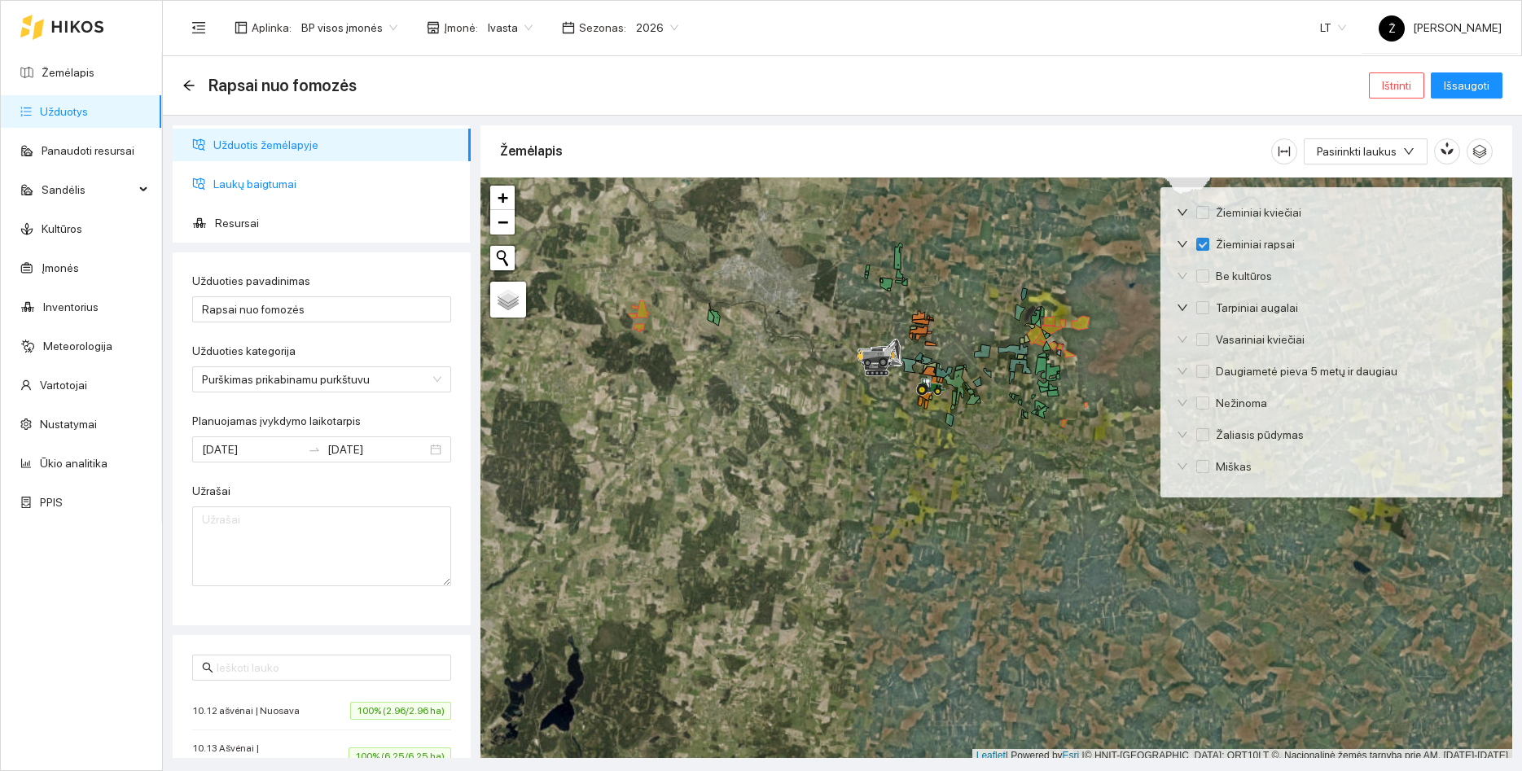
click at [278, 191] on span "Laukų baigtumai" at bounding box center [335, 184] width 244 height 33
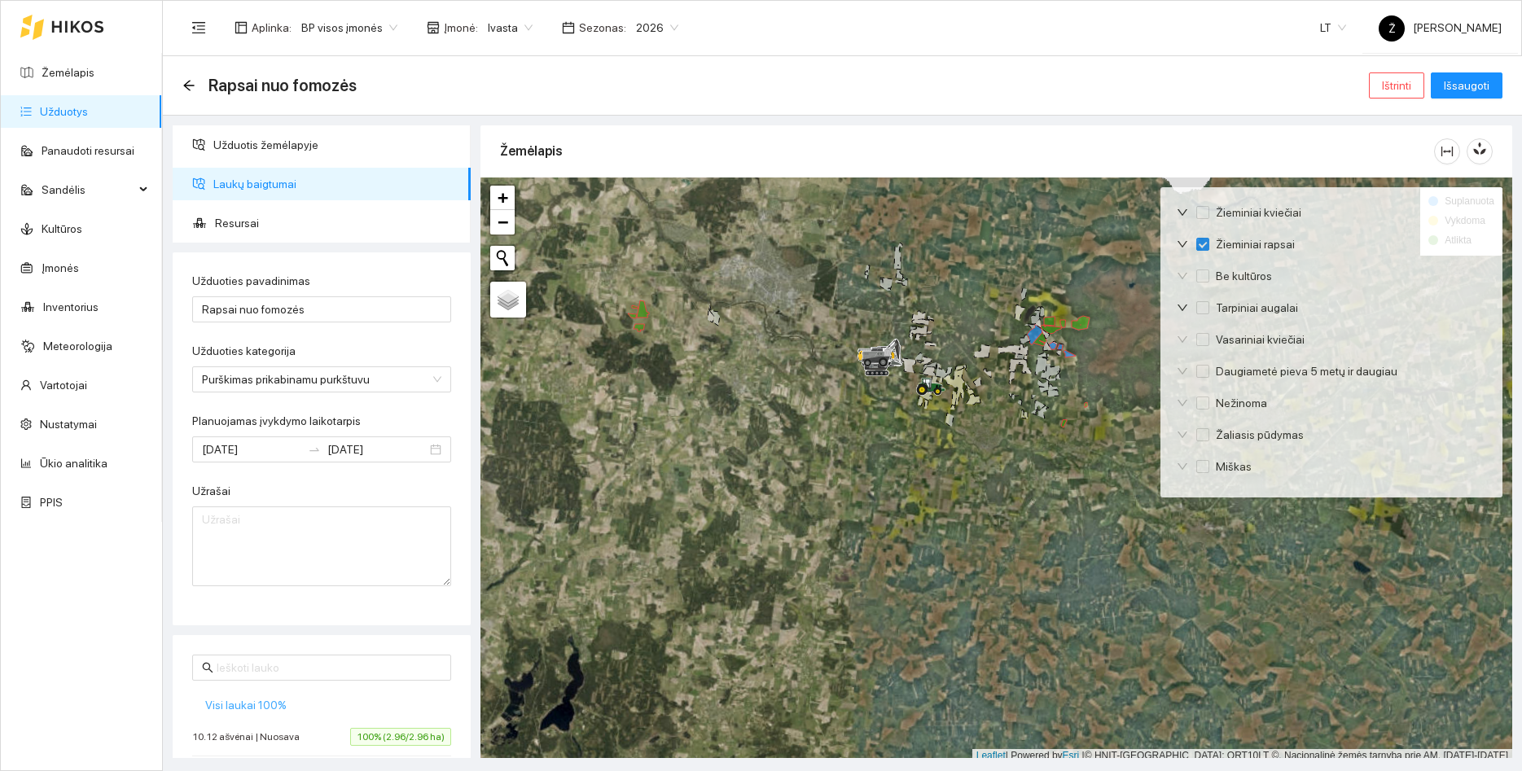
click at [260, 705] on span "Visi laukai 100%" at bounding box center [245, 705] width 81 height 18
click at [1476, 86] on span "Išsaugoti" at bounding box center [1466, 86] width 46 height 18
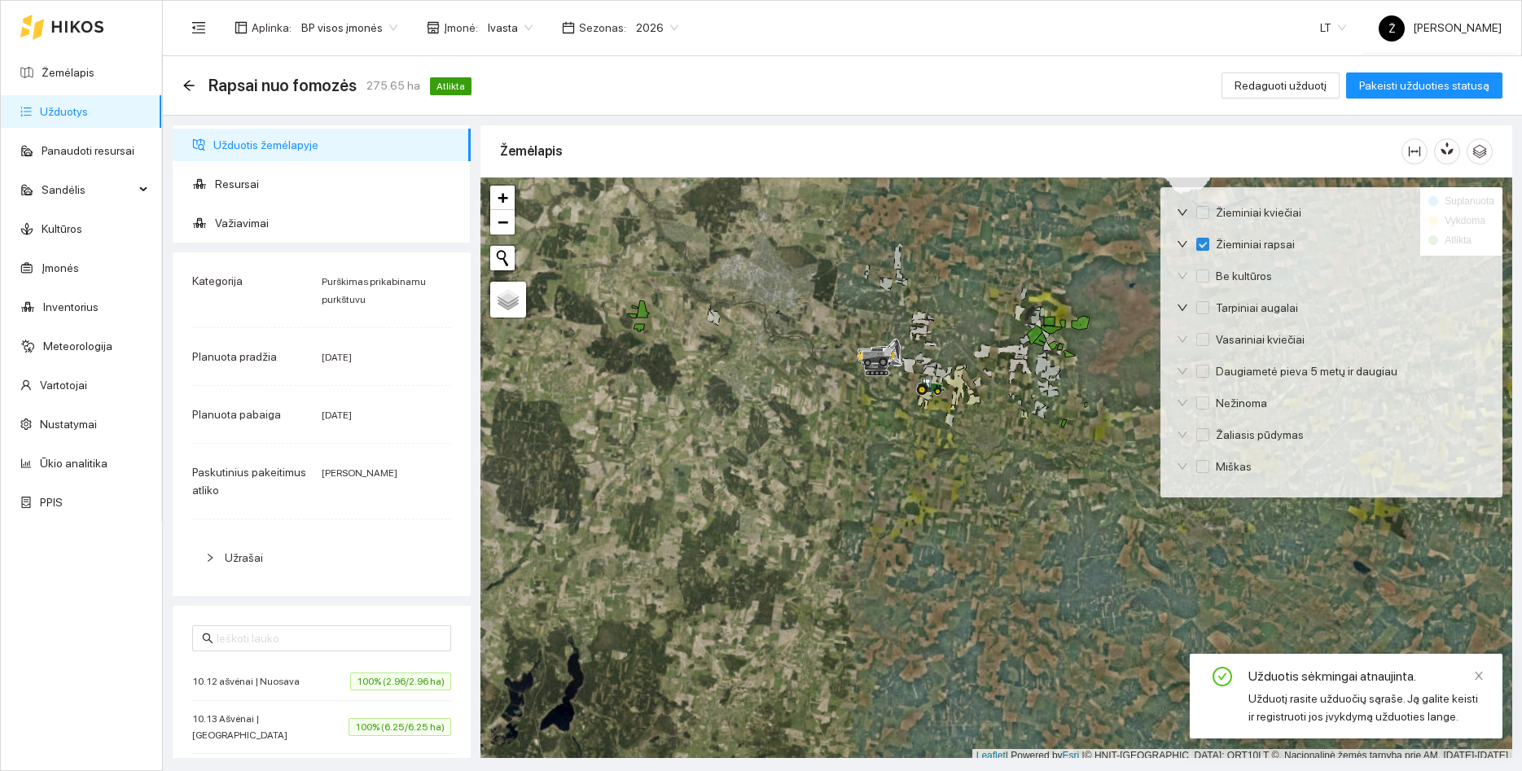
click at [88, 118] on link "Užduotys" at bounding box center [64, 111] width 48 height 13
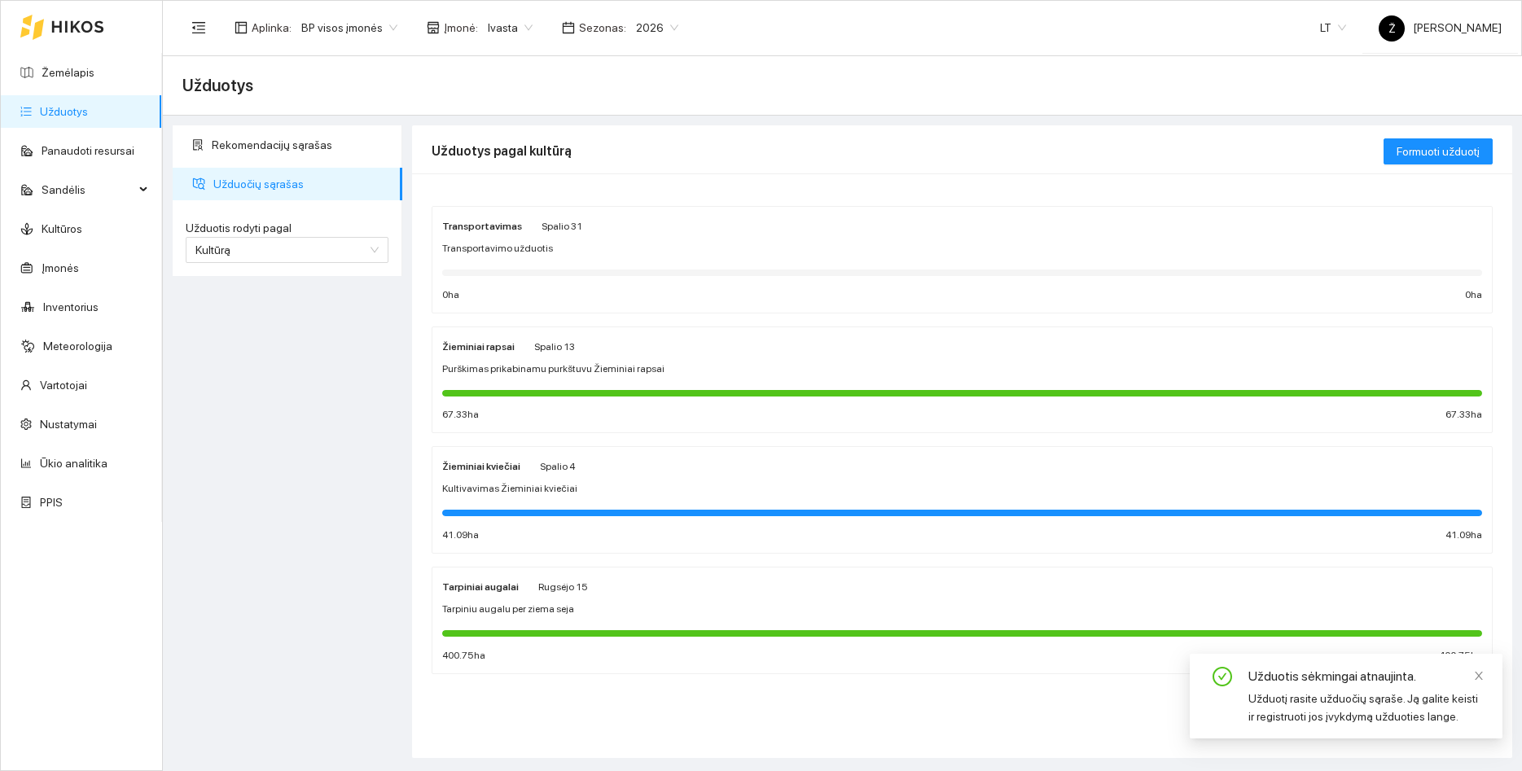
click at [567, 372] on span "Purškimas prikabinamu purkštuvu Žieminiai rapsai" at bounding box center [553, 368] width 222 height 15
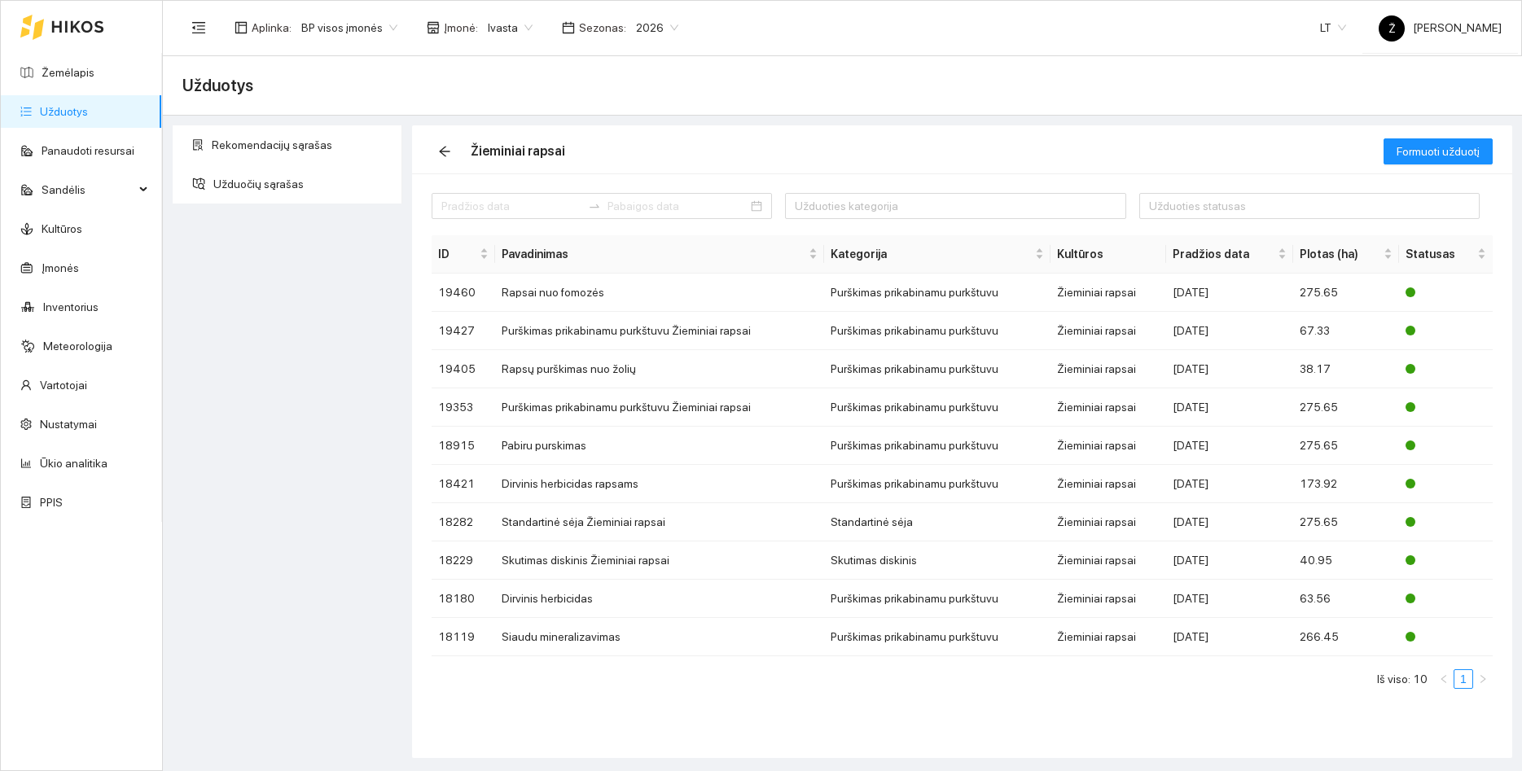
click at [71, 117] on link "Užduotys" at bounding box center [64, 111] width 48 height 13
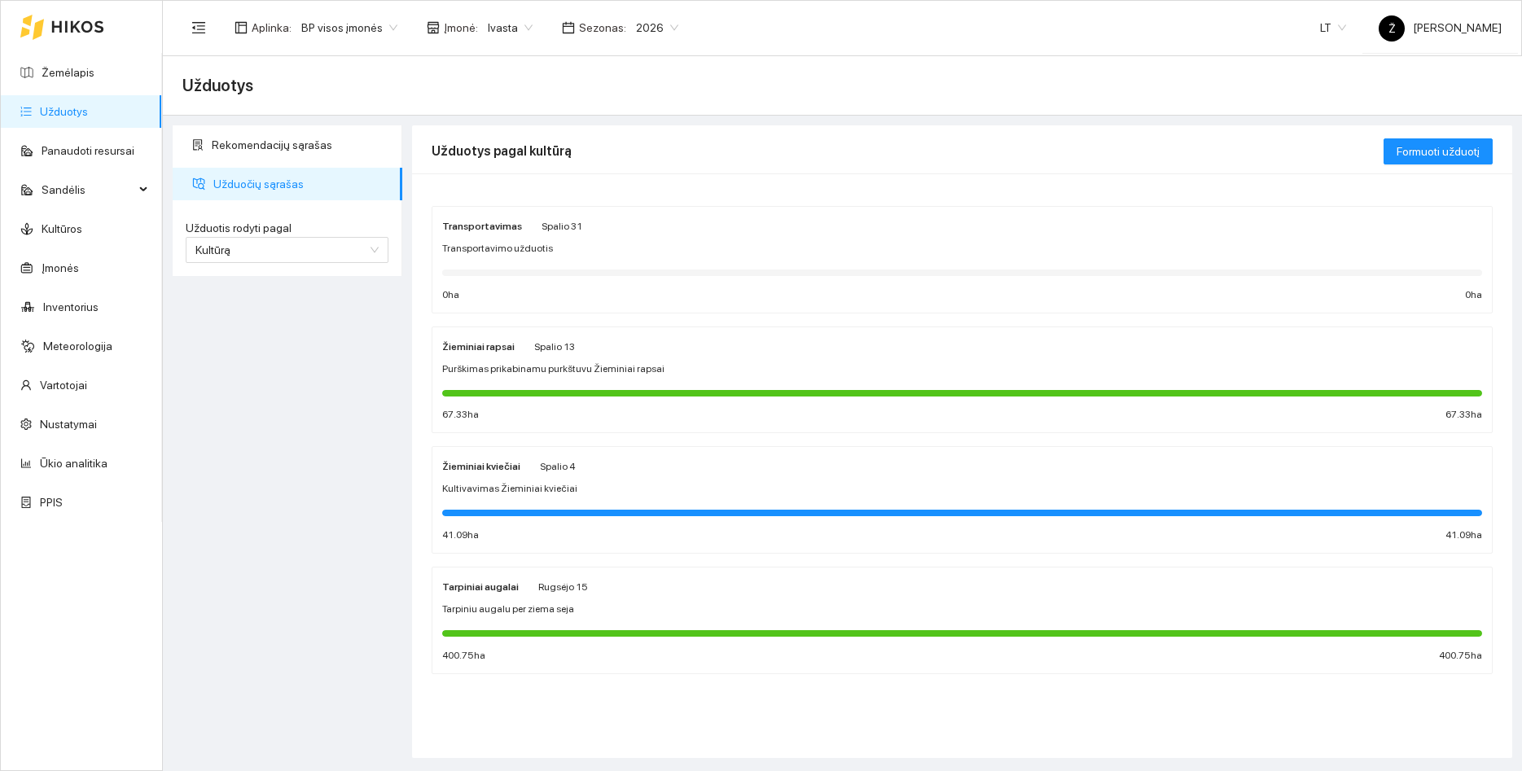
click at [548, 497] on span "Kultivavimas Žieminiai kviečiai" at bounding box center [509, 488] width 135 height 15
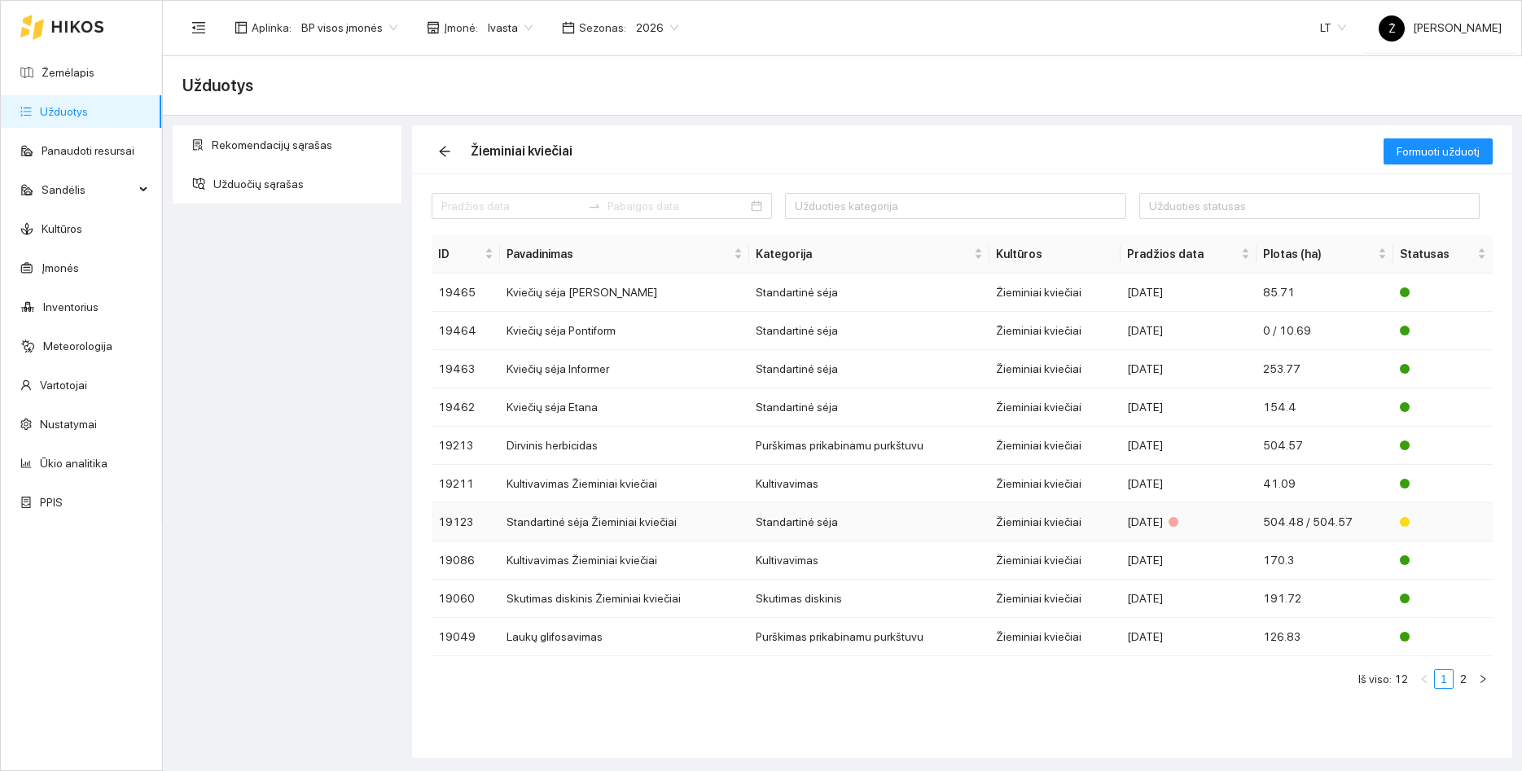
click at [602, 524] on td "Standartinė sėja Žieminiai kviečiai" at bounding box center [624, 522] width 249 height 38
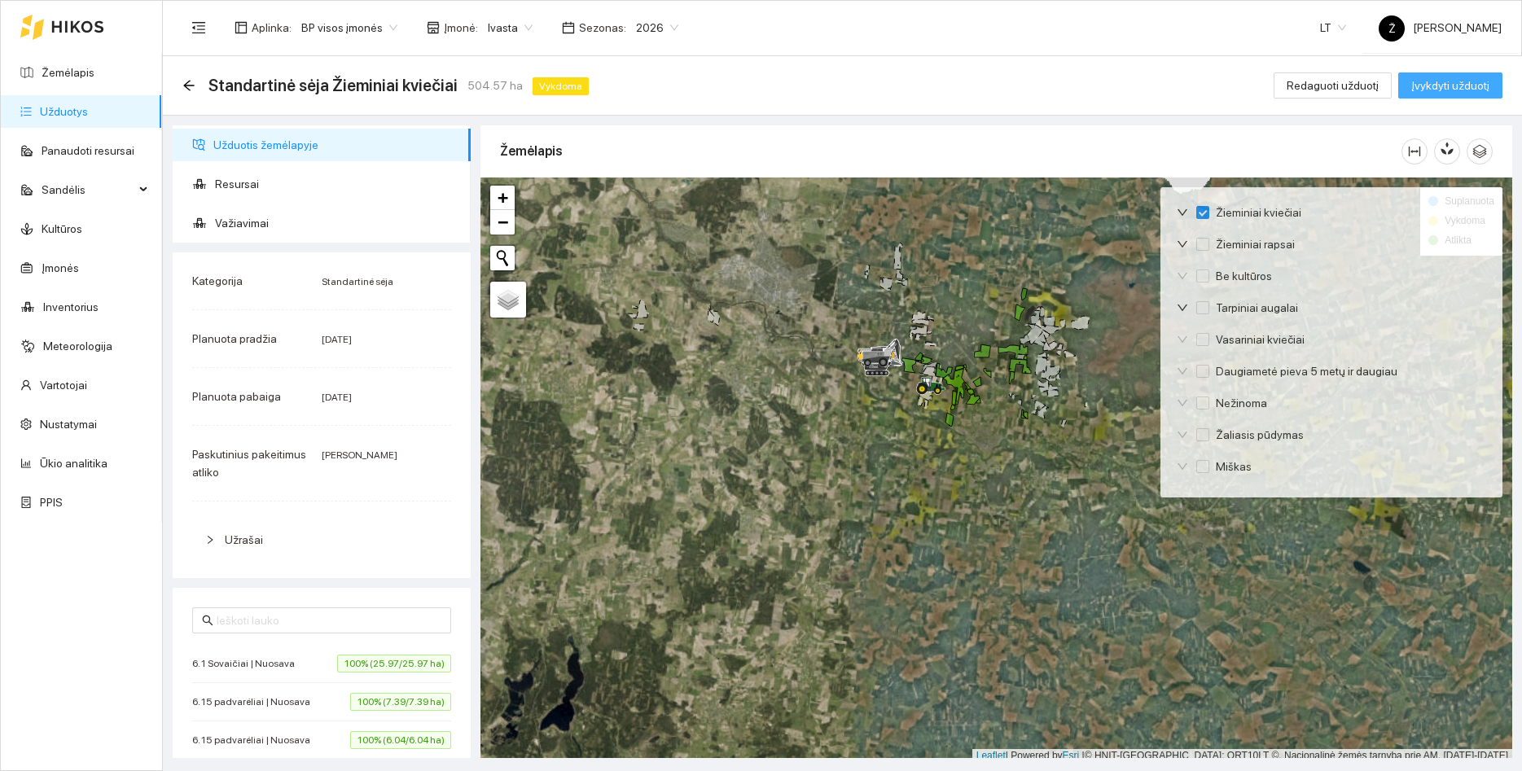
drag, startPoint x: 1433, startPoint y: 85, endPoint x: 1309, endPoint y: 143, distance: 136.9
click at [1309, 152] on main "Standartinė sėja Žieminiai kviečiai 504.57 ha Vykdoma Redaguoti užduotį Įvykdyt…" at bounding box center [842, 413] width 1359 height 715
click at [1319, 90] on span "Redaguoti užduotį" at bounding box center [1332, 86] width 92 height 18
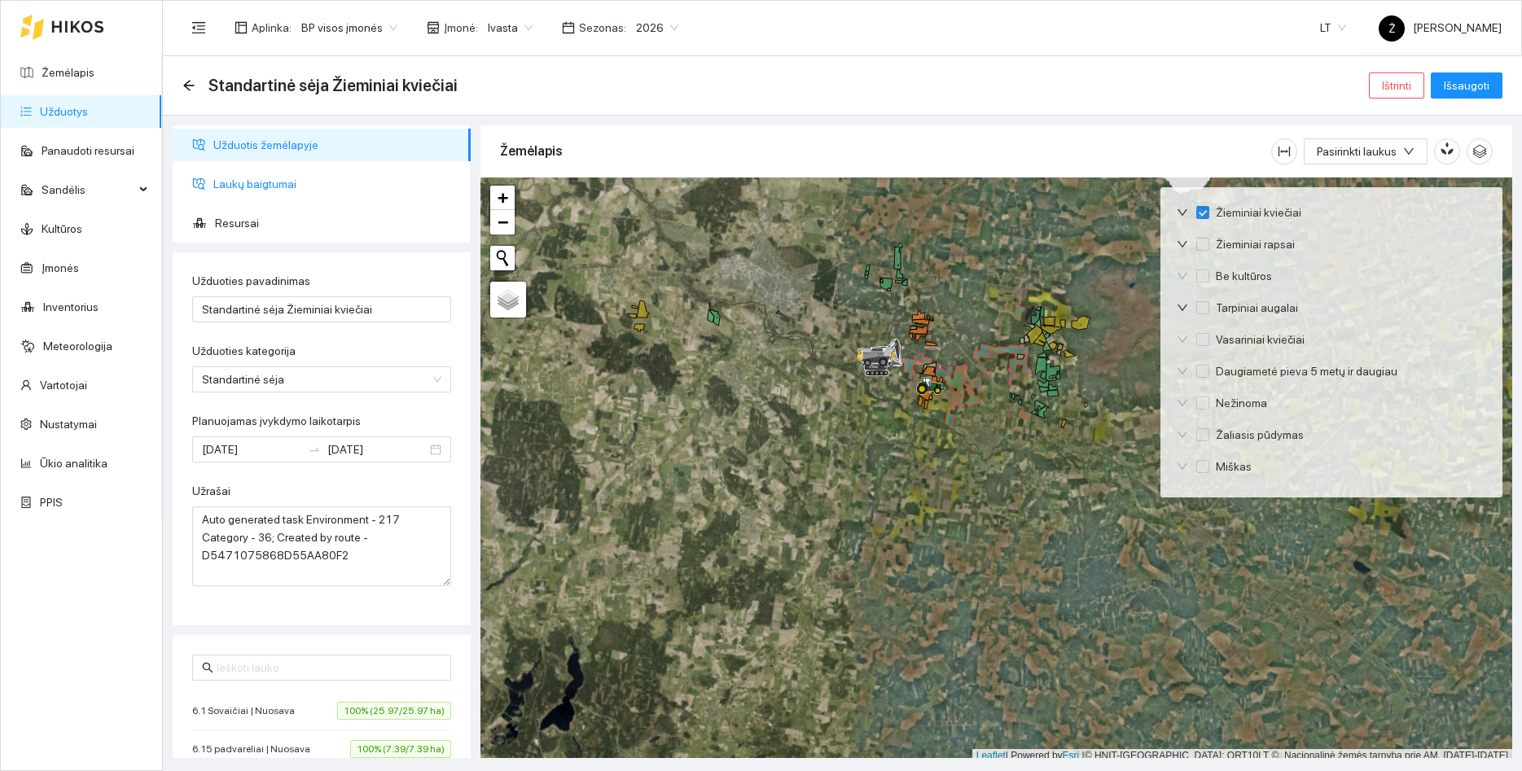
click at [276, 176] on span "Laukų baigtumai" at bounding box center [335, 184] width 244 height 33
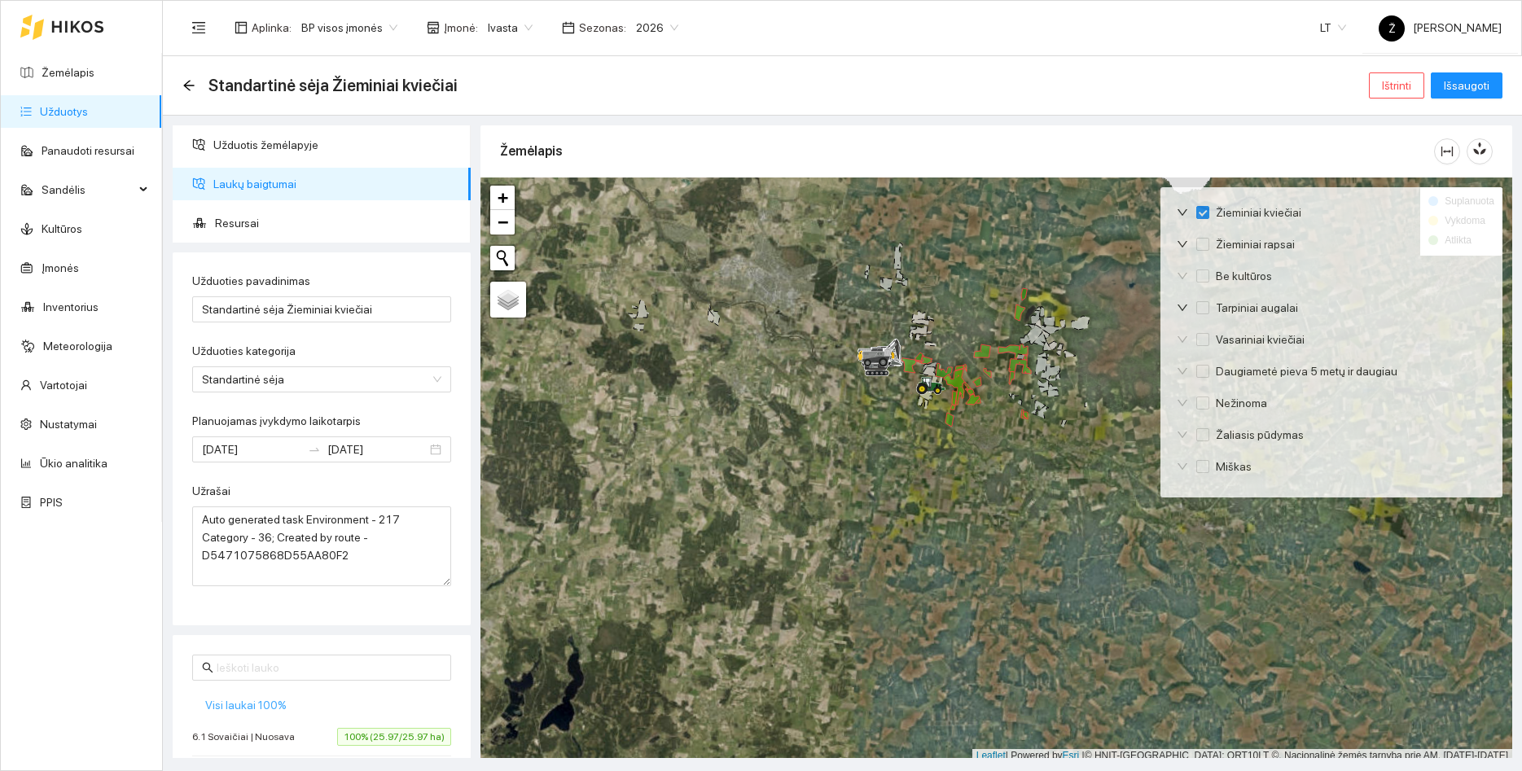
click at [246, 703] on span "Visi laukai 100%" at bounding box center [245, 705] width 81 height 18
click at [269, 710] on span "Visi laukai 100%" at bounding box center [245, 705] width 81 height 18
click at [1482, 87] on span "Išsaugoti" at bounding box center [1466, 86] width 46 height 18
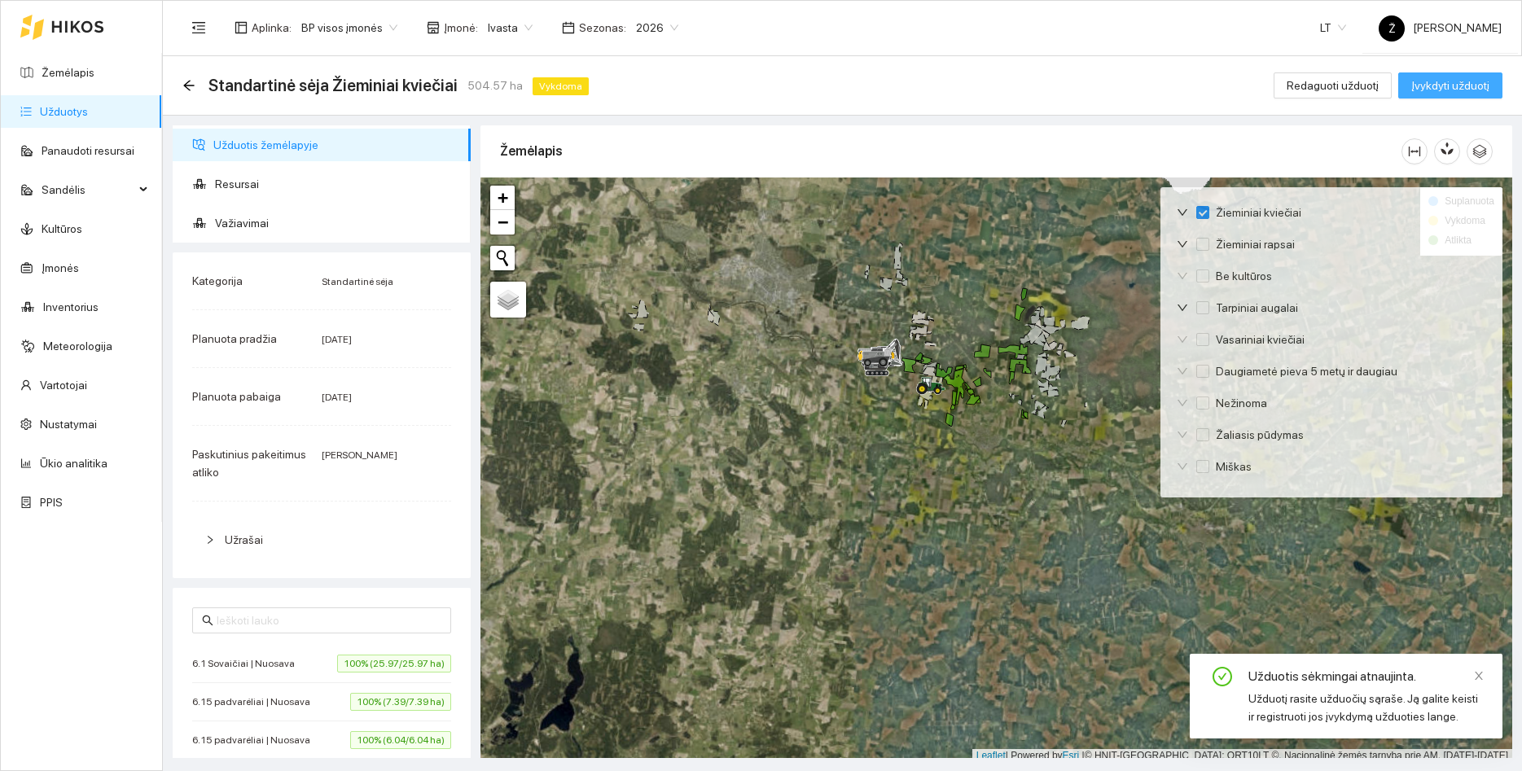
click at [1483, 85] on span "Įvykdyti užduotį" at bounding box center [1450, 86] width 78 height 18
click at [1475, 85] on span "Įvykdyti užduotį" at bounding box center [1450, 86] width 78 height 18
click at [1473, 90] on span "Įvykdyti užduotį" at bounding box center [1450, 86] width 78 height 18
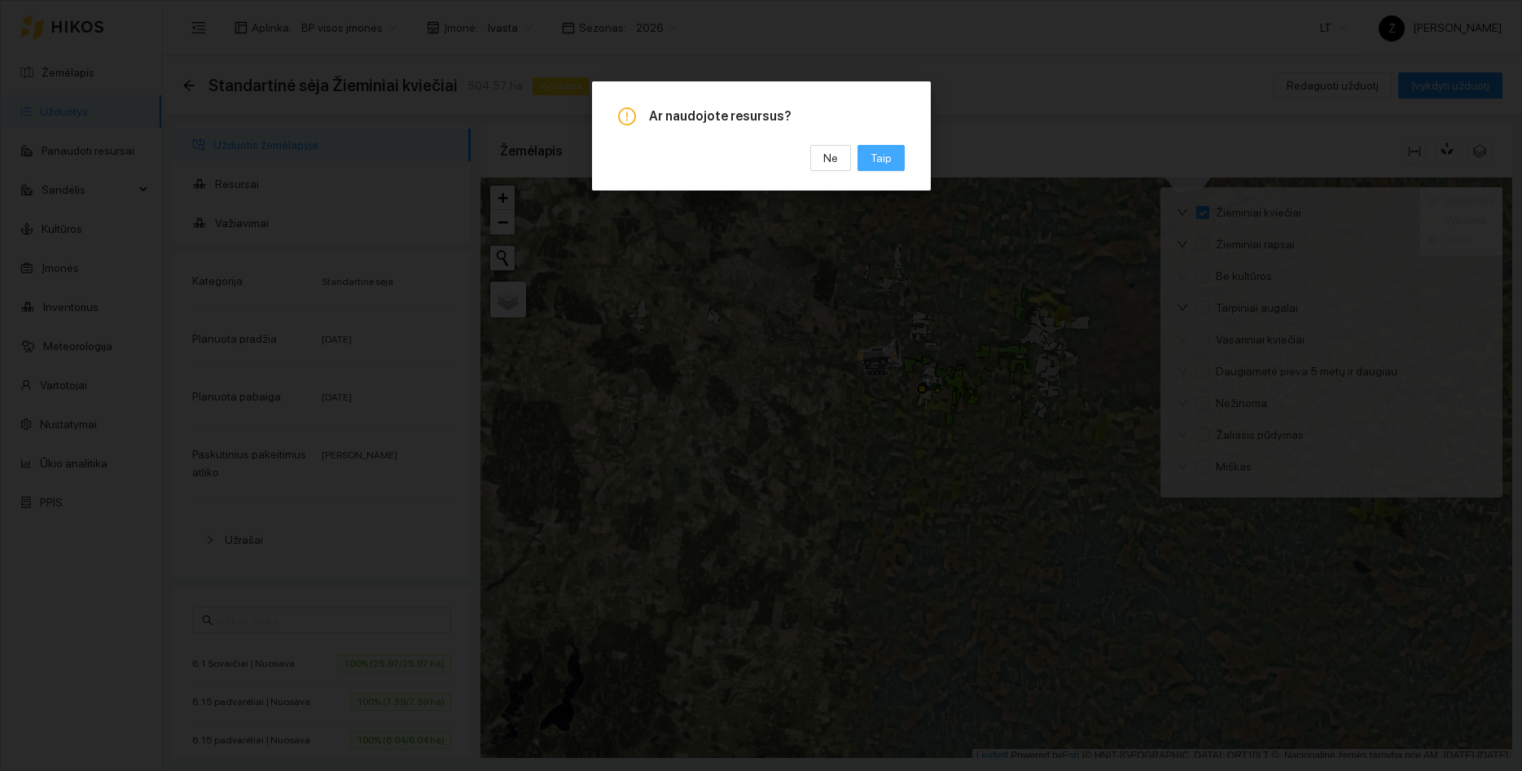
click at [892, 166] on button "Taip" at bounding box center [880, 158] width 47 height 26
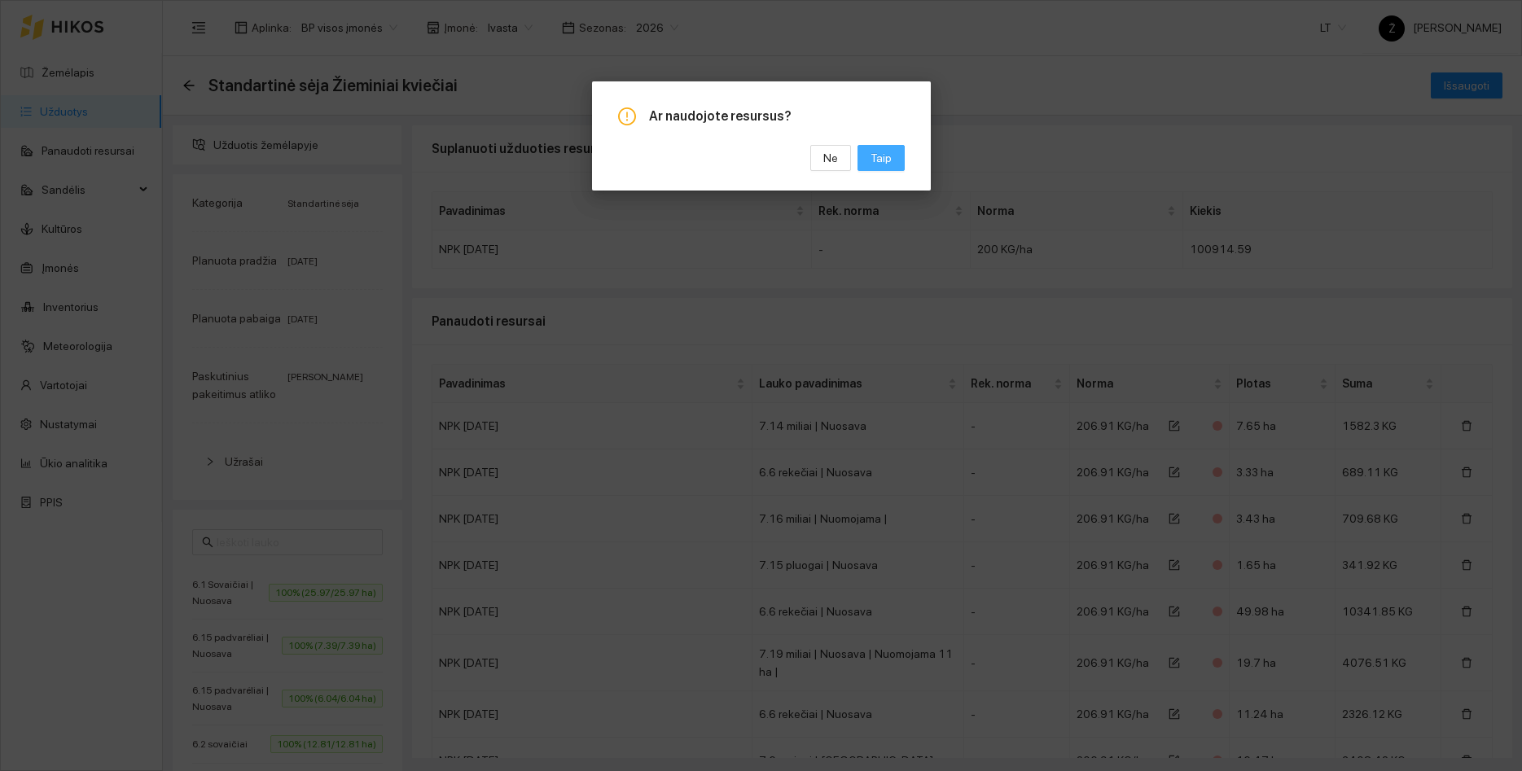
click at [883, 161] on span "Taip" at bounding box center [880, 158] width 21 height 18
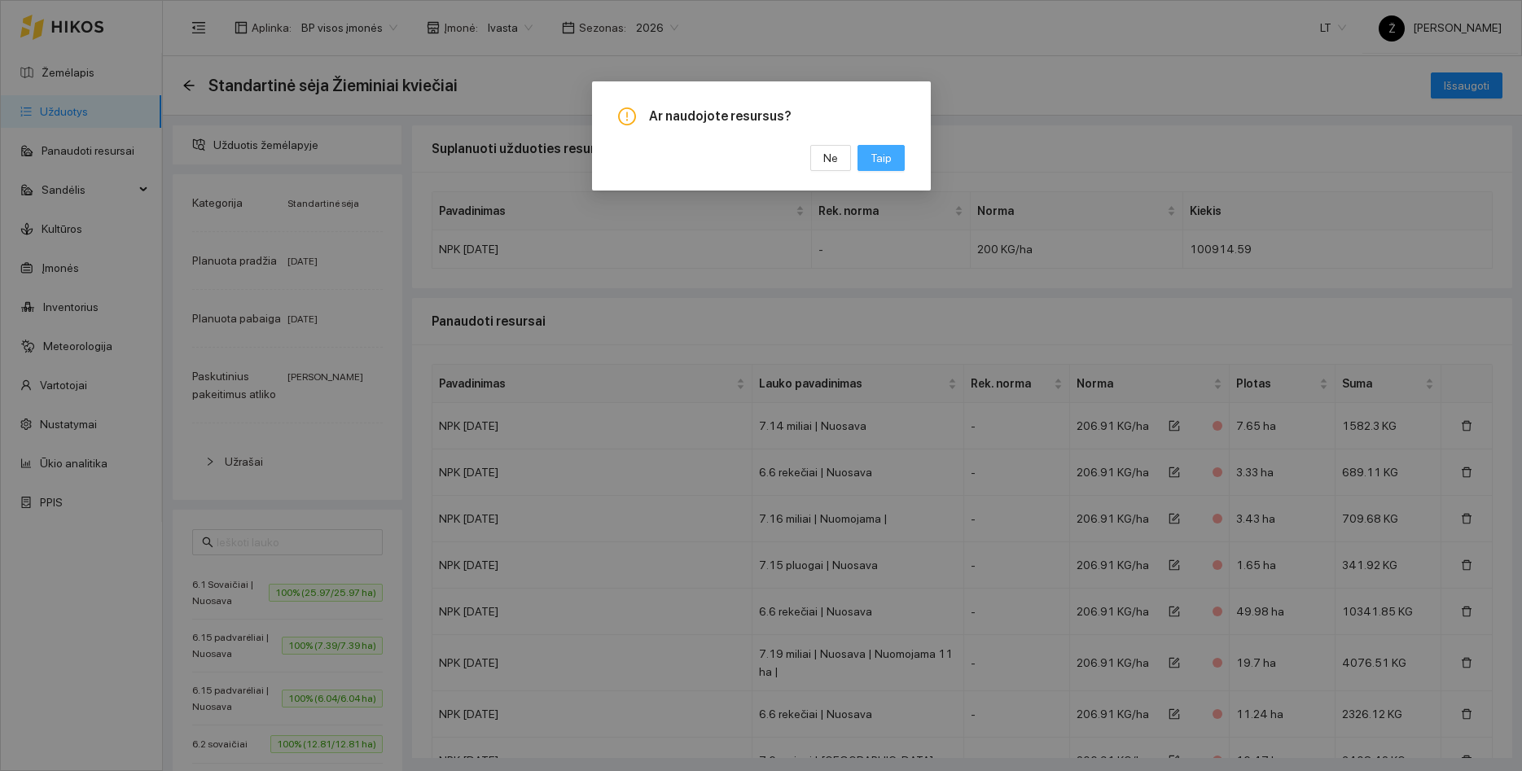
click at [893, 165] on button "Taip" at bounding box center [880, 158] width 47 height 26
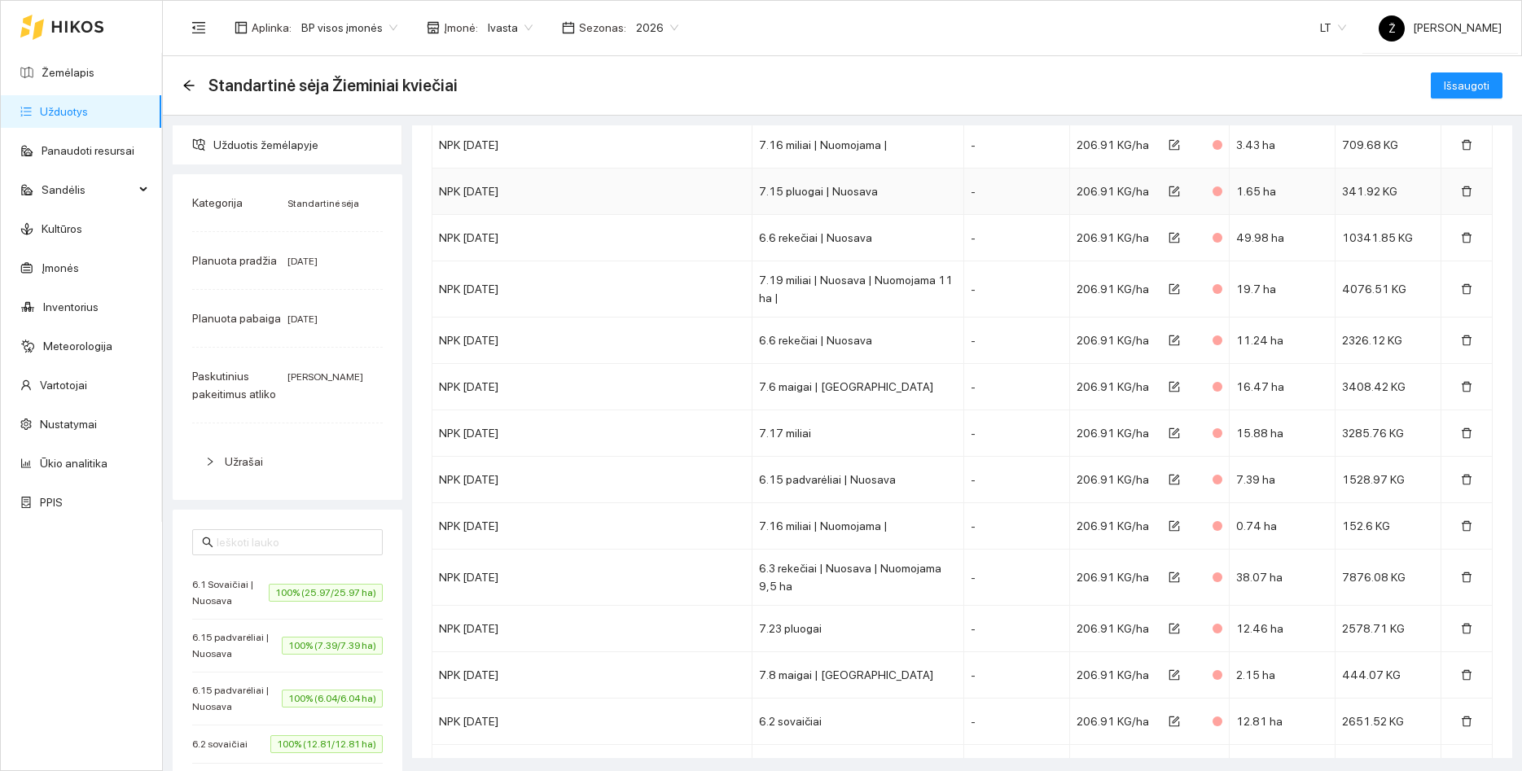
scroll to position [145, 0]
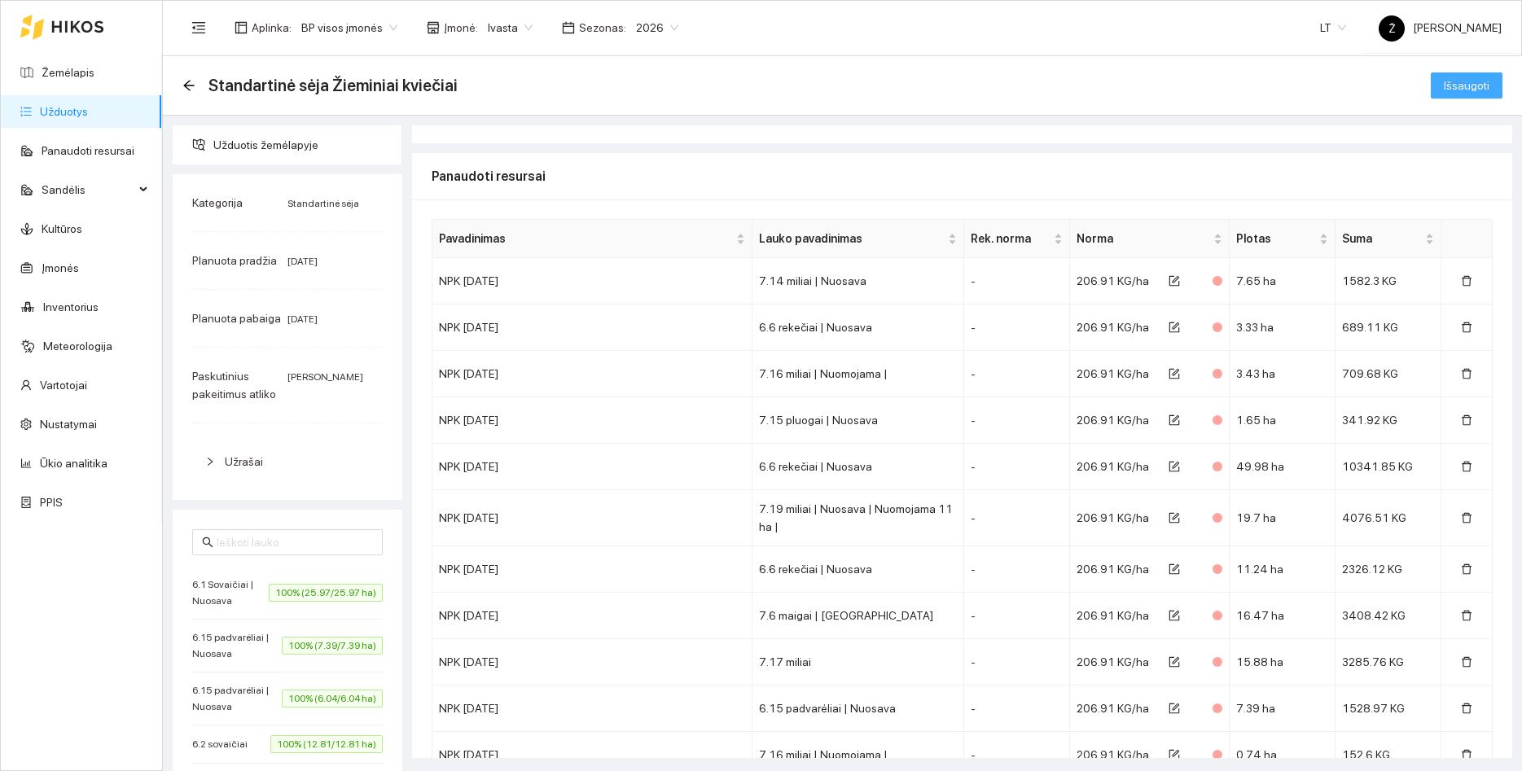
click at [1464, 86] on span "Išsaugoti" at bounding box center [1466, 86] width 46 height 18
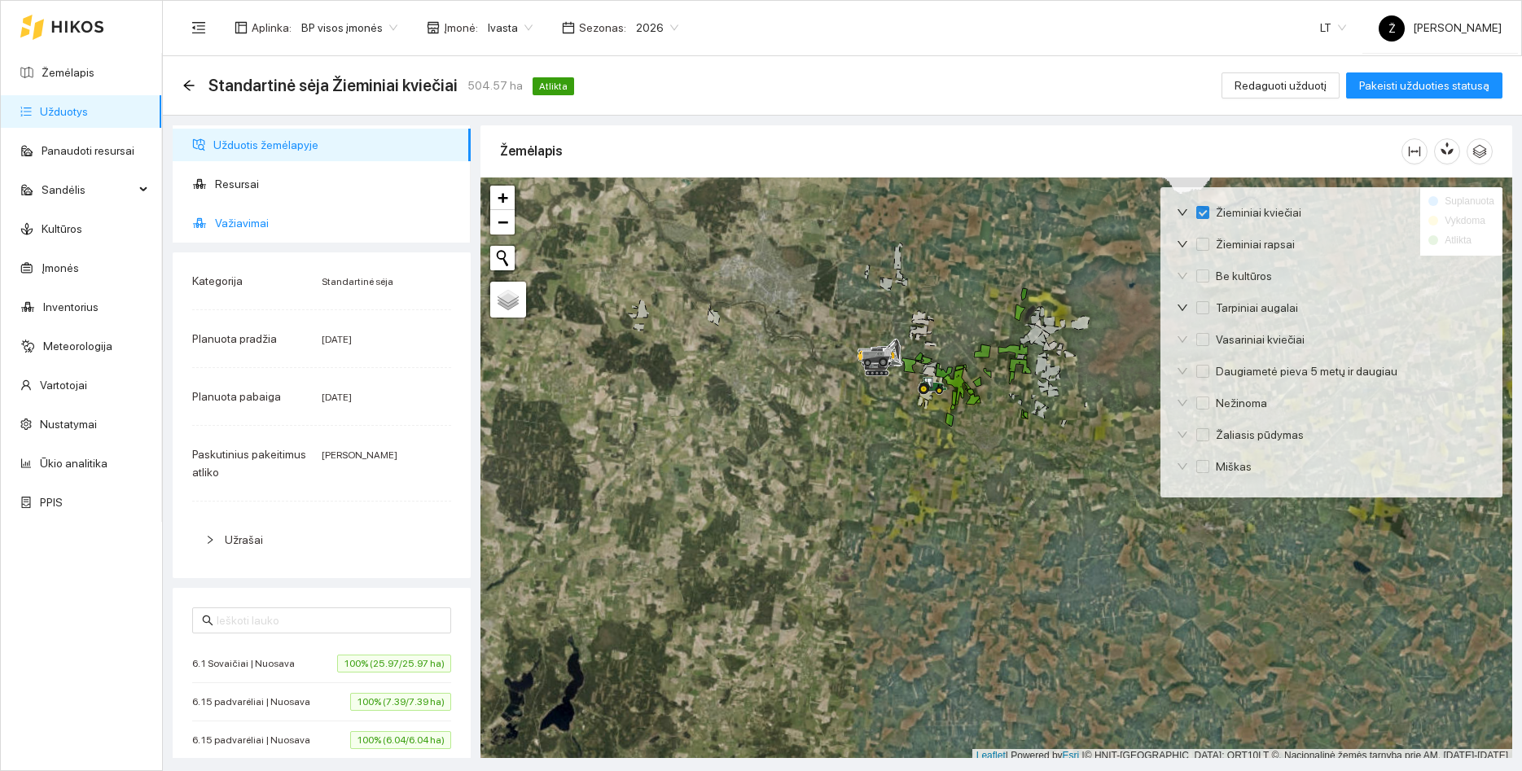
click at [204, 220] on icon at bounding box center [199, 223] width 15 height 13
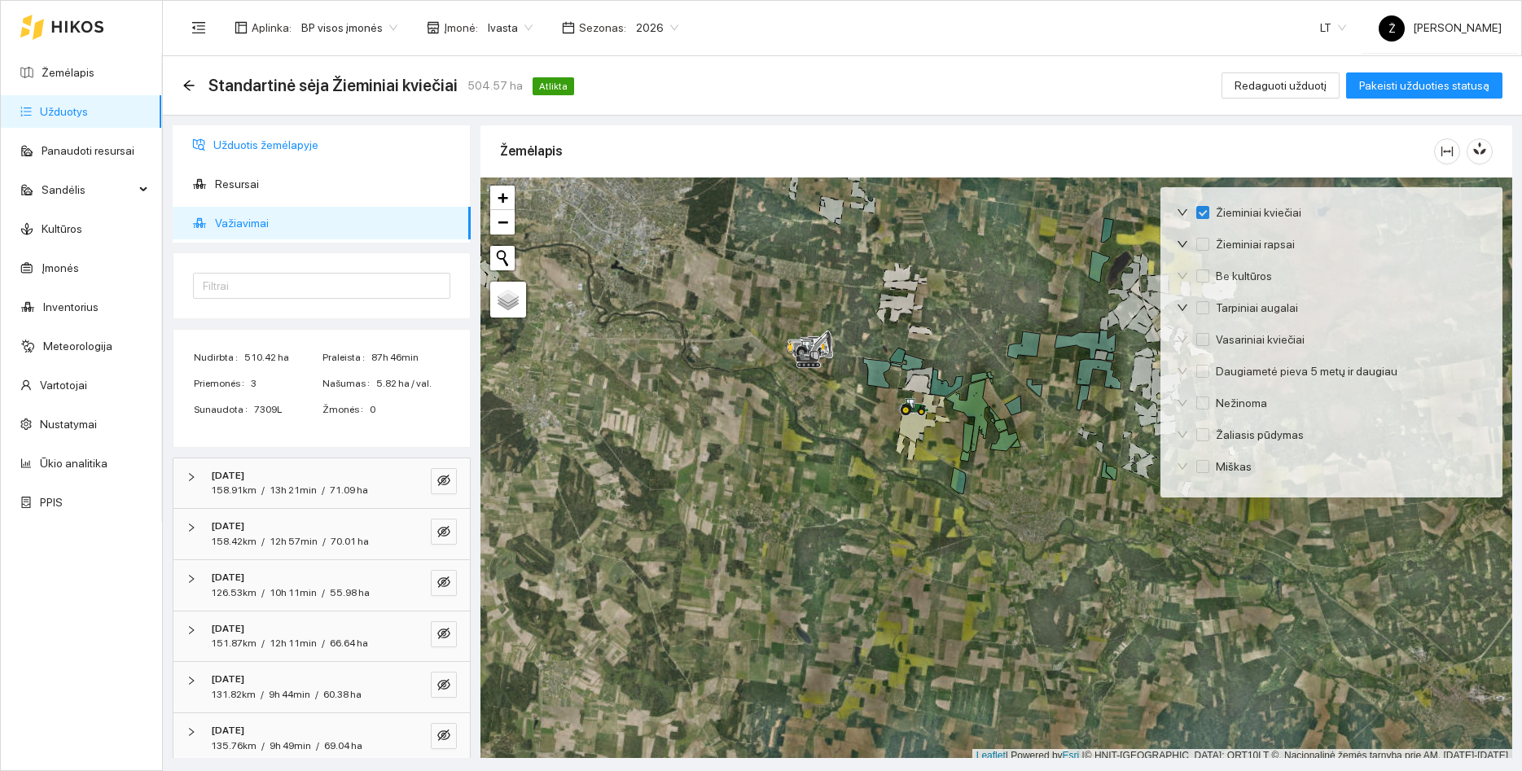
click at [235, 135] on span "Užduotis žemėlapyje" at bounding box center [335, 145] width 244 height 33
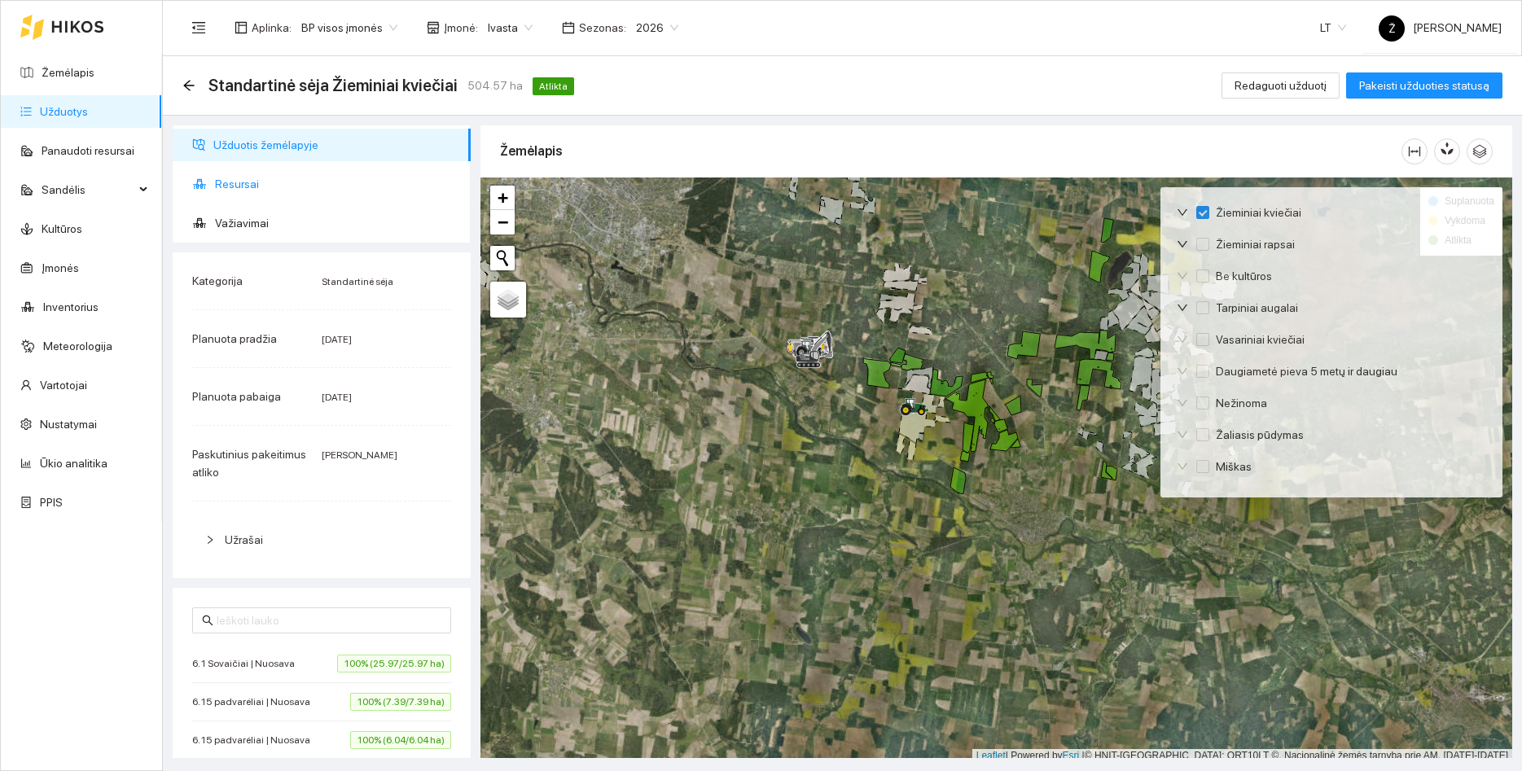
click at [272, 189] on span "Resursai" at bounding box center [336, 184] width 243 height 33
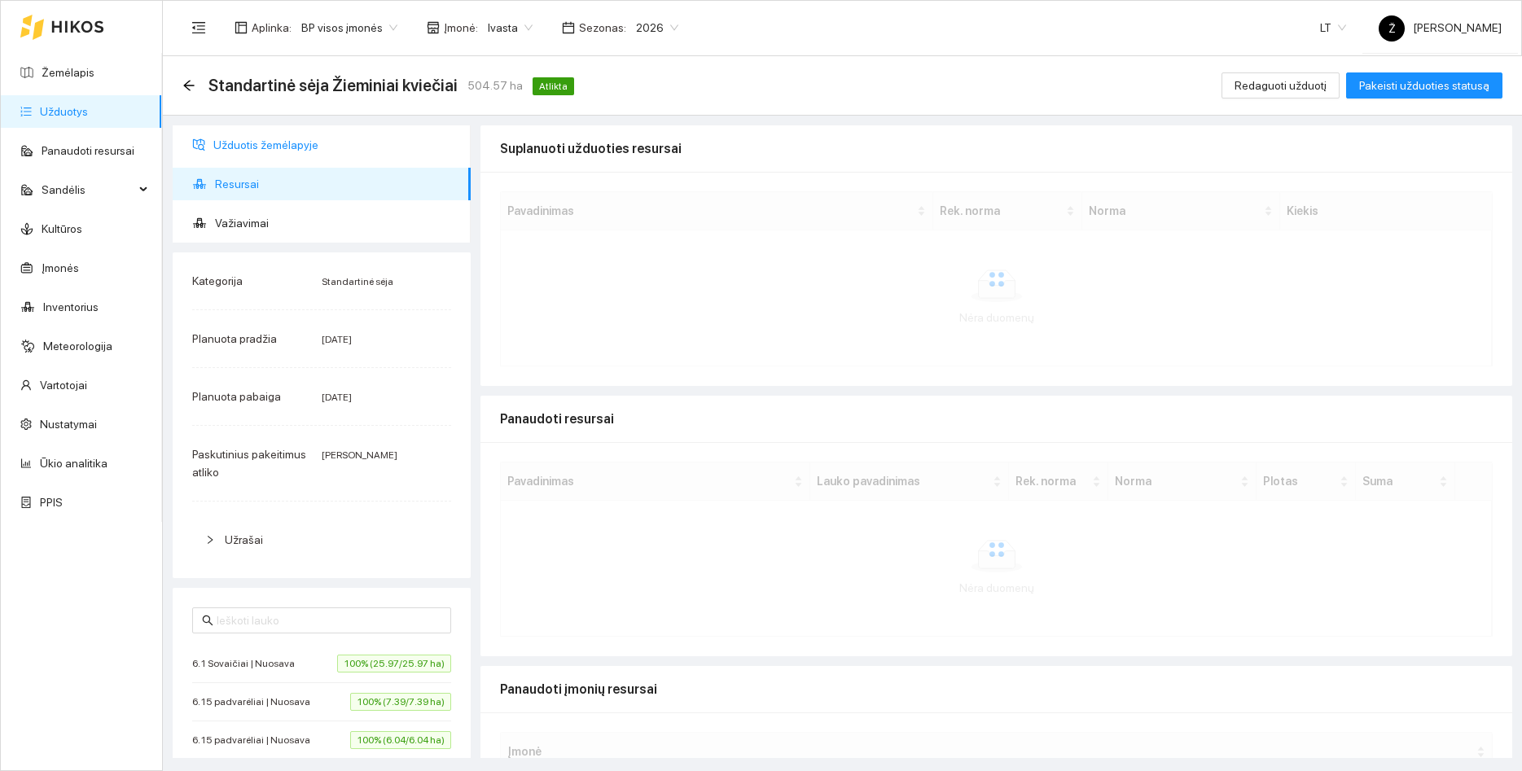
click at [261, 149] on span "Užduotis žemėlapyje" at bounding box center [335, 145] width 244 height 33
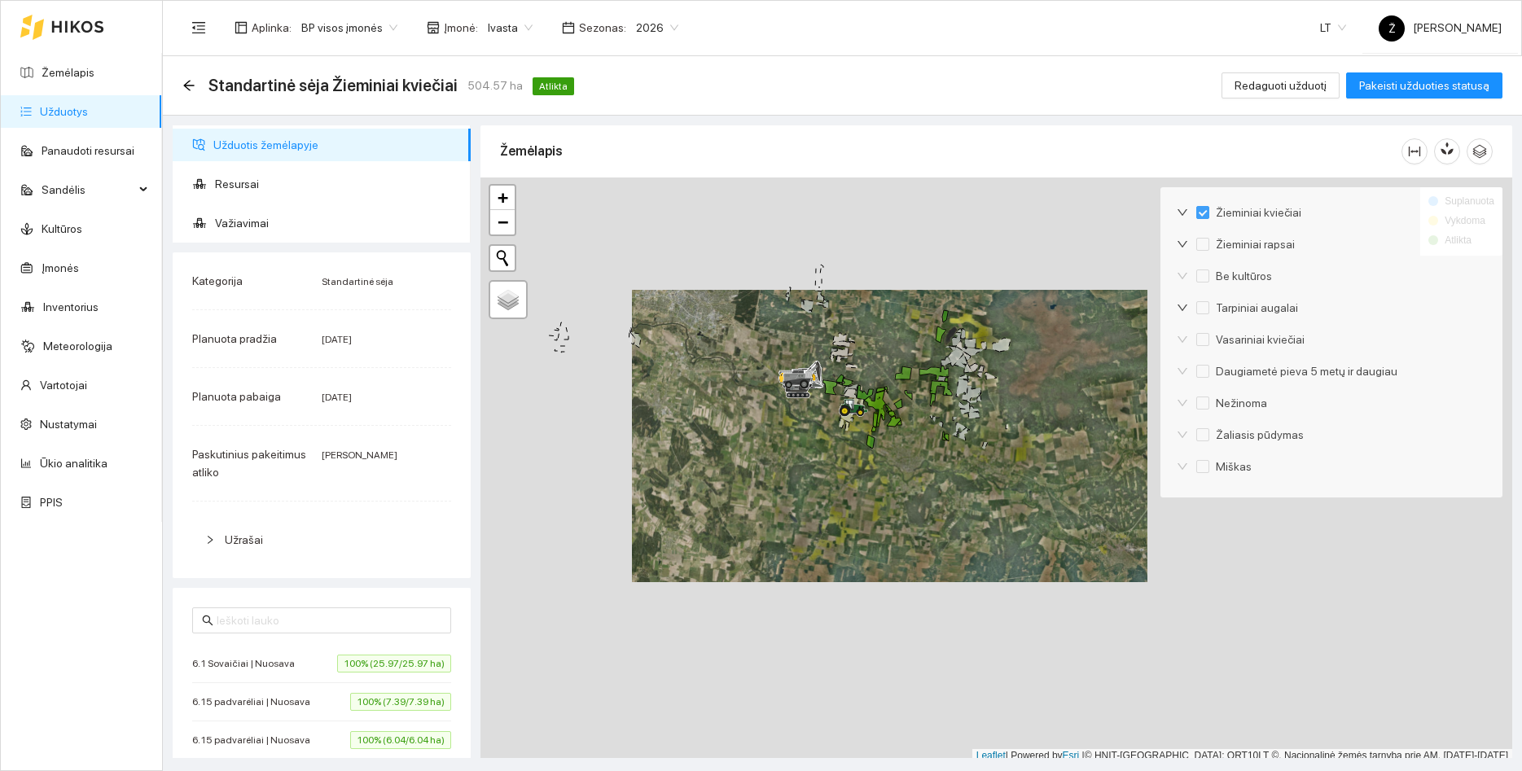
drag, startPoint x: 918, startPoint y: 307, endPoint x: 890, endPoint y: 348, distance: 49.7
click at [890, 348] on div at bounding box center [996, 469] width 1032 height 585
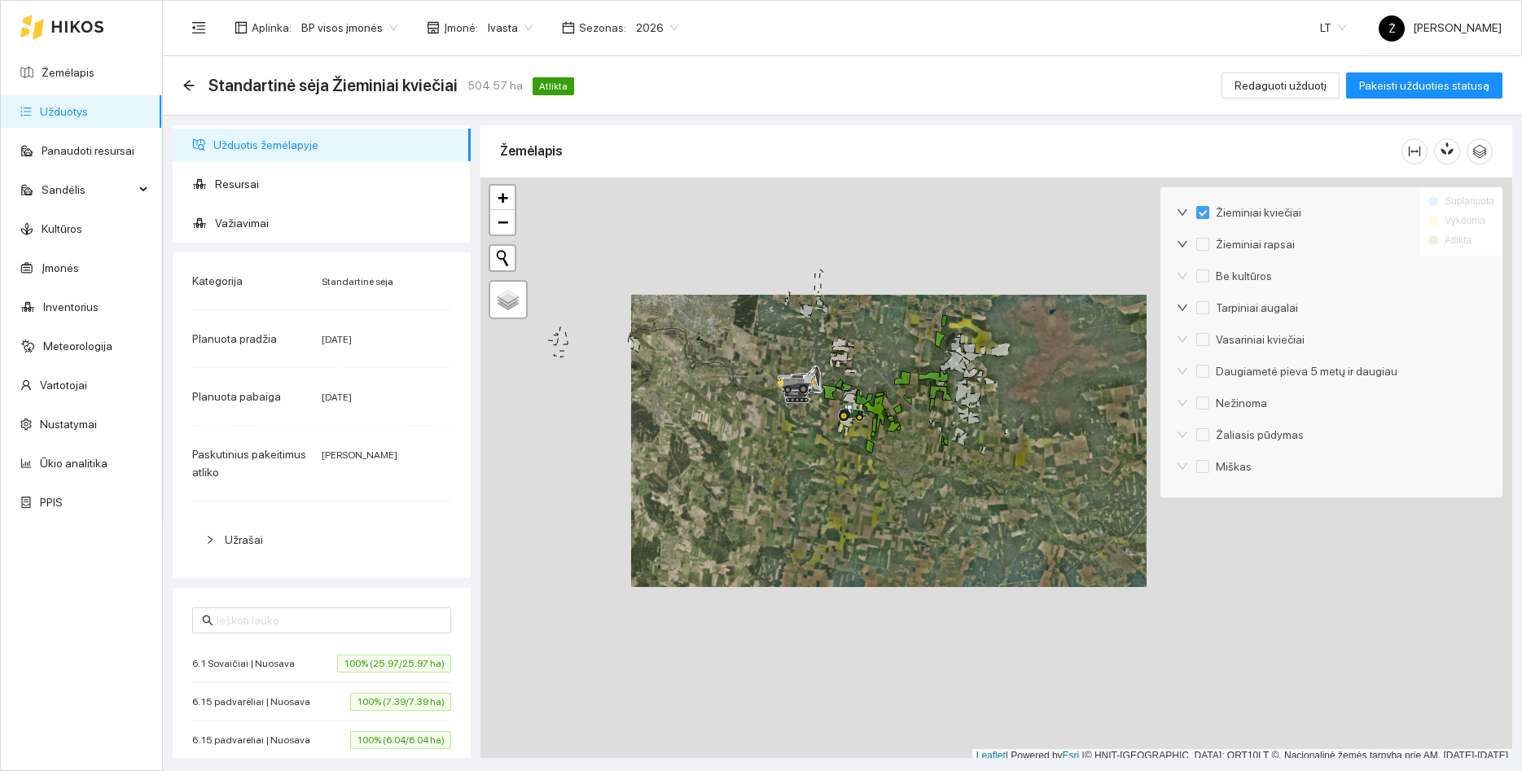
click at [878, 335] on div at bounding box center [996, 469] width 1032 height 585
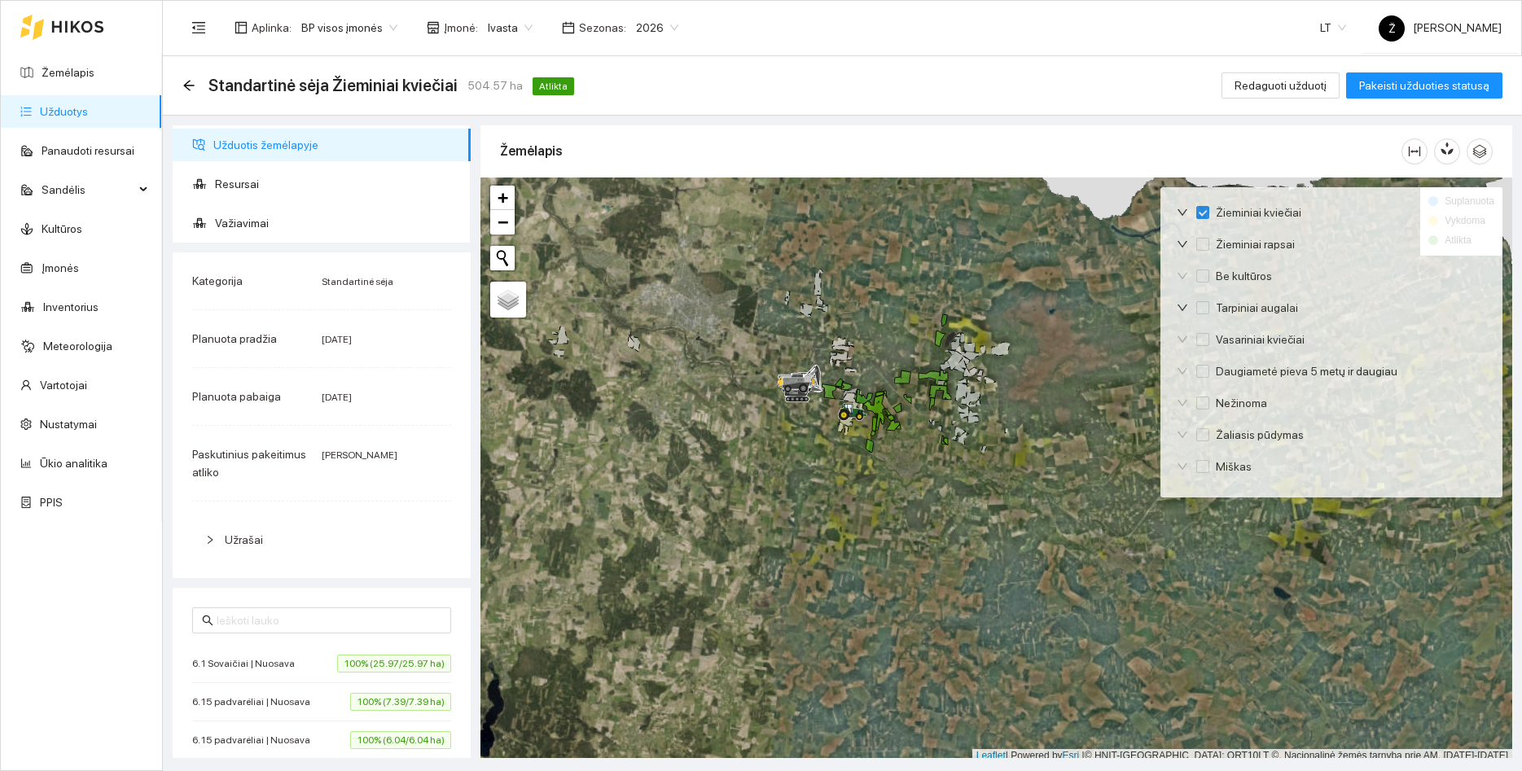
click at [88, 110] on link "Užduotys" at bounding box center [64, 111] width 48 height 13
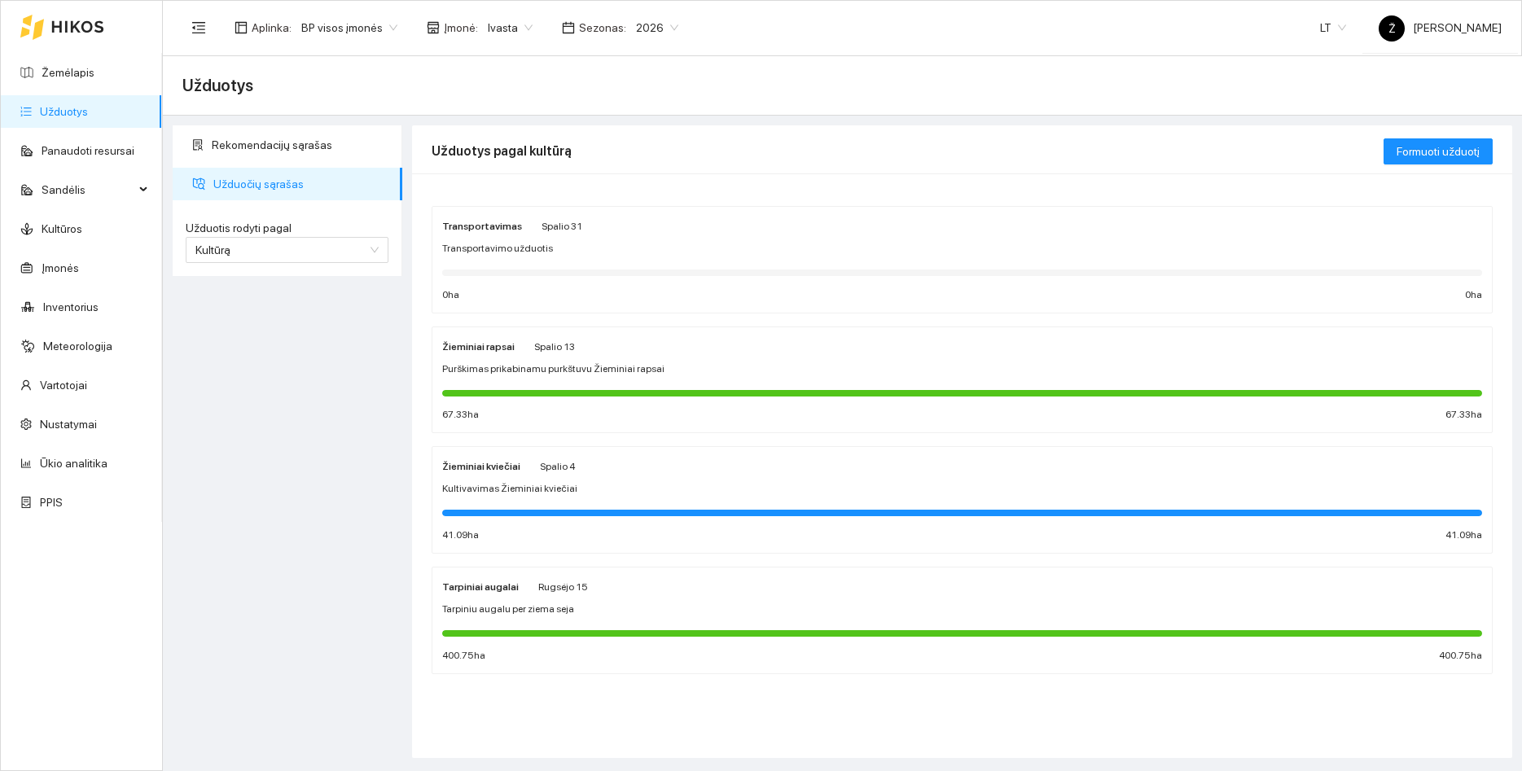
click at [609, 374] on span "Purškimas prikabinamu purkštuvu Žieminiai rapsai" at bounding box center [553, 368] width 222 height 15
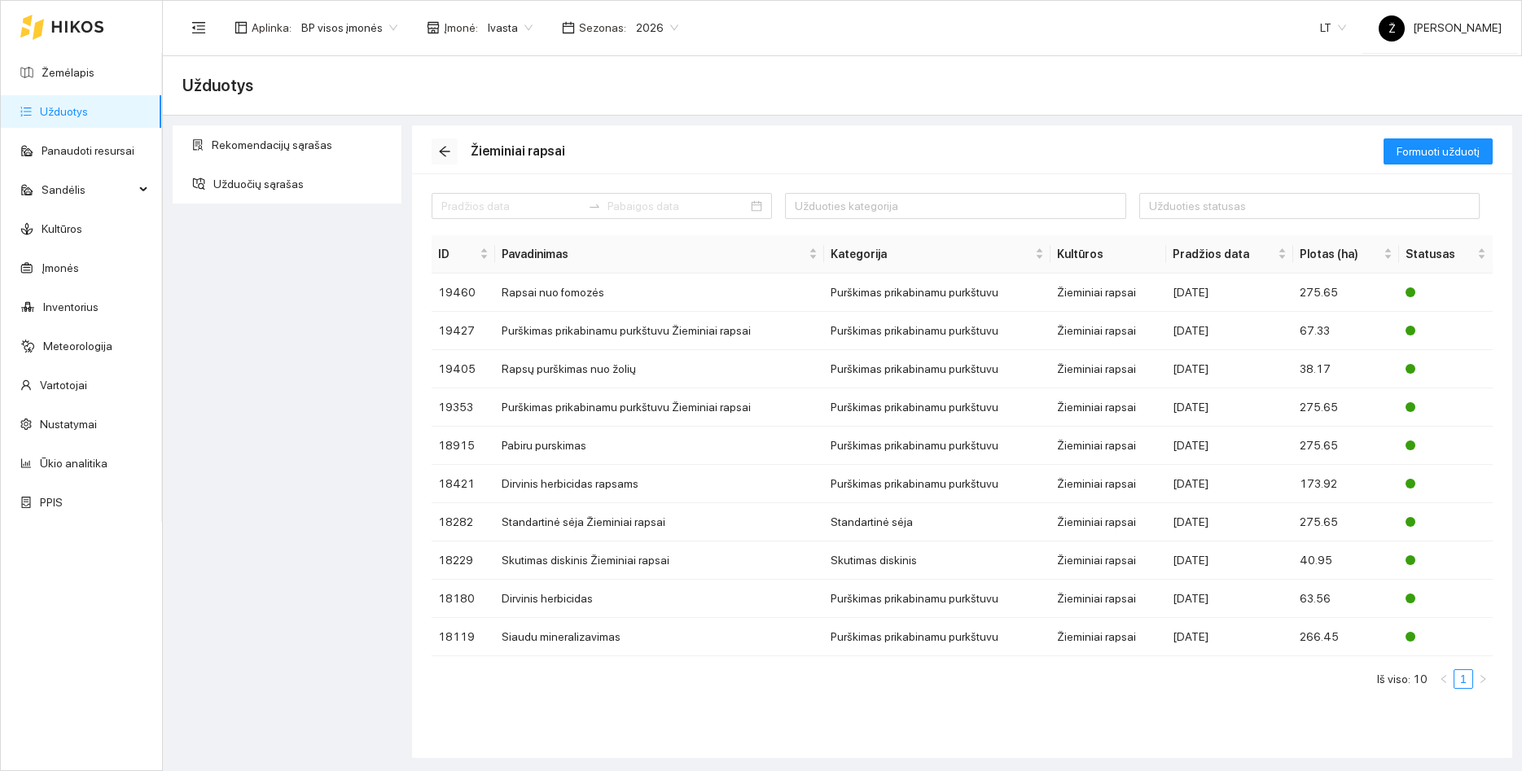
click at [449, 141] on button "button" at bounding box center [444, 151] width 26 height 26
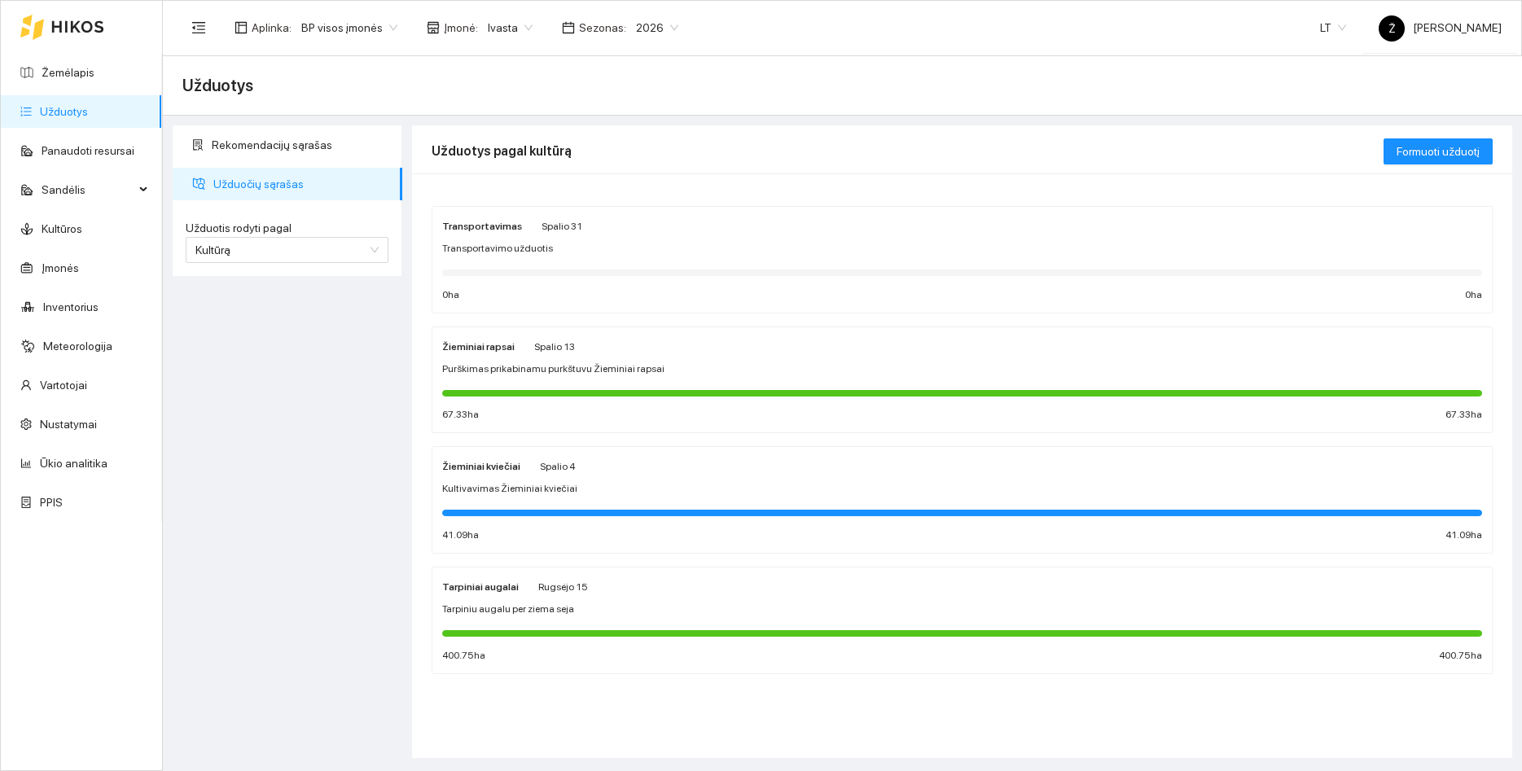
click at [615, 466] on div "Žieminiai kviečiai Spalio 4" at bounding box center [962, 466] width 1040 height 18
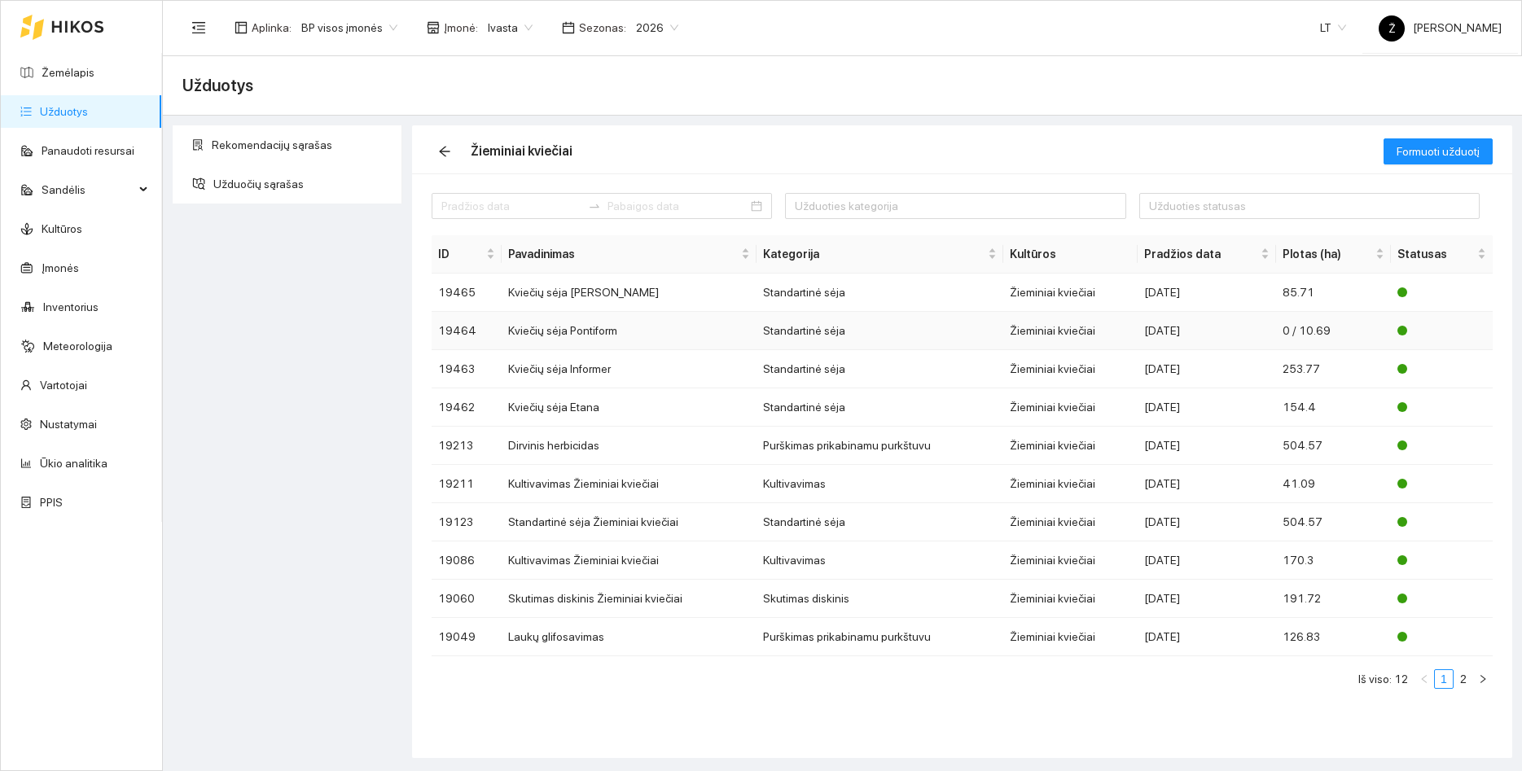
click at [599, 338] on td "Kviečių sėja Pontiform" at bounding box center [629, 331] width 255 height 38
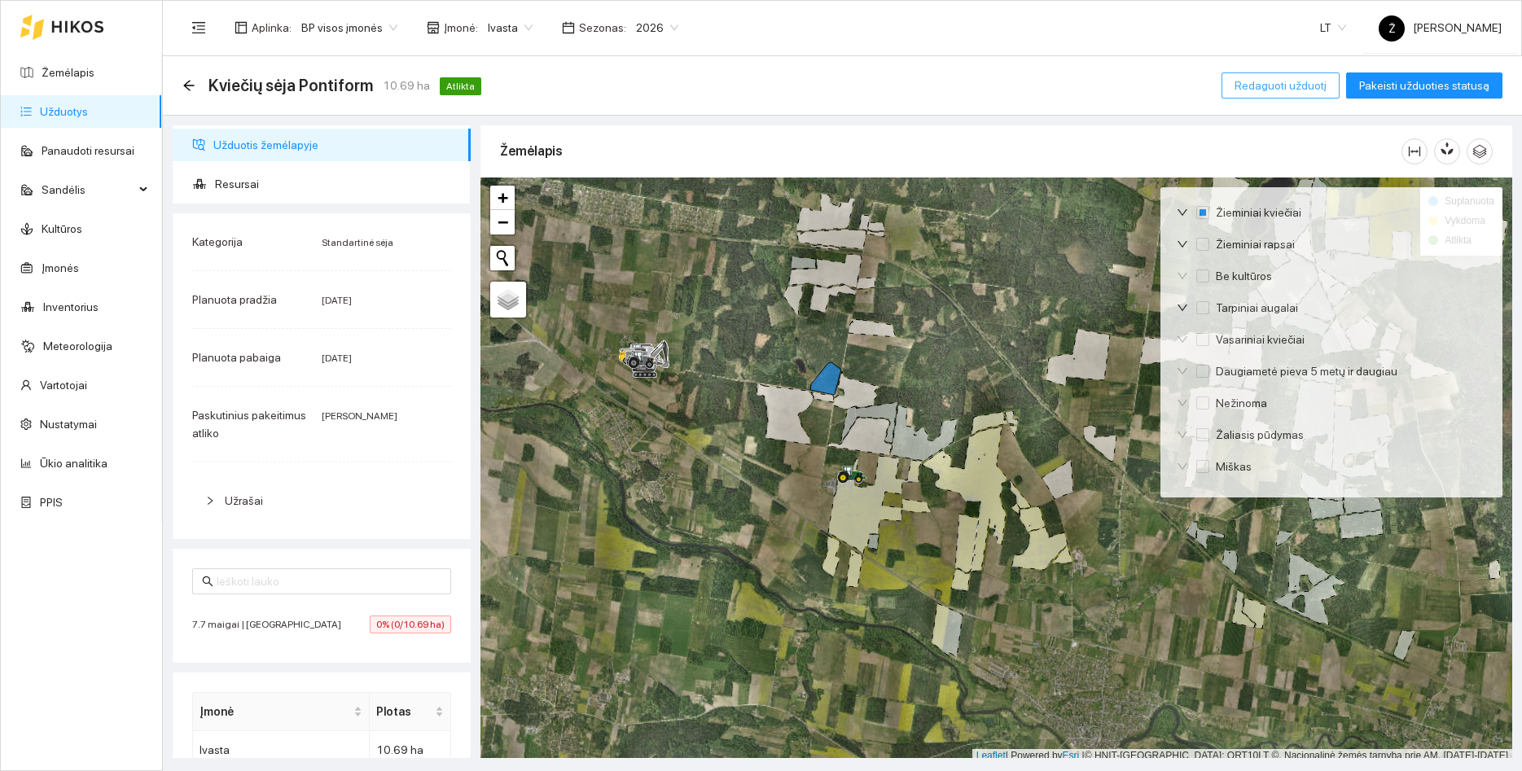
click at [1289, 96] on button "Redaguoti užduotį" at bounding box center [1280, 85] width 118 height 26
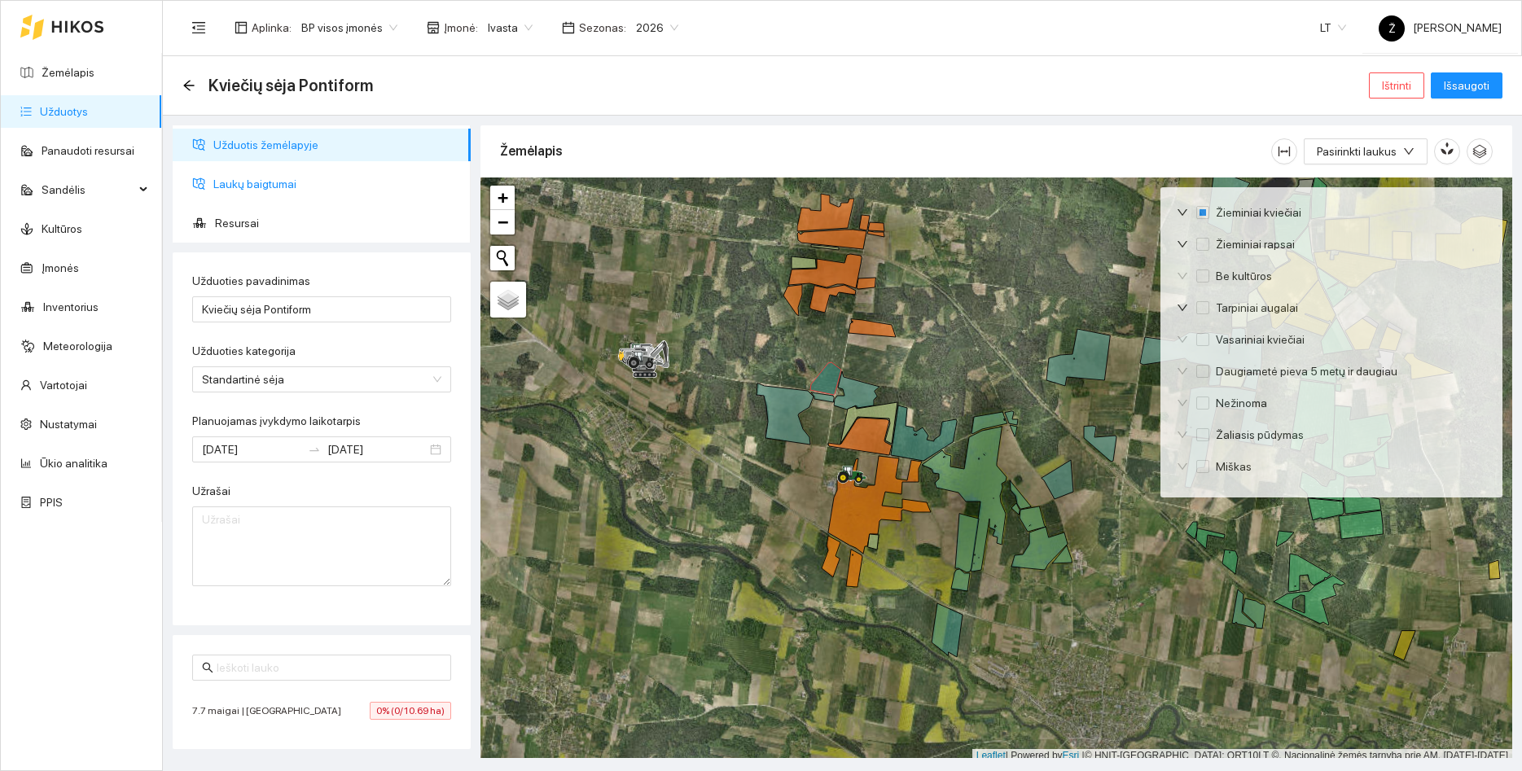
click at [342, 176] on span "Laukų baigtumai" at bounding box center [335, 184] width 244 height 33
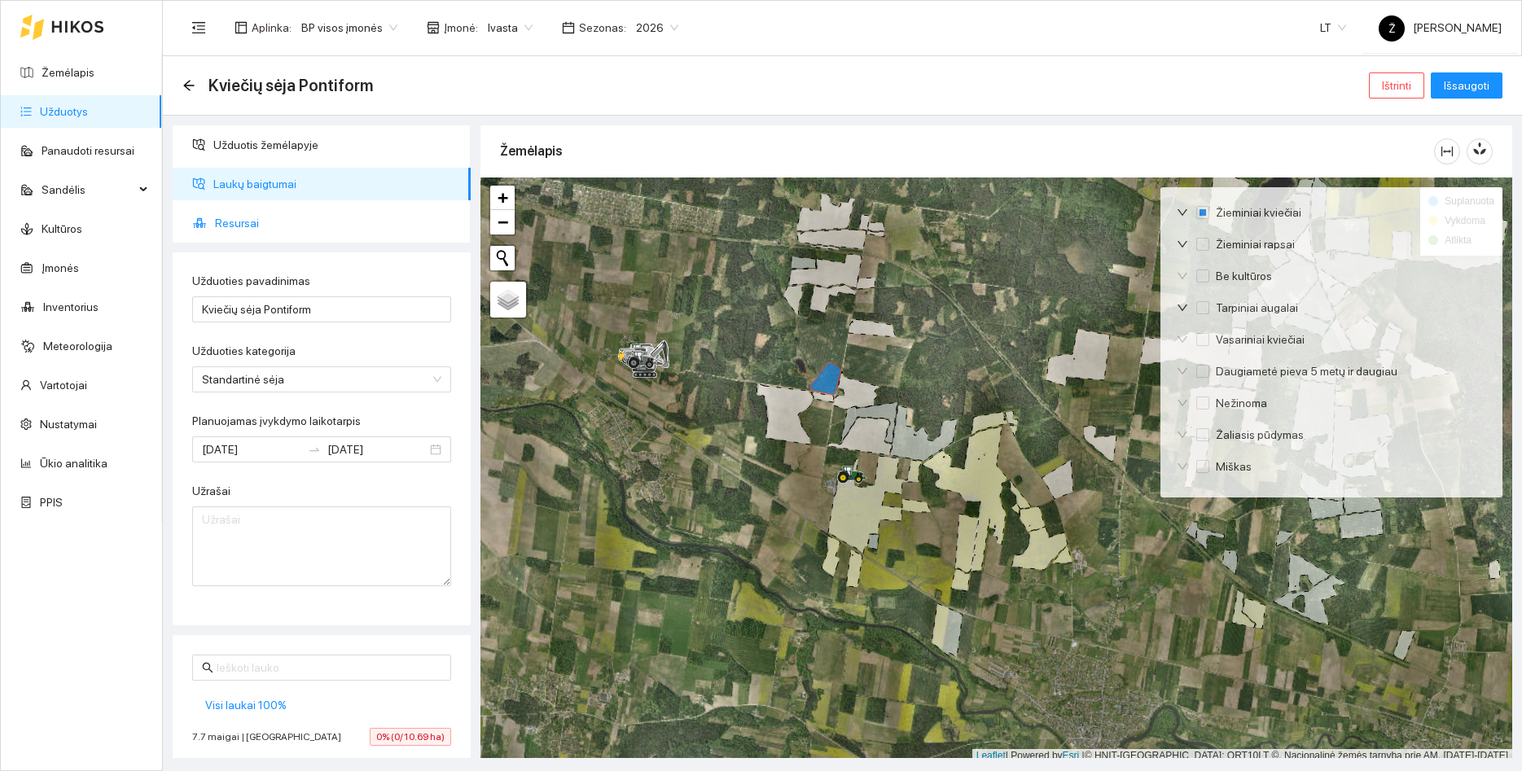
click at [302, 237] on span "Resursai" at bounding box center [336, 223] width 243 height 33
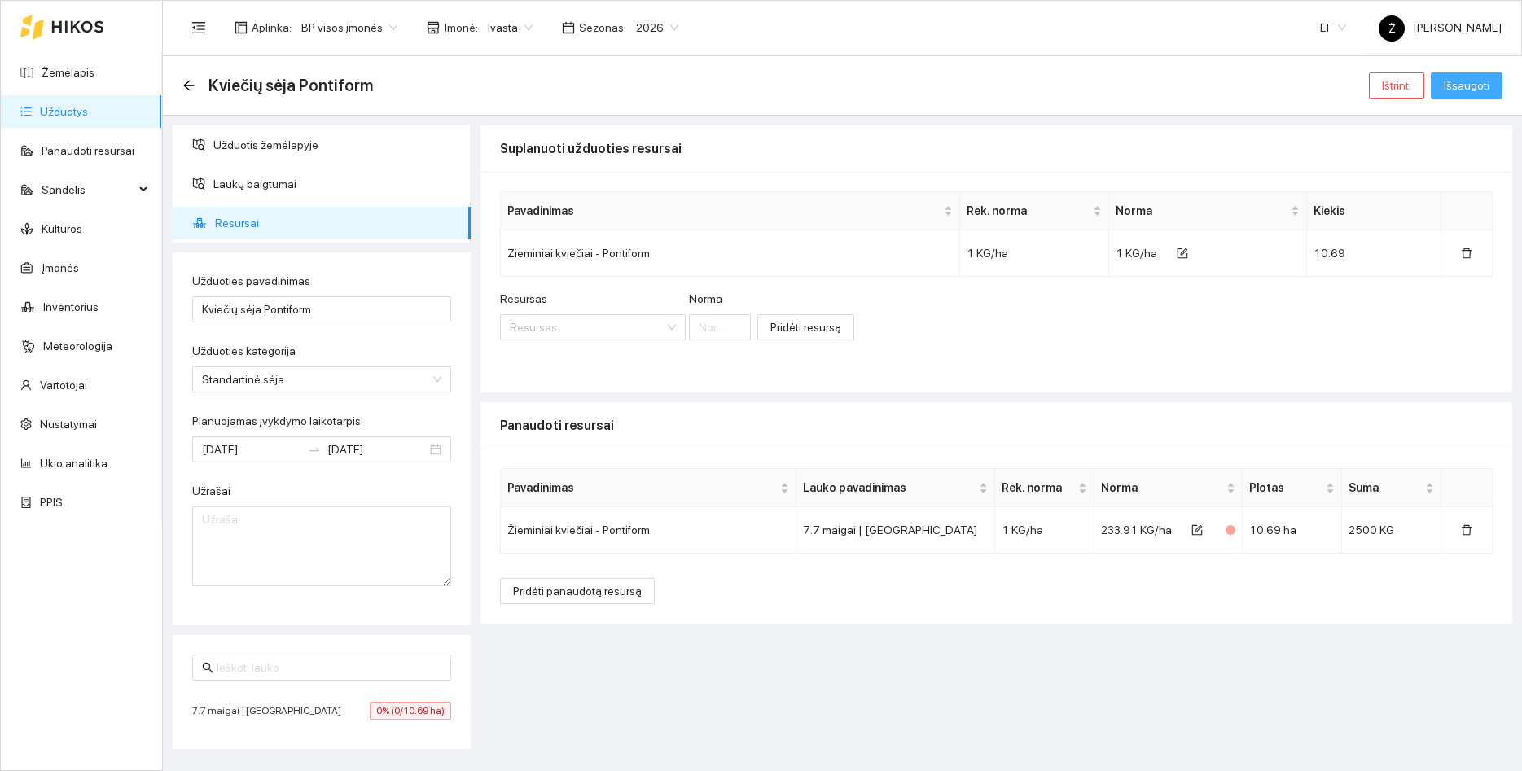
click at [1466, 85] on span "Išsaugoti" at bounding box center [1466, 86] width 46 height 18
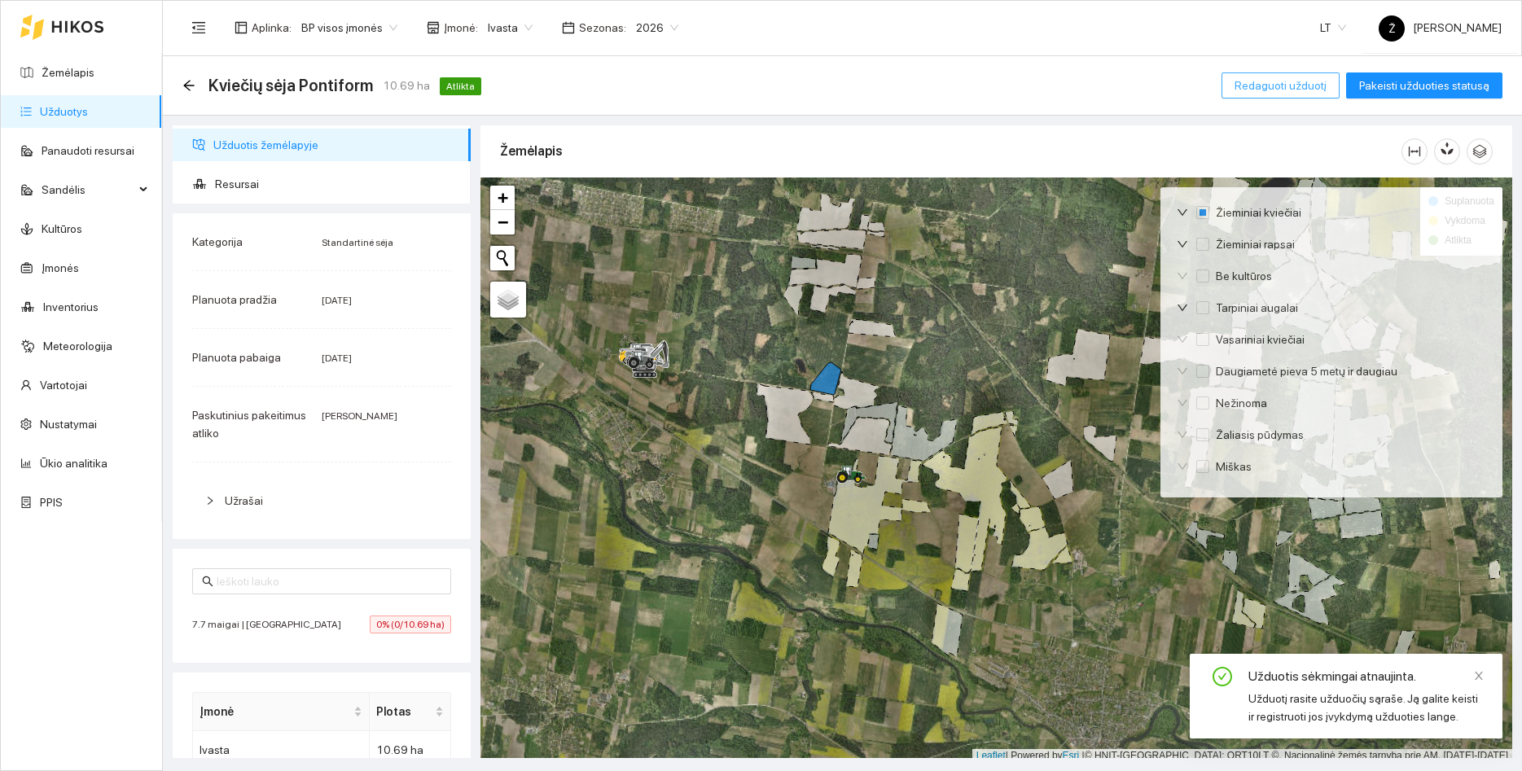
click at [1292, 97] on button "Redaguoti užduotį" at bounding box center [1280, 85] width 118 height 26
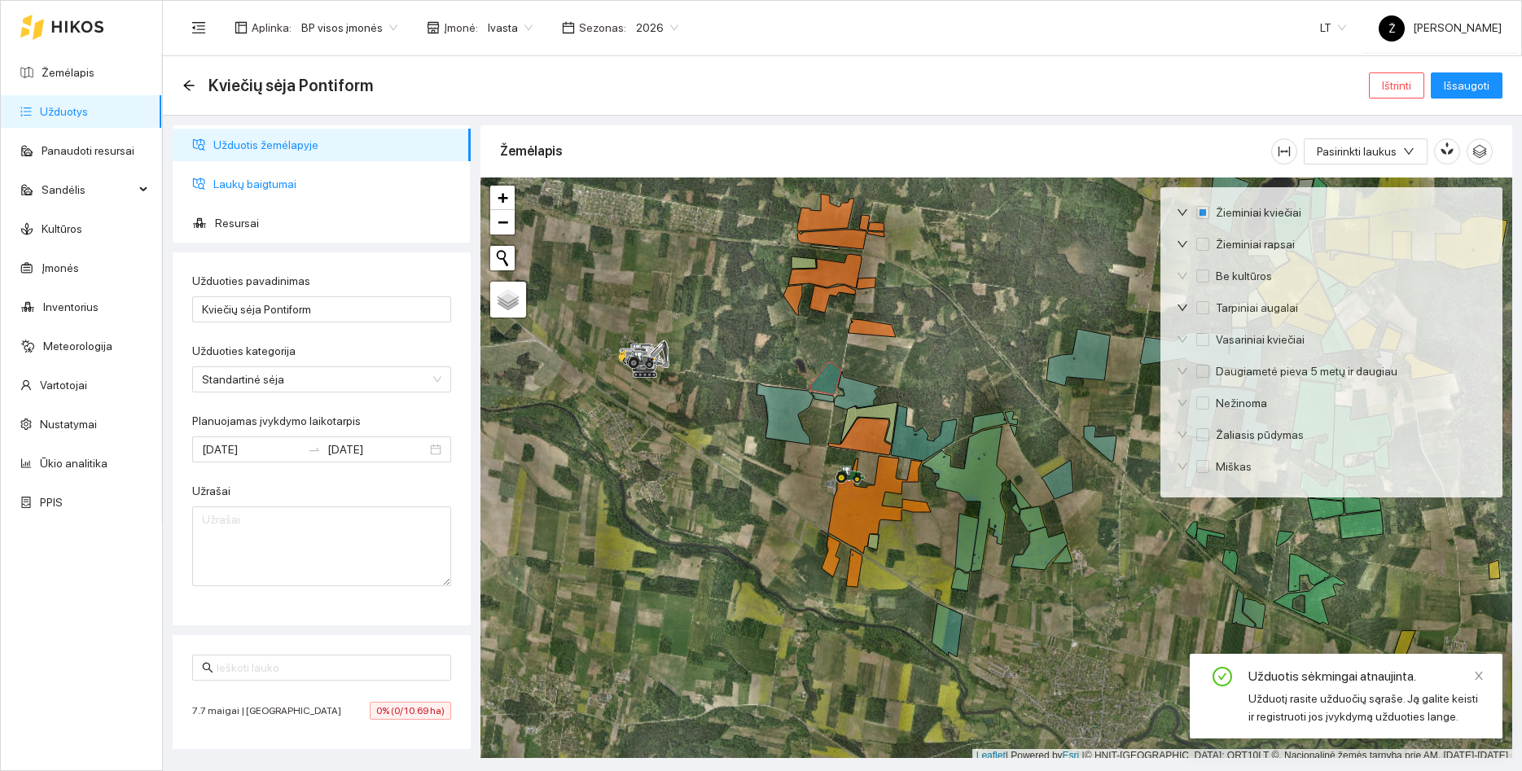
click at [273, 188] on span "Laukų baigtumai" at bounding box center [335, 184] width 244 height 33
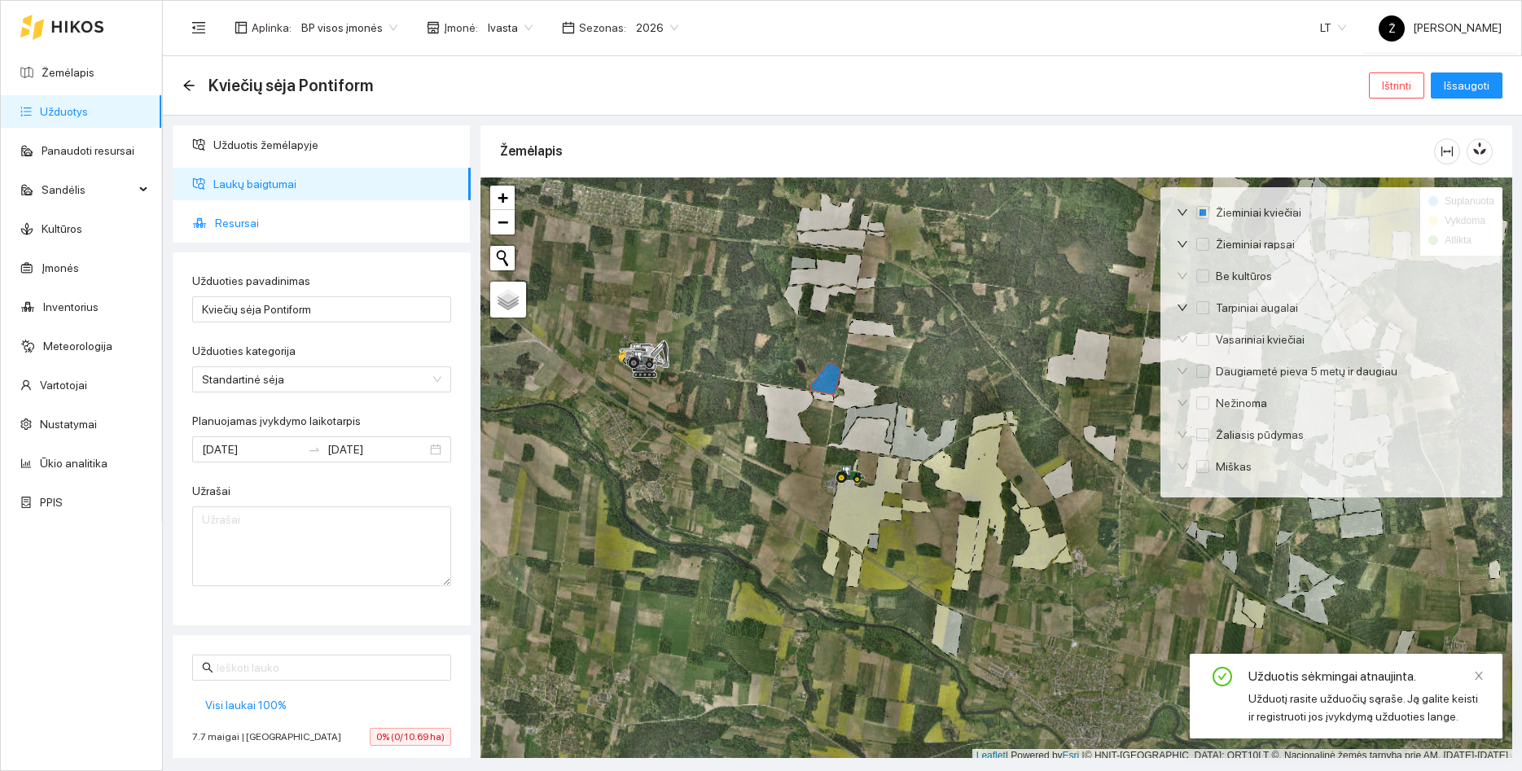
click at [256, 222] on span "Resursai" at bounding box center [336, 223] width 243 height 33
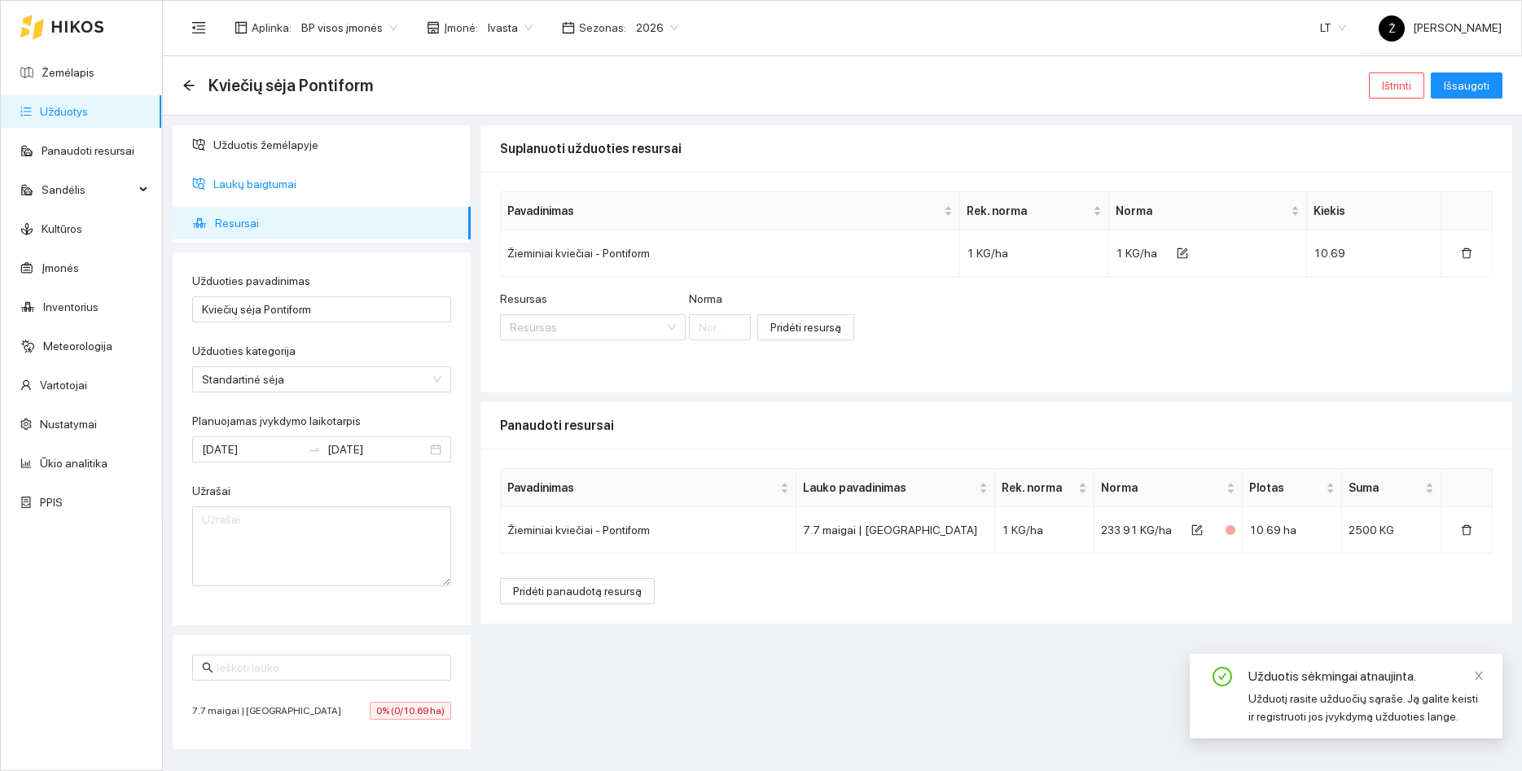
click at [269, 189] on span "Laukų baigtumai" at bounding box center [335, 184] width 244 height 33
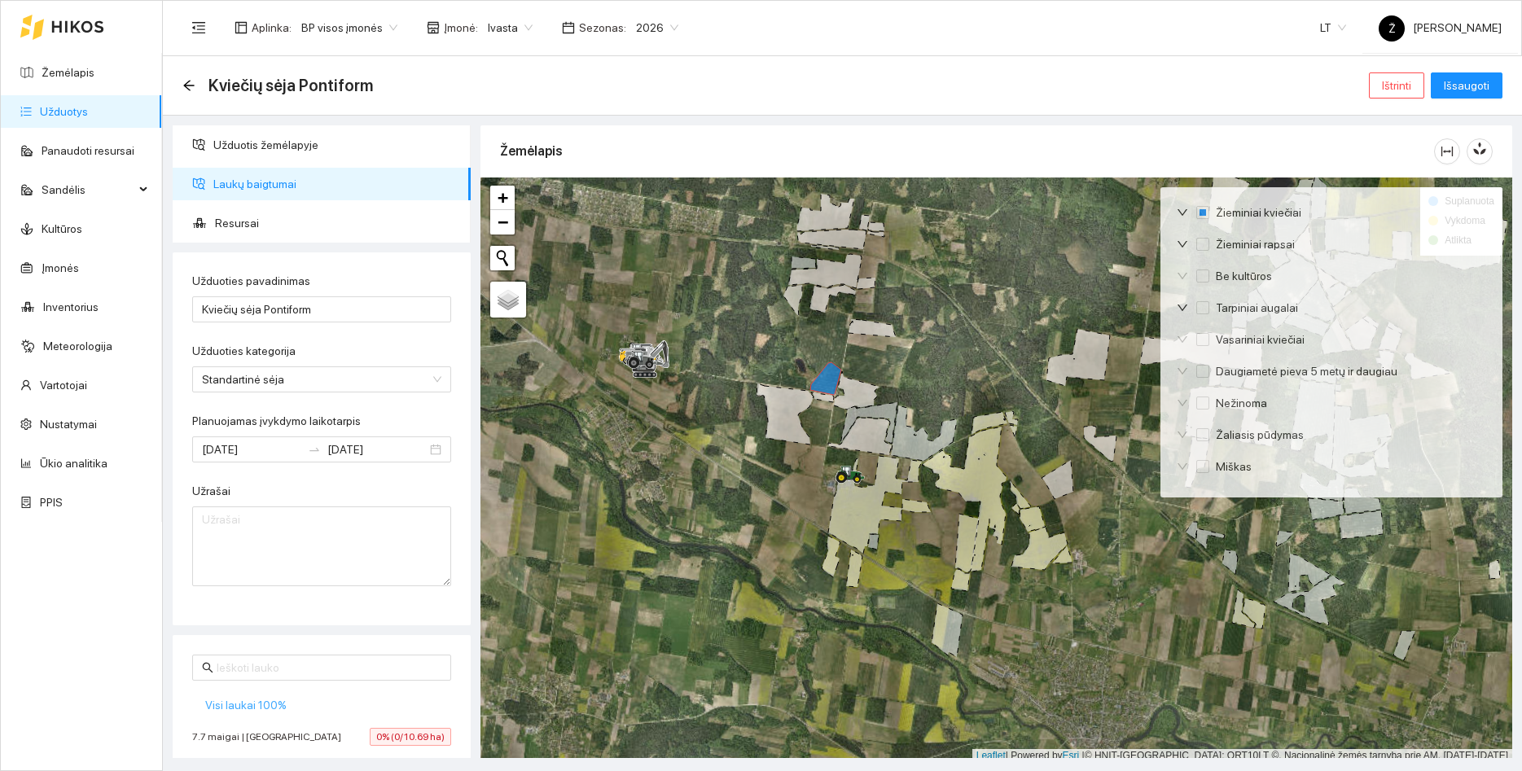
click at [255, 706] on span "Visi laukai 100%" at bounding box center [245, 705] width 81 height 18
click at [1483, 89] on span "Išsaugoti" at bounding box center [1466, 86] width 46 height 18
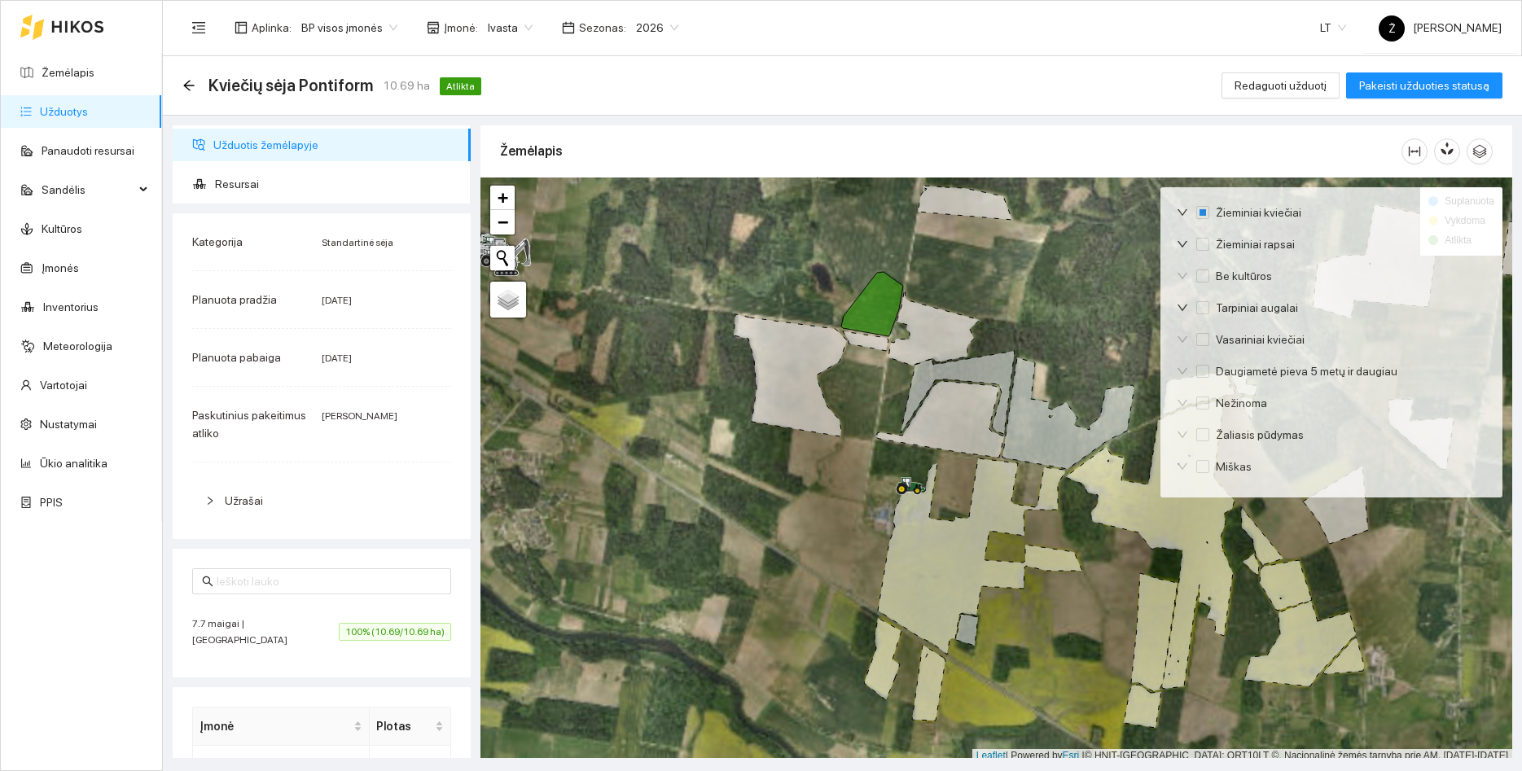
click at [69, 112] on link "Užduotys" at bounding box center [64, 111] width 48 height 13
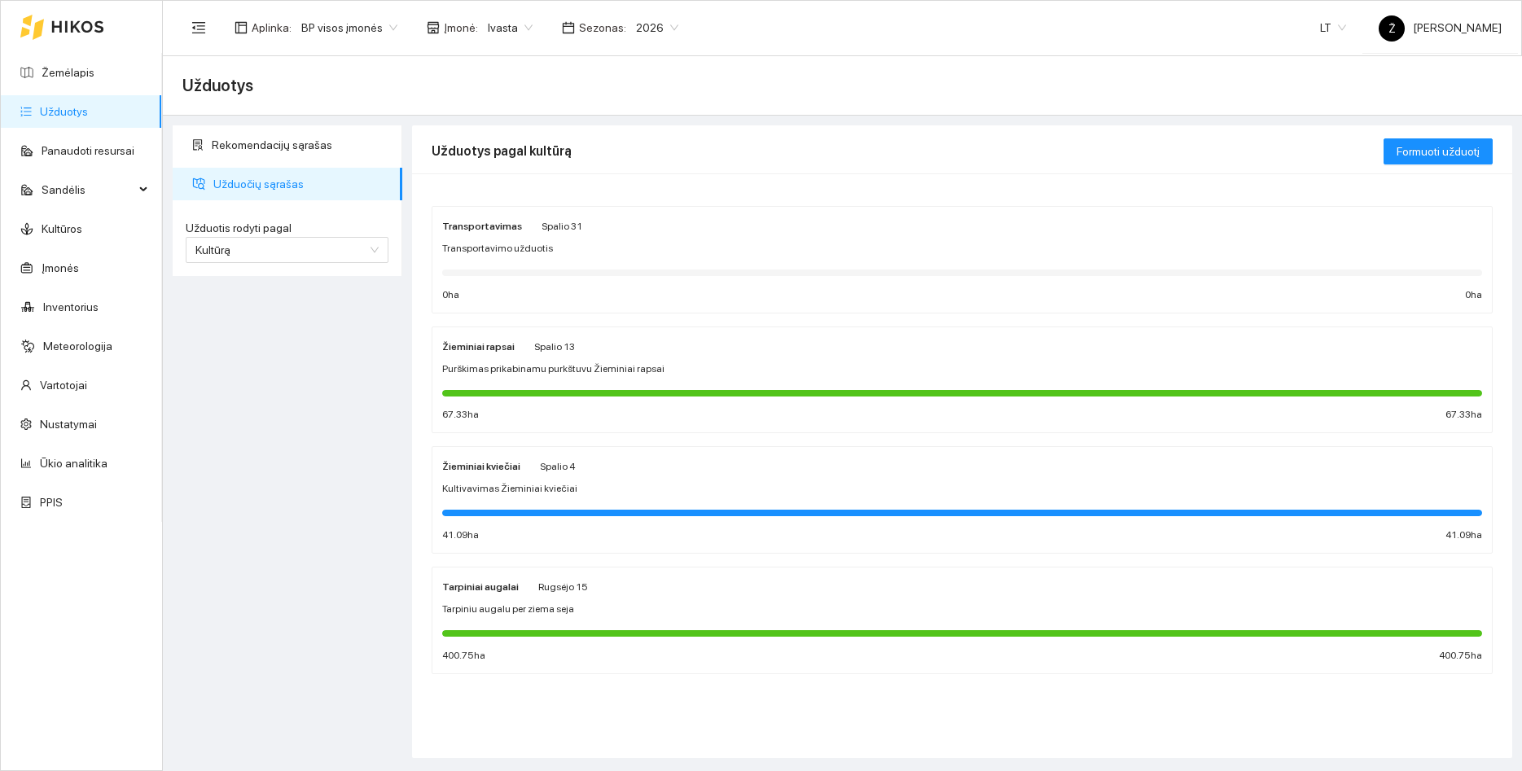
click at [585, 463] on div "Žieminiai kviečiai Spalio 4" at bounding box center [962, 466] width 1040 height 18
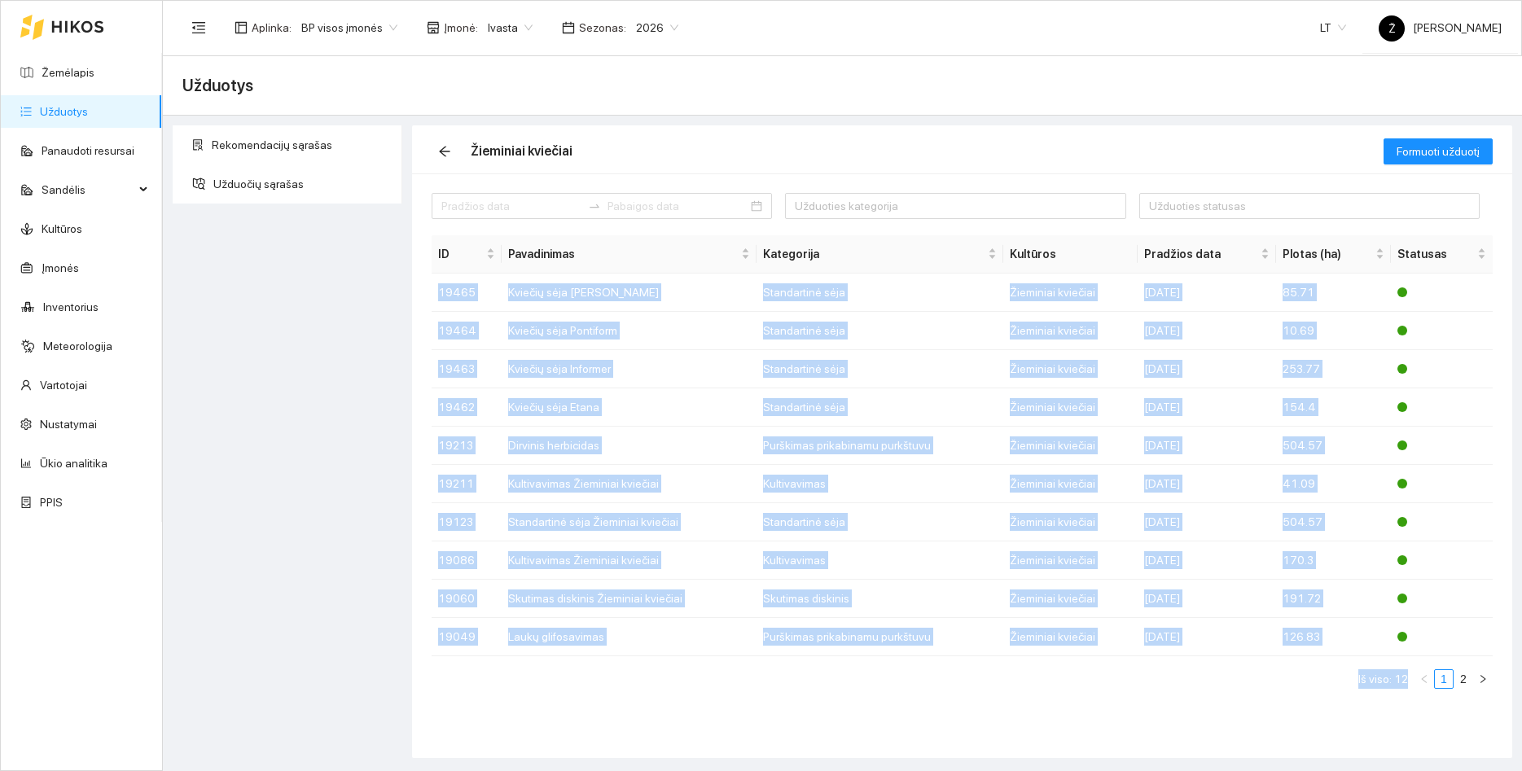
drag, startPoint x: 445, startPoint y: 83, endPoint x: 1386, endPoint y: 707, distance: 1128.3
click at [1386, 707] on main "Užduotys Rekomendacijų sąrašas Užduočių sąrašas Žieminiai kviečiai Formuoti užd…" at bounding box center [842, 413] width 1359 height 715
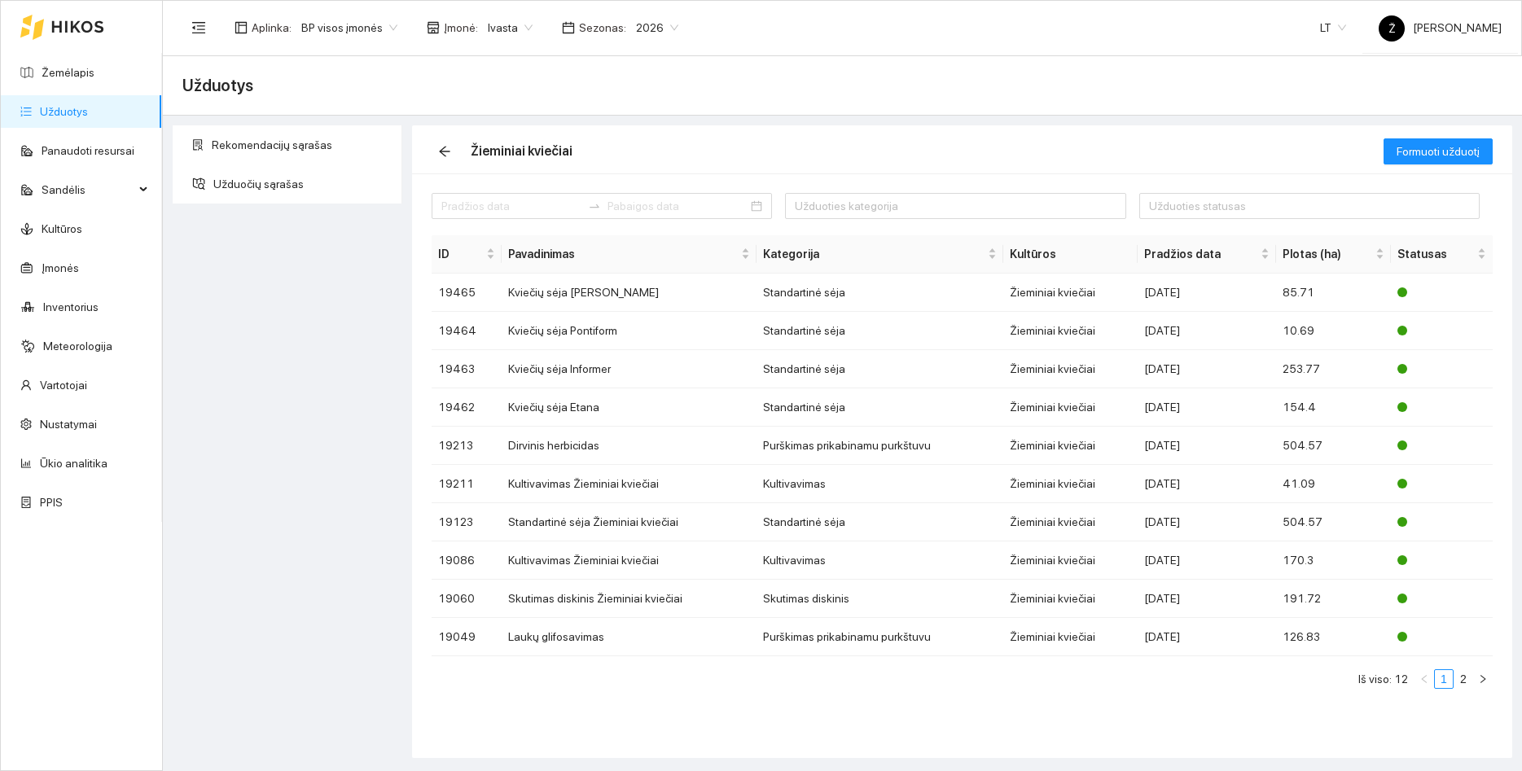
click at [1421, 710] on div "Užduoties kategorija Užduoties statusas ID Pavadinimas Kategorija Kultūros Prad…" at bounding box center [962, 465] width 1100 height 585
click at [1466, 682] on link "2" at bounding box center [1463, 679] width 18 height 18
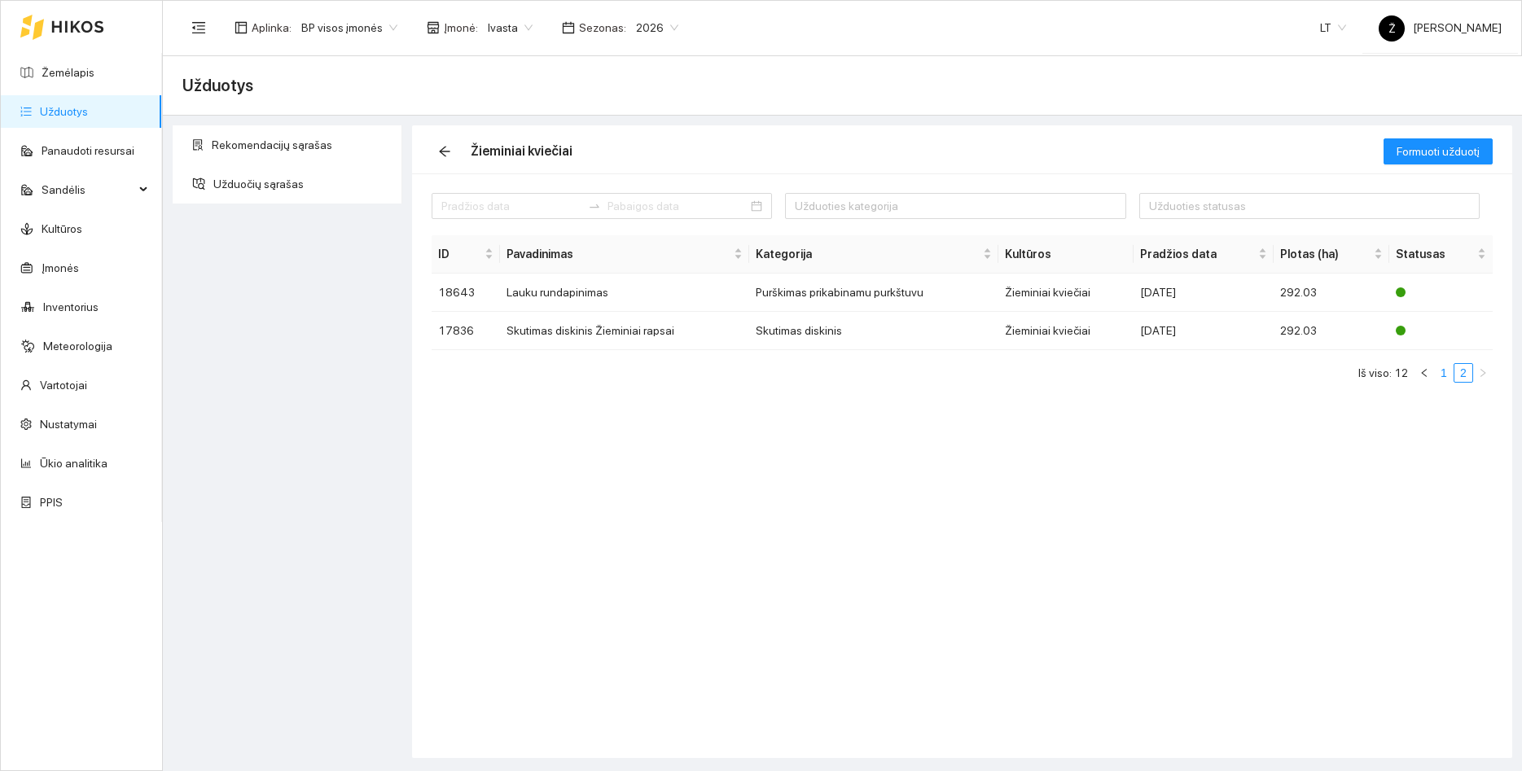
click at [1443, 375] on link "1" at bounding box center [1444, 373] width 18 height 18
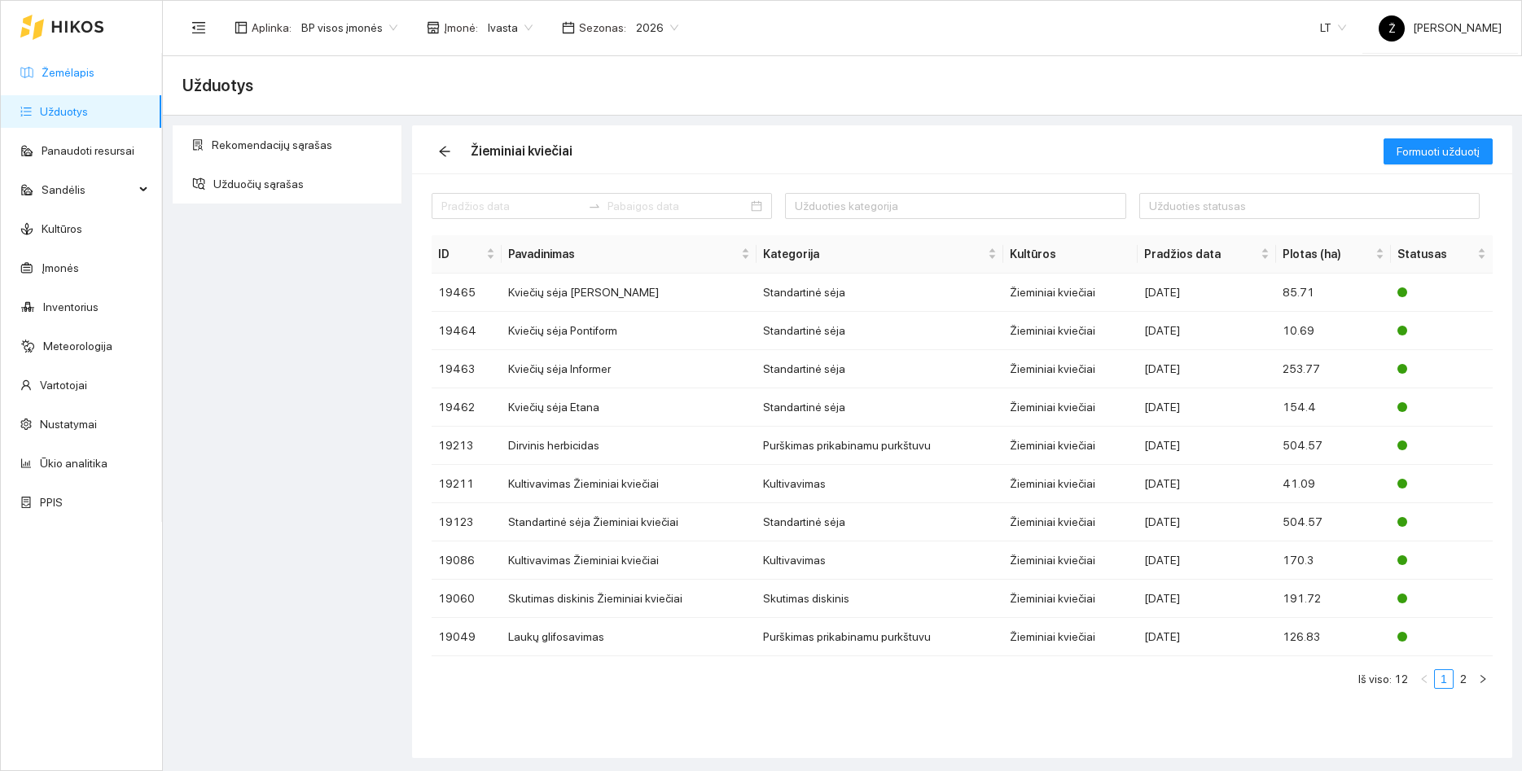
click at [62, 66] on link "Žemėlapis" at bounding box center [68, 72] width 53 height 13
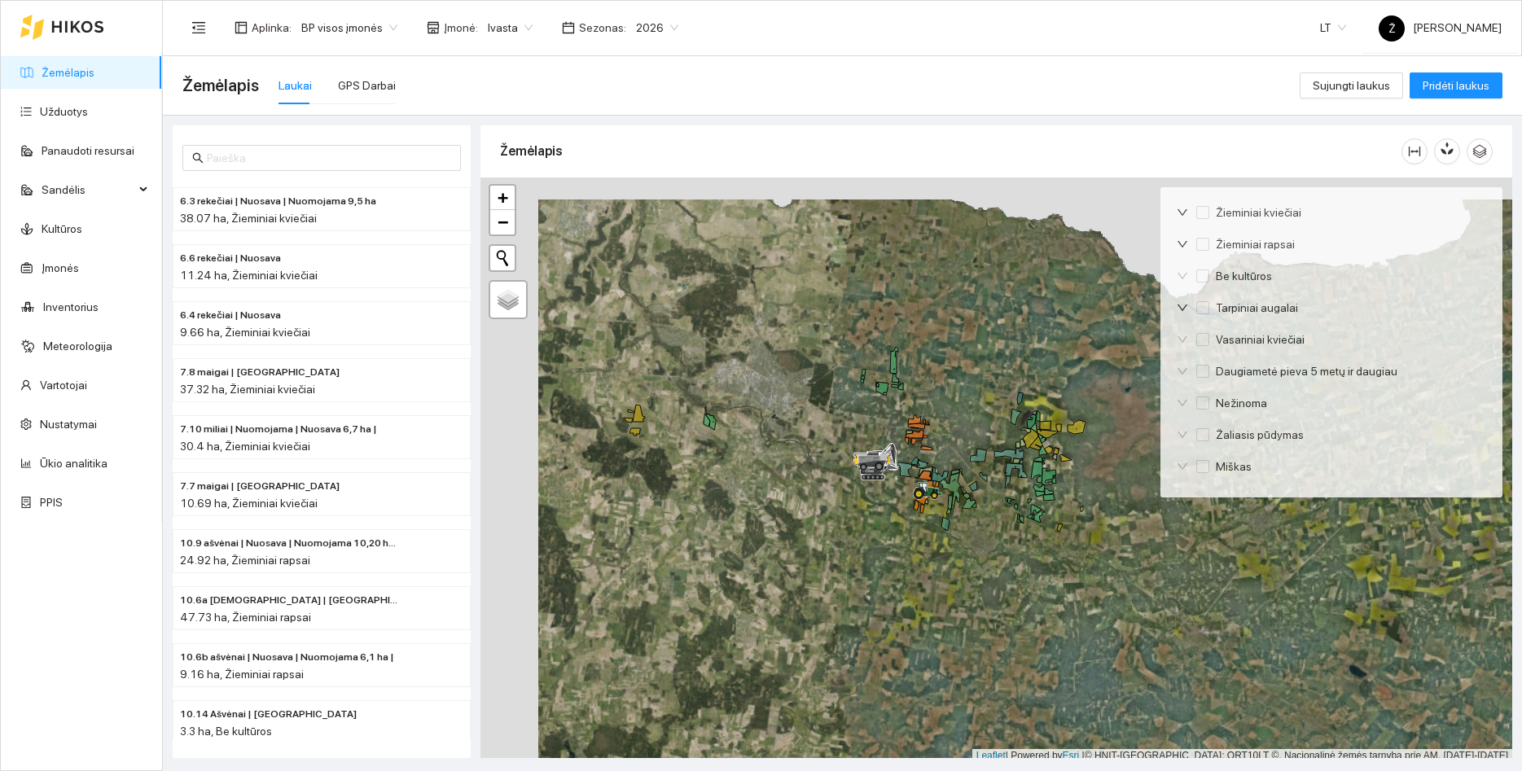
drag, startPoint x: 717, startPoint y: 369, endPoint x: 774, endPoint y: 391, distance: 61.1
click at [774, 391] on div at bounding box center [996, 469] width 1032 height 585
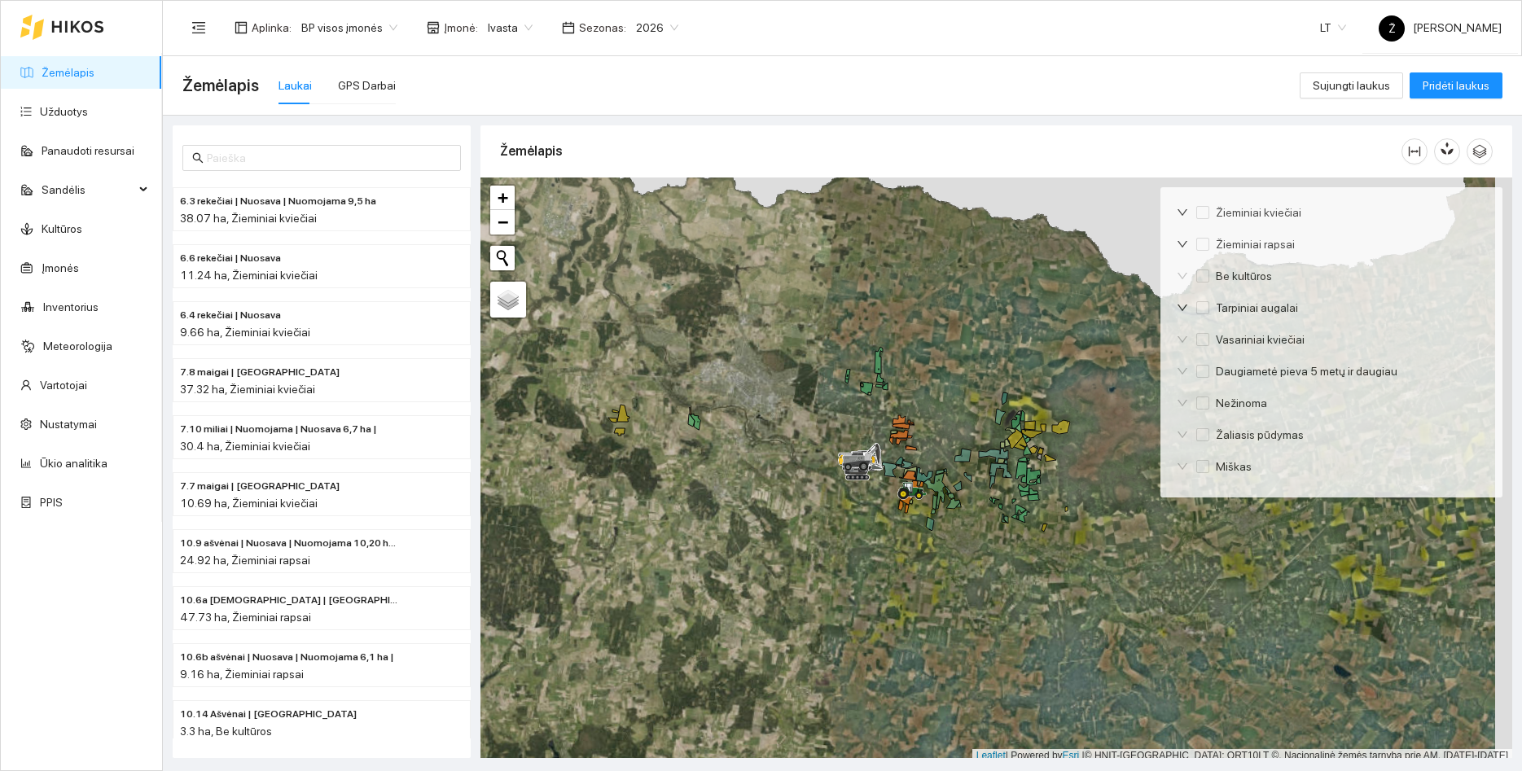
drag, startPoint x: 808, startPoint y: 401, endPoint x: 706, endPoint y: 392, distance: 102.1
click at [706, 392] on div at bounding box center [996, 469] width 1032 height 585
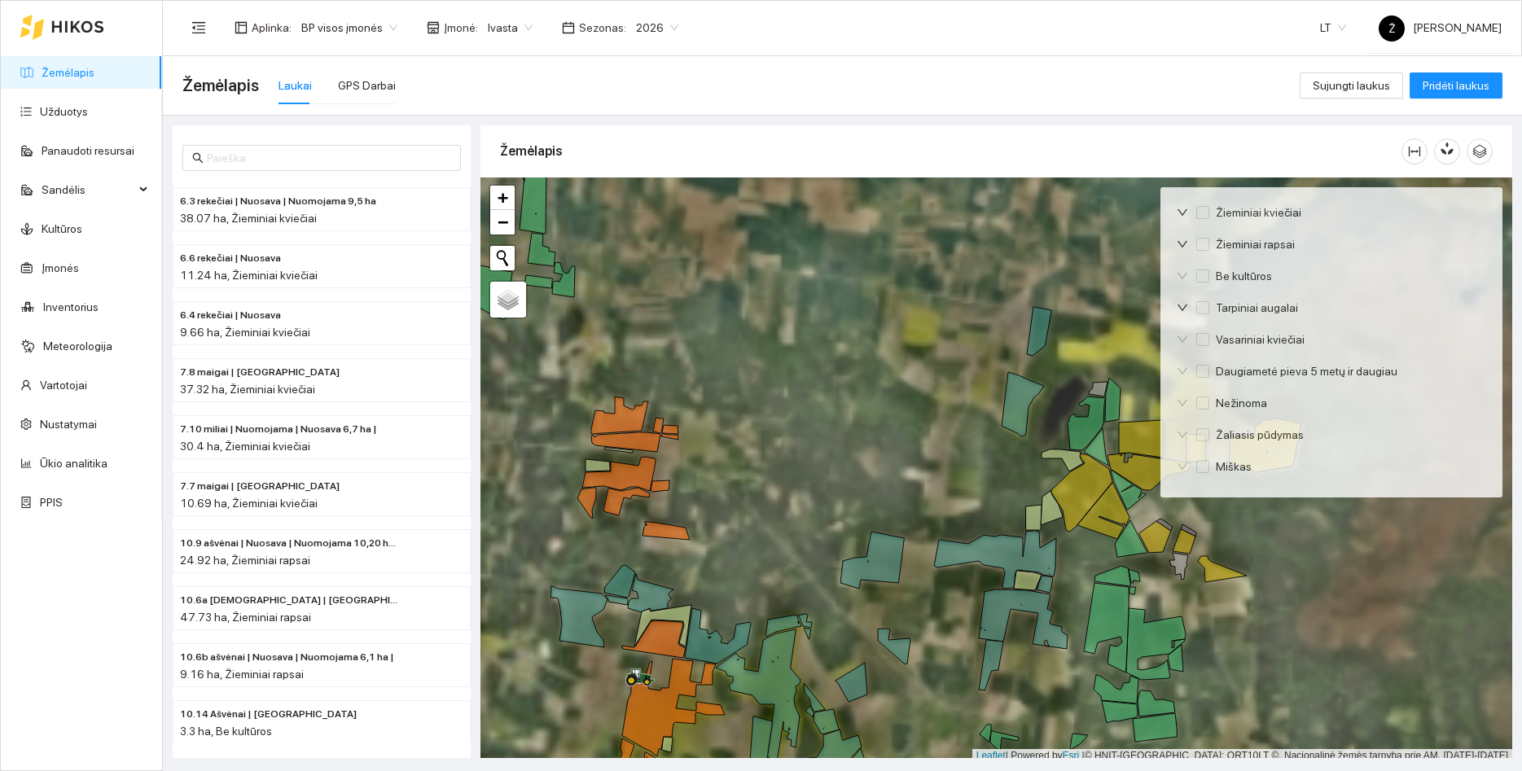
drag, startPoint x: 824, startPoint y: 350, endPoint x: 784, endPoint y: 341, distance: 40.9
click at [784, 341] on div at bounding box center [996, 469] width 1032 height 585
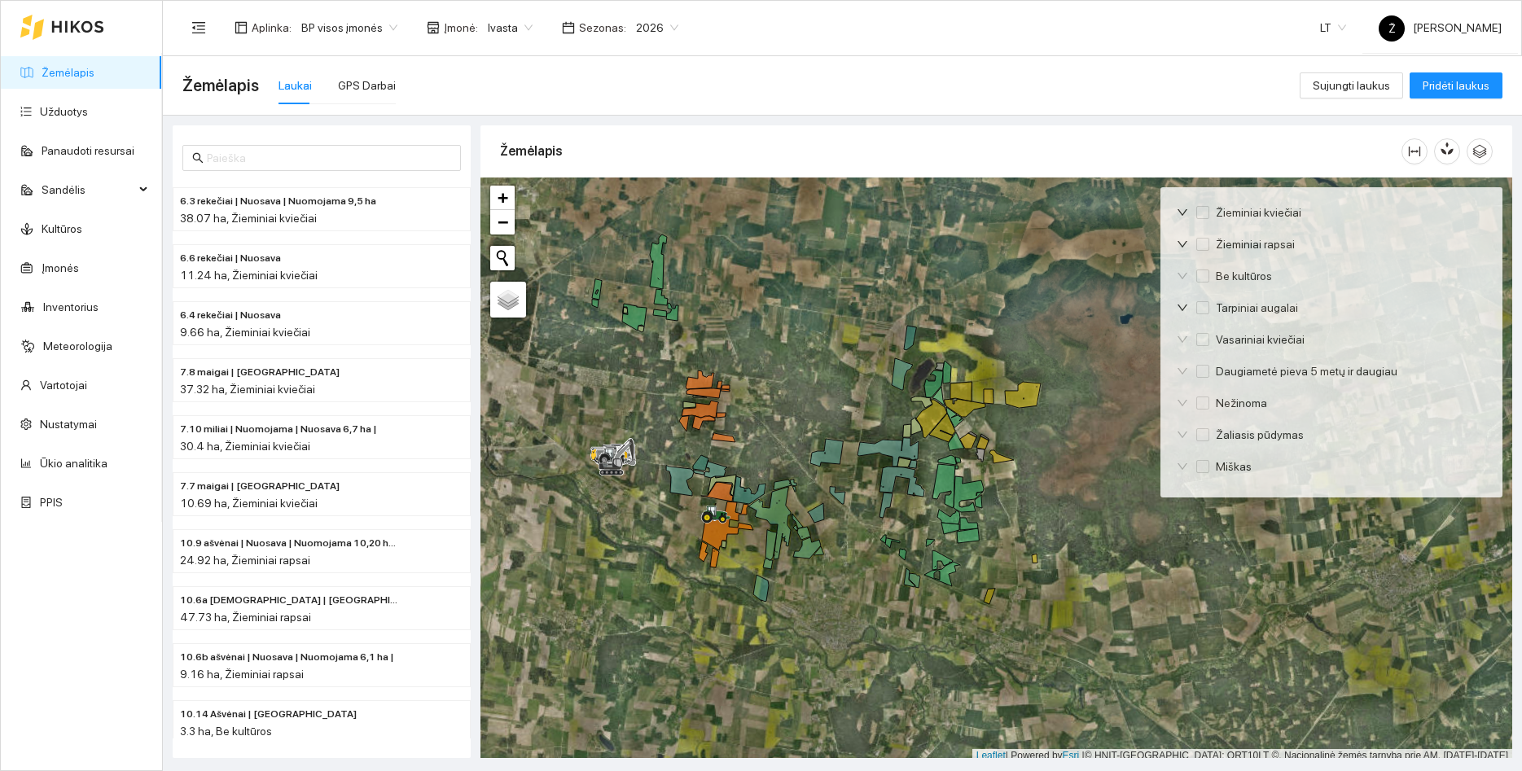
click at [82, 37] on div at bounding box center [62, 27] width 84 height 52
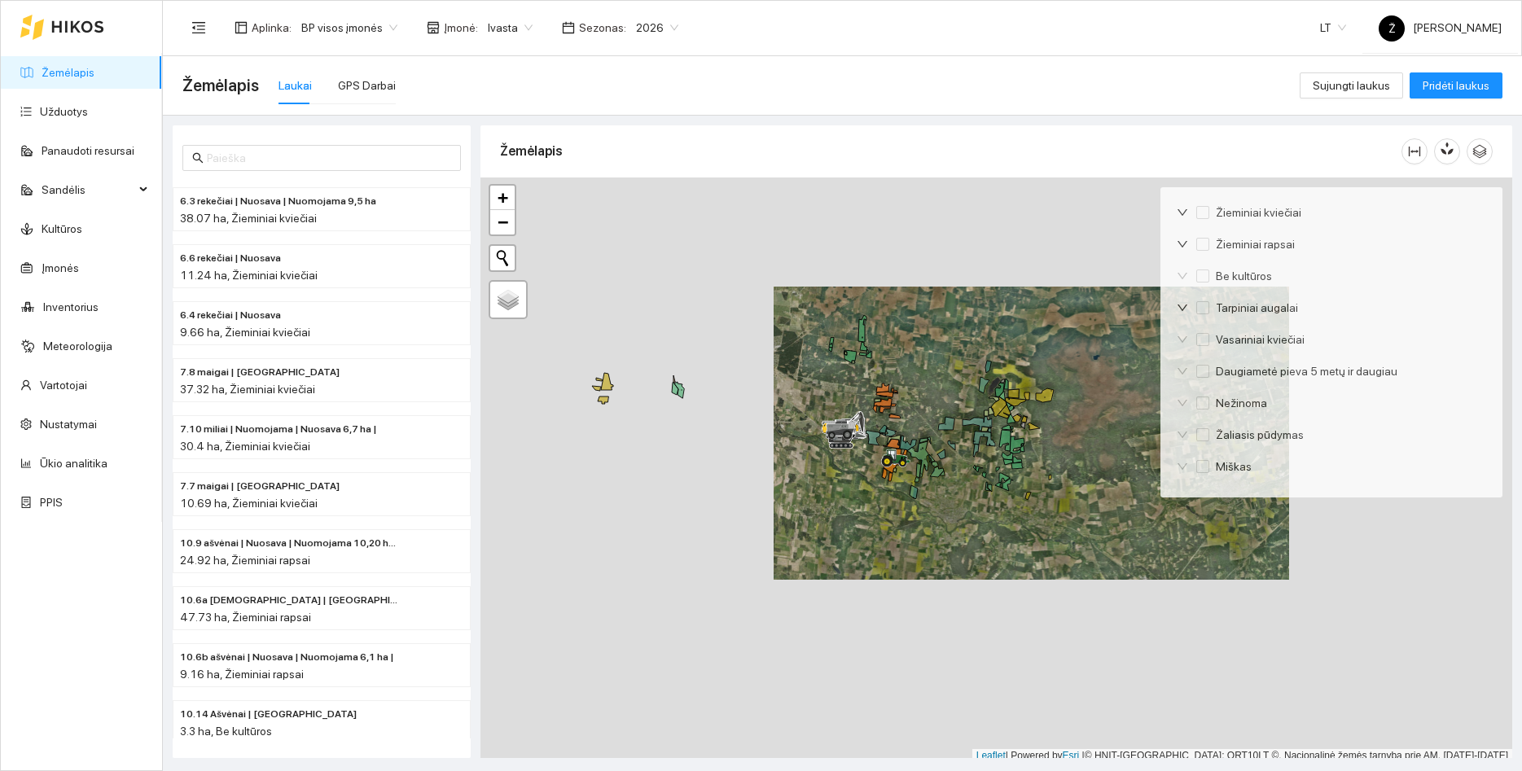
drag, startPoint x: 743, startPoint y: 348, endPoint x: 895, endPoint y: 343, distance: 152.4
click at [895, 343] on div at bounding box center [996, 469] width 1032 height 585
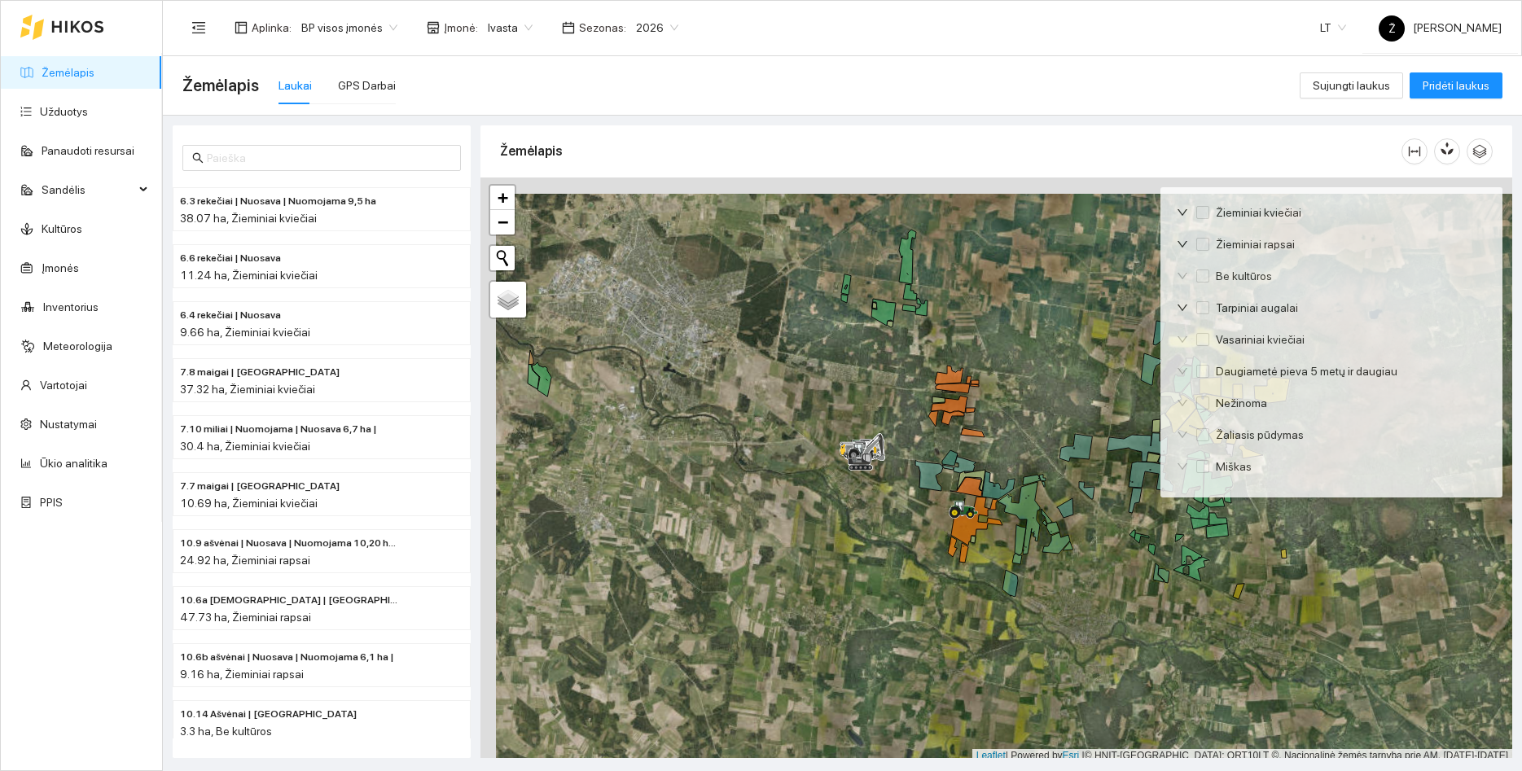
drag, startPoint x: 992, startPoint y: 358, endPoint x: 1007, endPoint y: 375, distance: 22.5
click at [1007, 375] on div at bounding box center [996, 469] width 1032 height 585
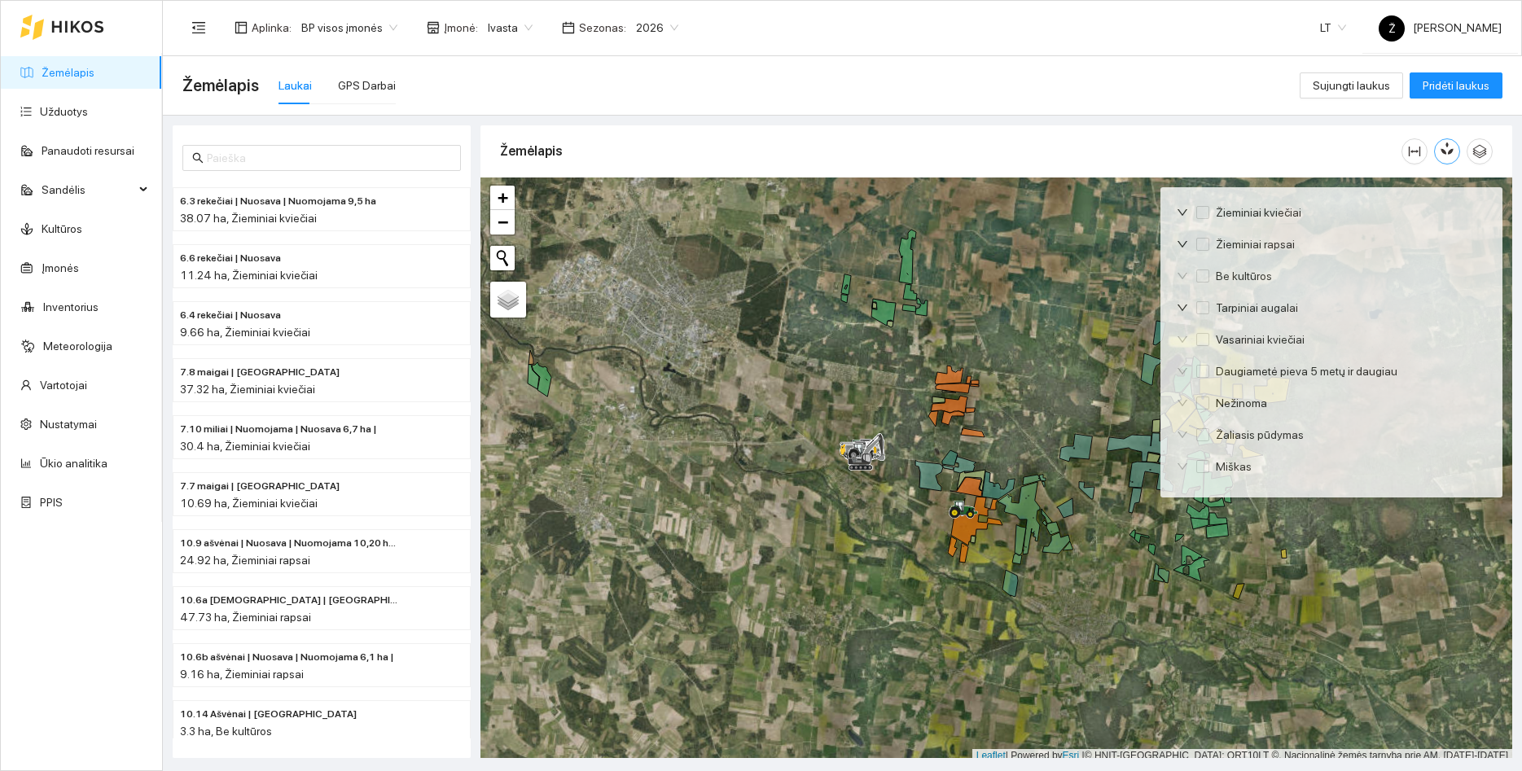
click at [1443, 151] on icon "button" at bounding box center [1443, 151] width 7 height 7
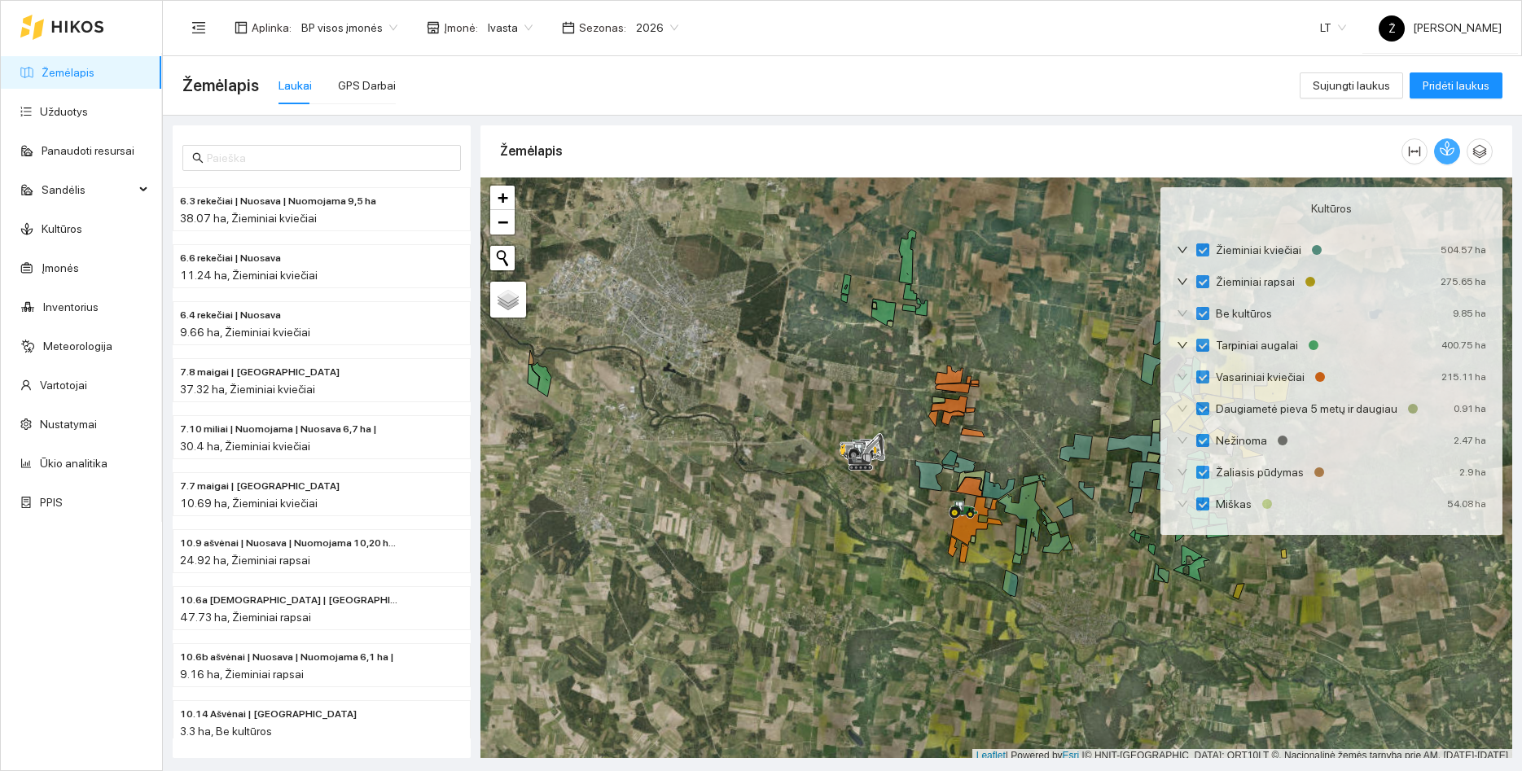
click at [1447, 151] on icon "button" at bounding box center [1447, 151] width 0 height 7
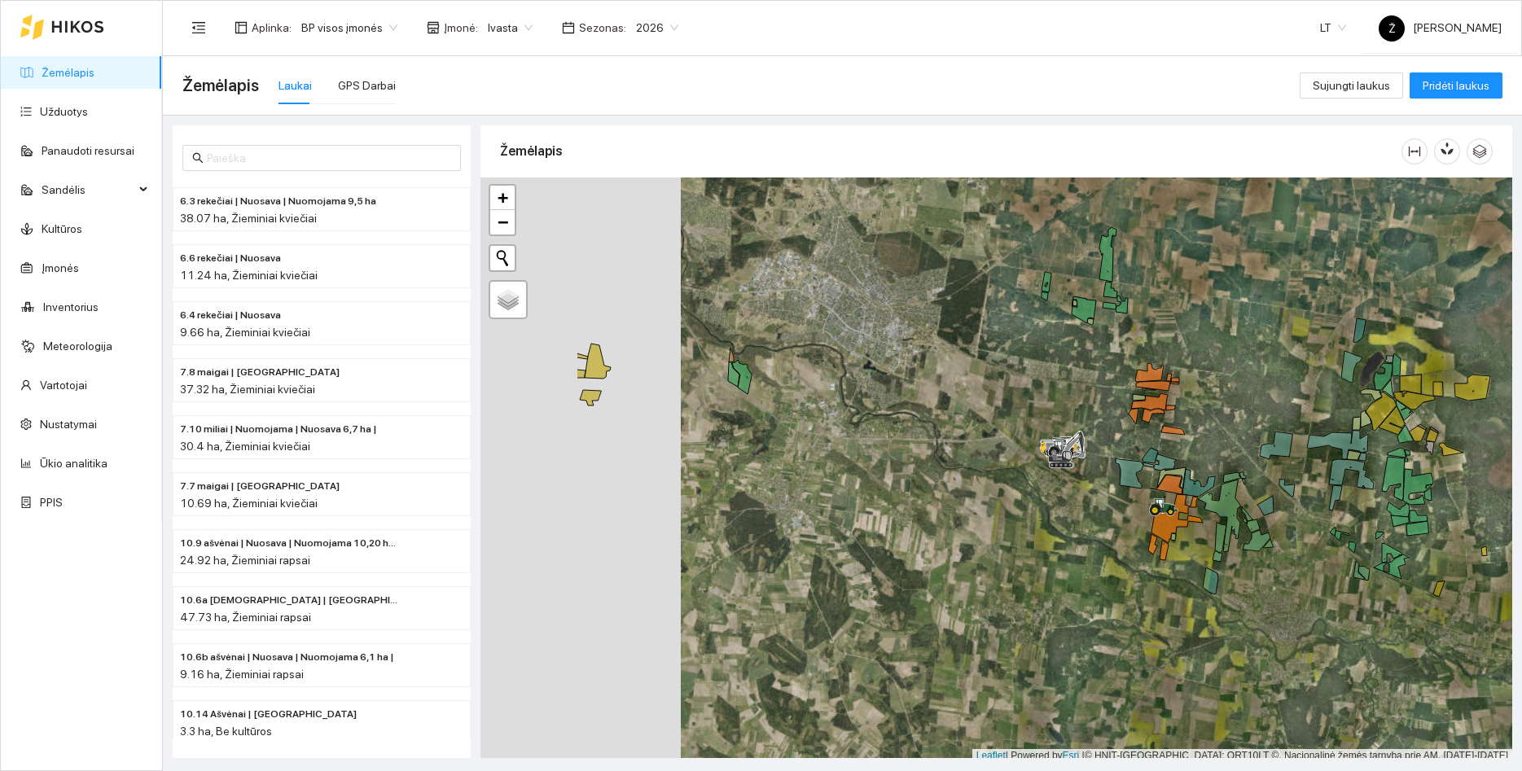
drag, startPoint x: 952, startPoint y: 335, endPoint x: 1152, endPoint y: 332, distance: 200.3
click at [1152, 332] on div at bounding box center [996, 469] width 1032 height 585
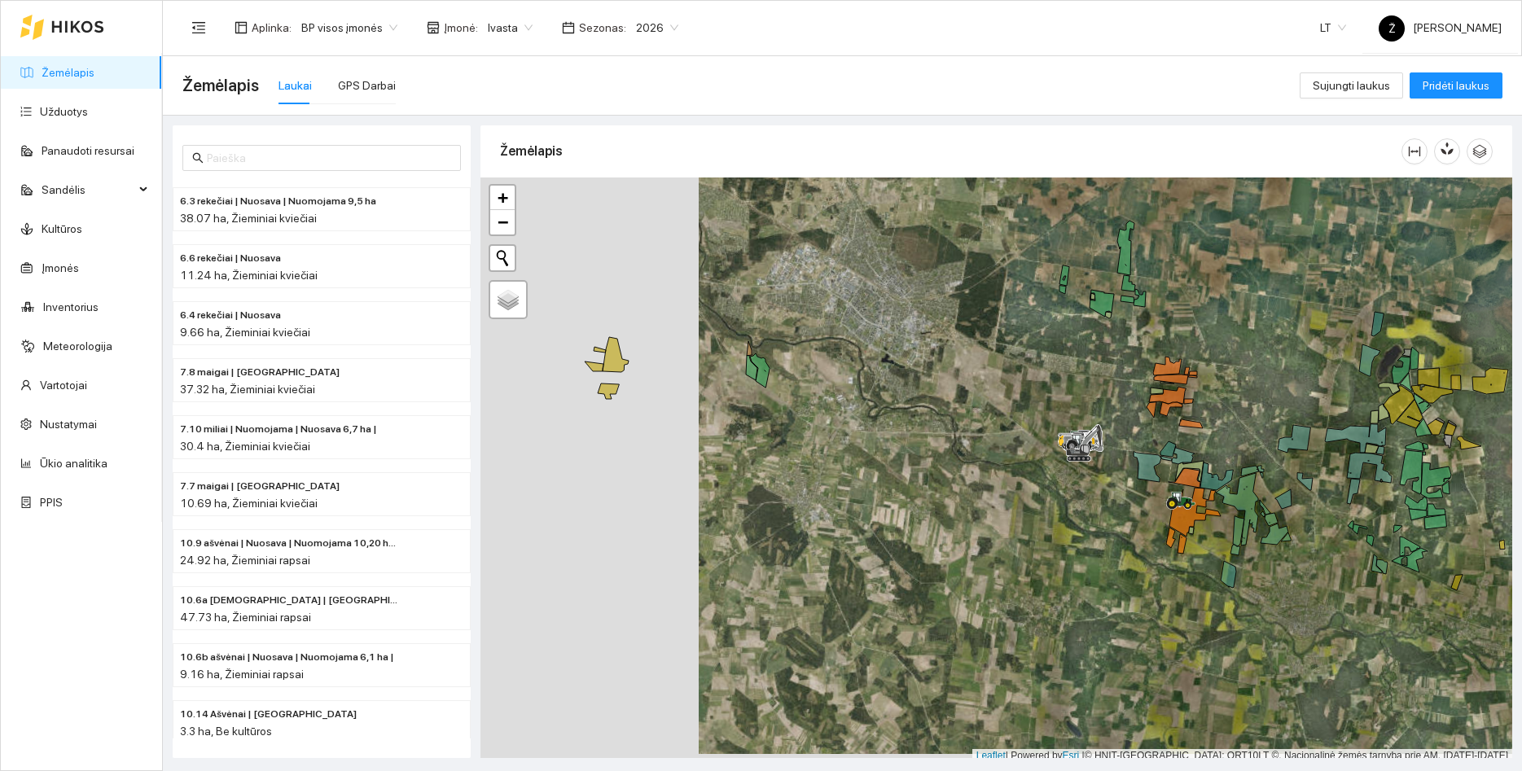
drag, startPoint x: 1146, startPoint y: 338, endPoint x: 1163, endPoint y: 331, distance: 19.1
click at [1163, 331] on div at bounding box center [996, 469] width 1032 height 585
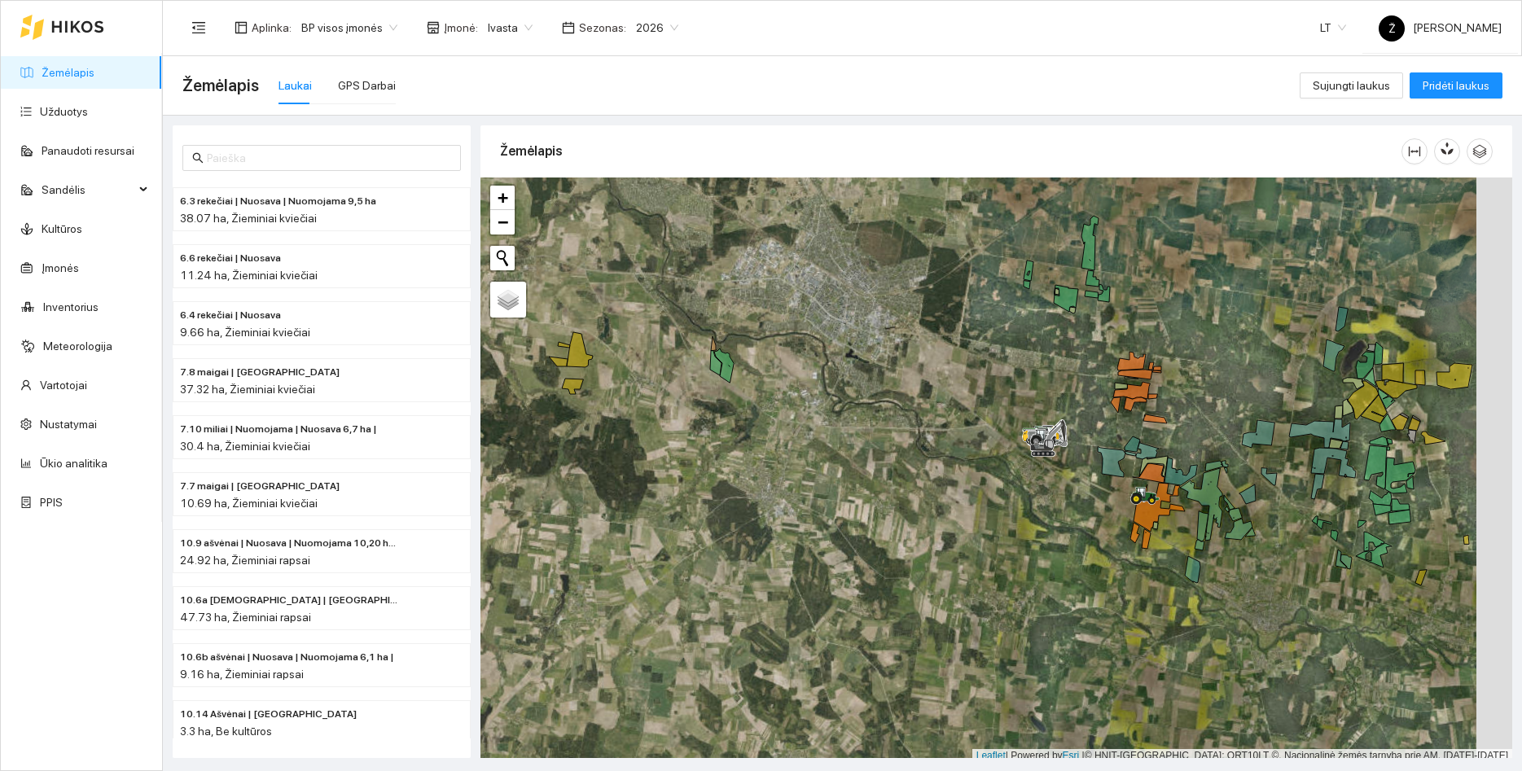
drag, startPoint x: 1220, startPoint y: 327, endPoint x: 1194, endPoint y: 326, distance: 26.1
click at [1194, 326] on div at bounding box center [996, 469] width 1032 height 585
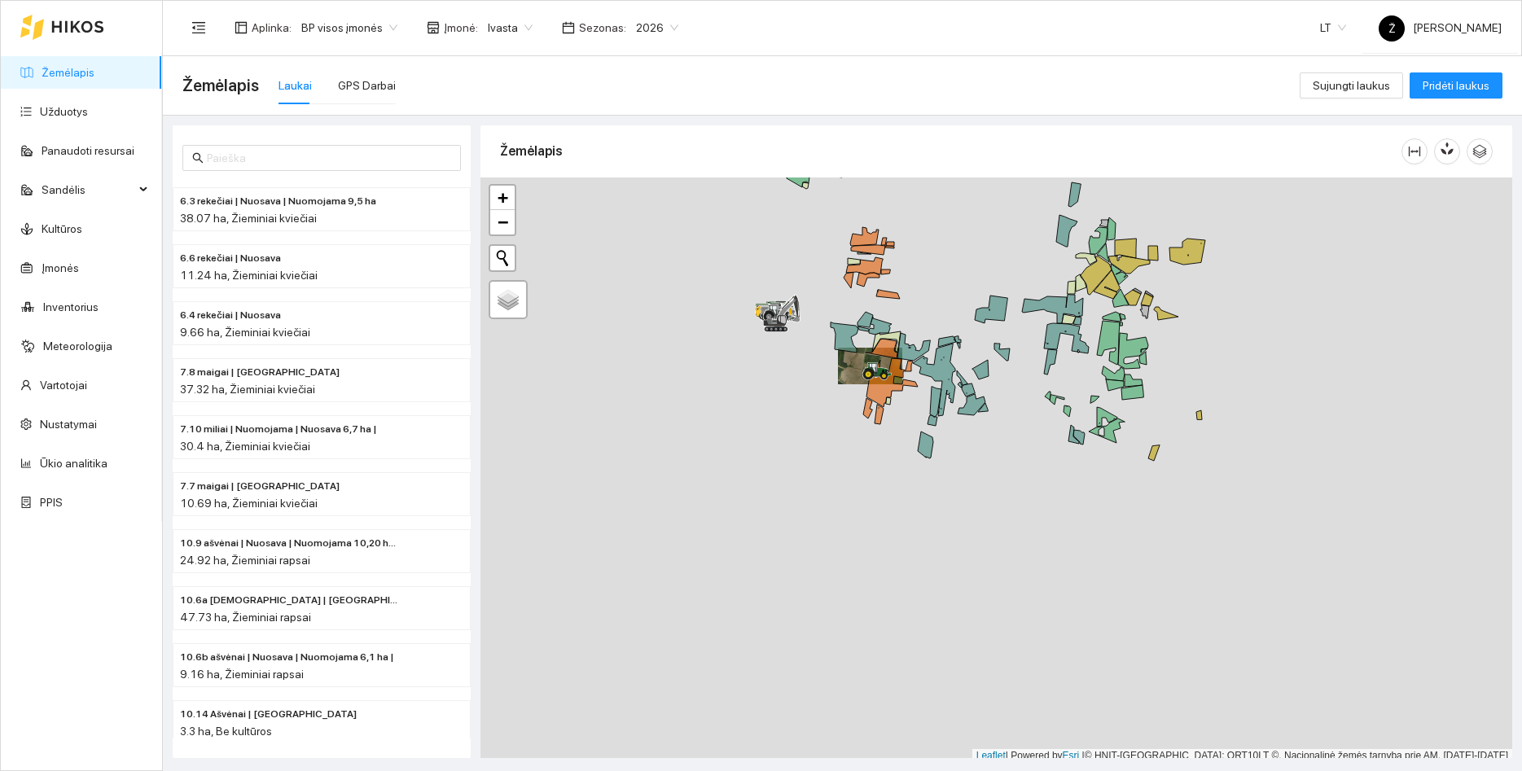
drag, startPoint x: 787, startPoint y: 256, endPoint x: 799, endPoint y: 325, distance: 69.3
click at [799, 325] on div at bounding box center [996, 469] width 1032 height 585
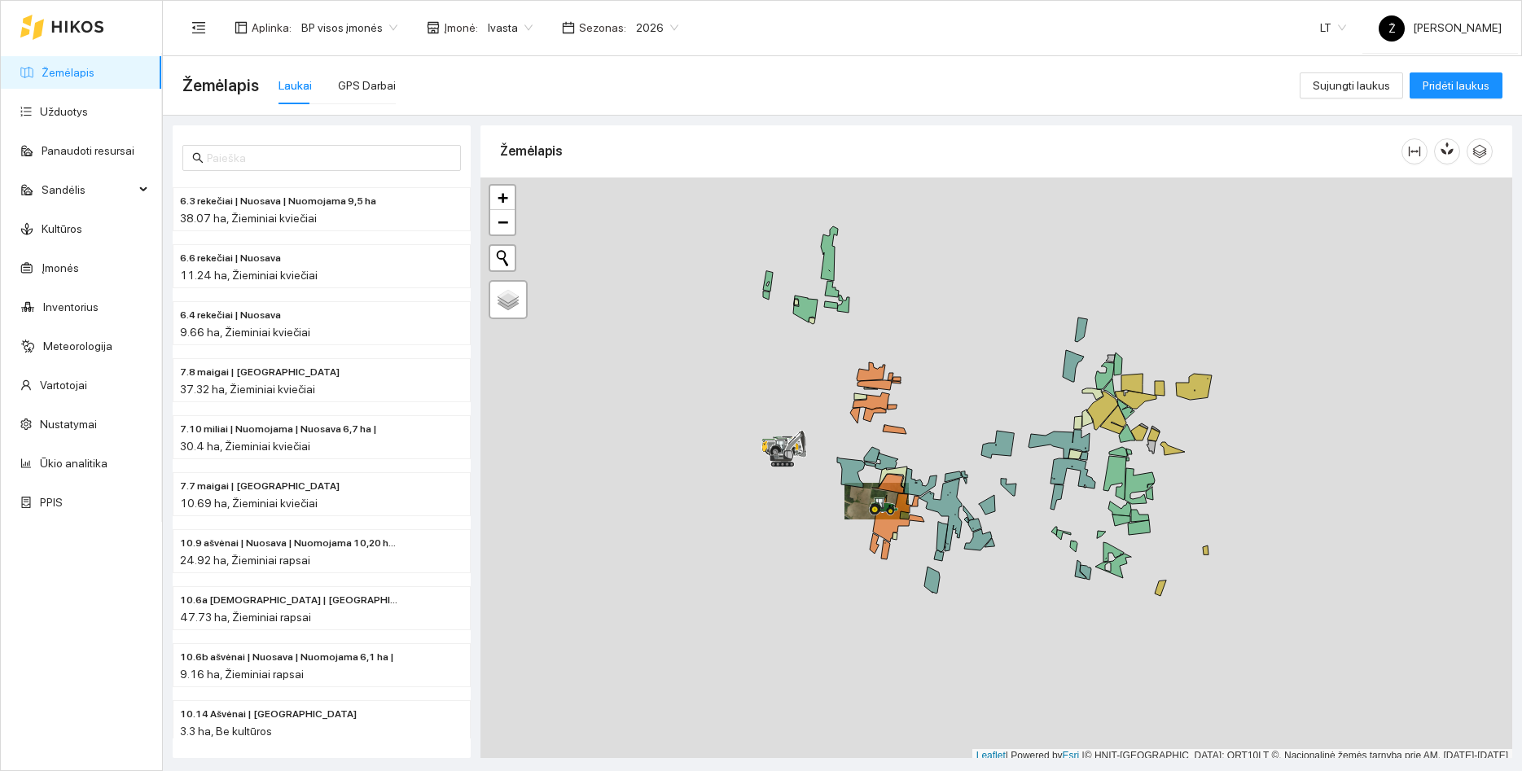
drag, startPoint x: 848, startPoint y: 325, endPoint x: 843, endPoint y: 392, distance: 66.9
click at [843, 392] on div at bounding box center [996, 469] width 1032 height 585
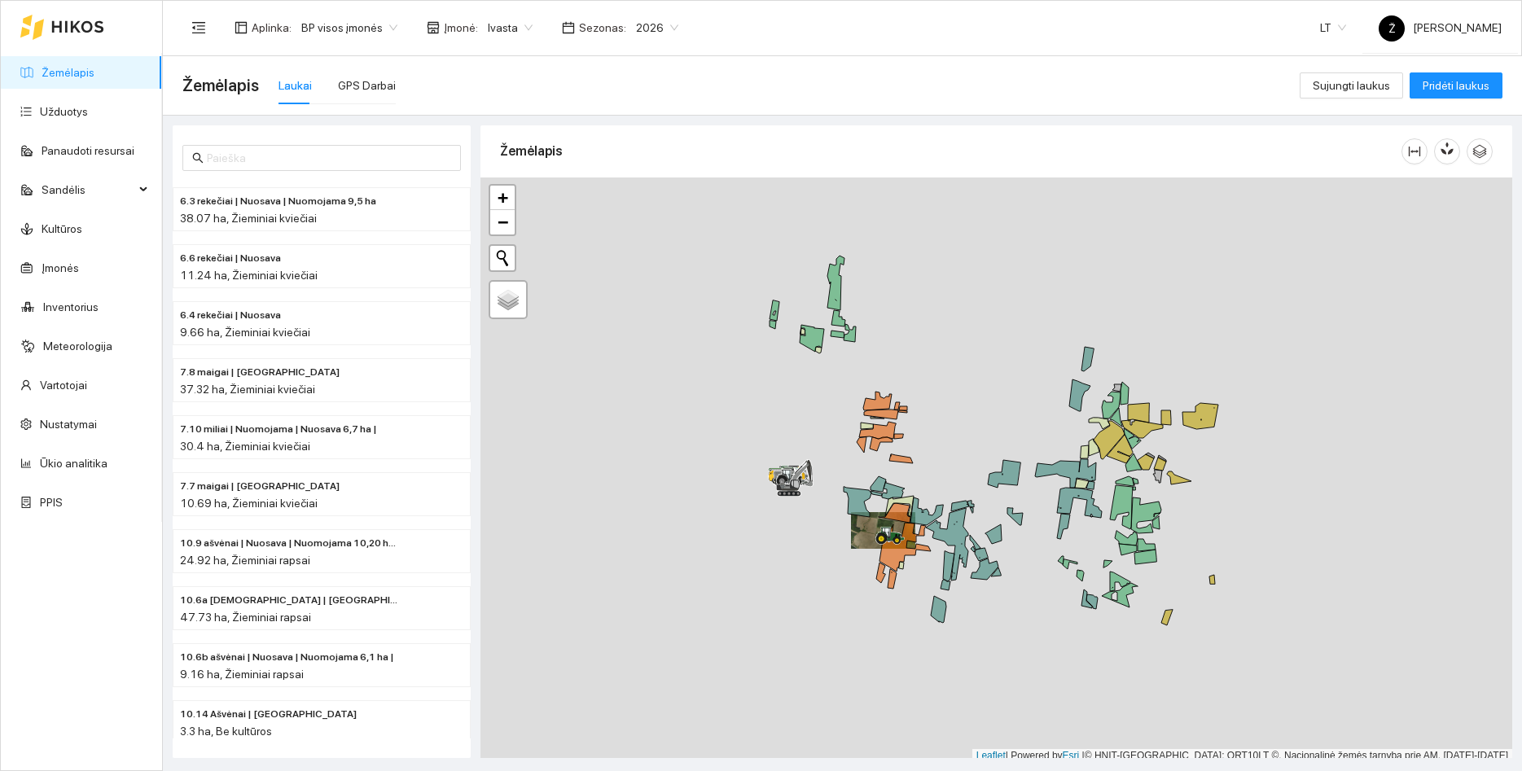
drag, startPoint x: 891, startPoint y: 309, endPoint x: 895, endPoint y: 339, distance: 29.6
click at [895, 339] on div at bounding box center [996, 469] width 1032 height 585
